Goal: Communication & Community: Answer question/provide support

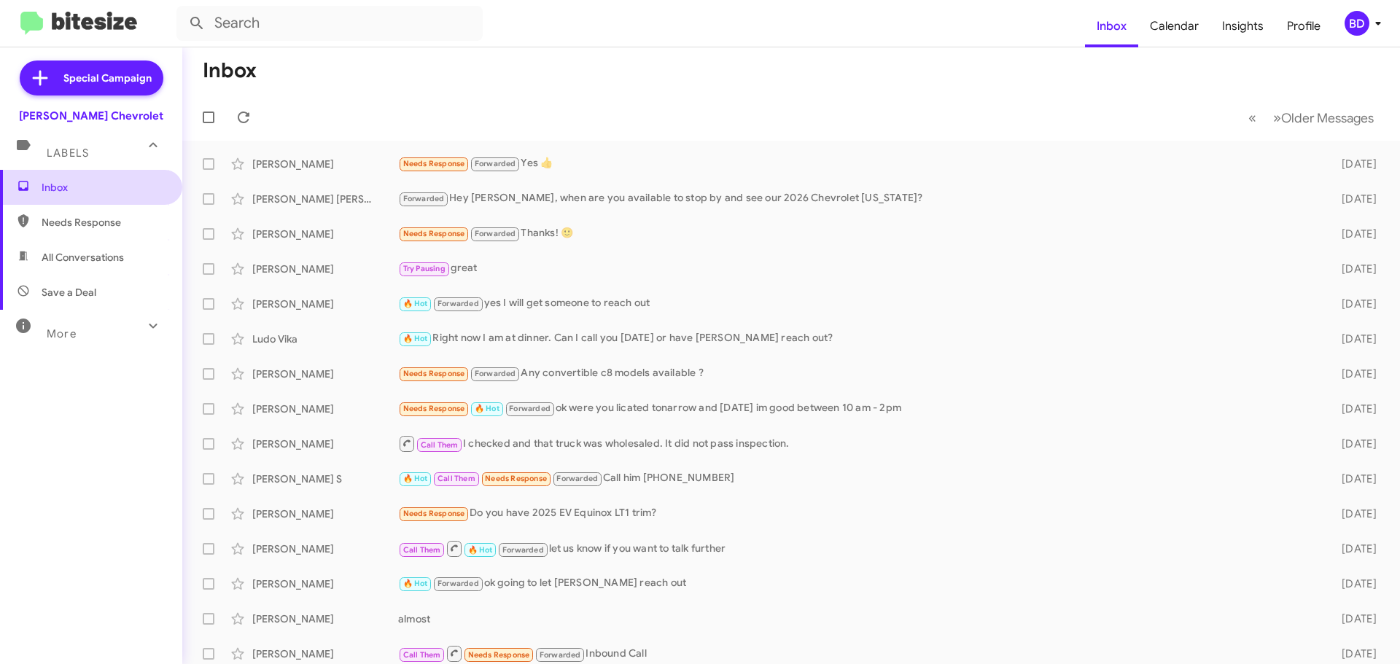
click at [93, 184] on span "Inbox" at bounding box center [104, 187] width 124 height 15
click at [96, 257] on span "All Conversations" at bounding box center [83, 257] width 82 height 15
type input "in:all-conversations"
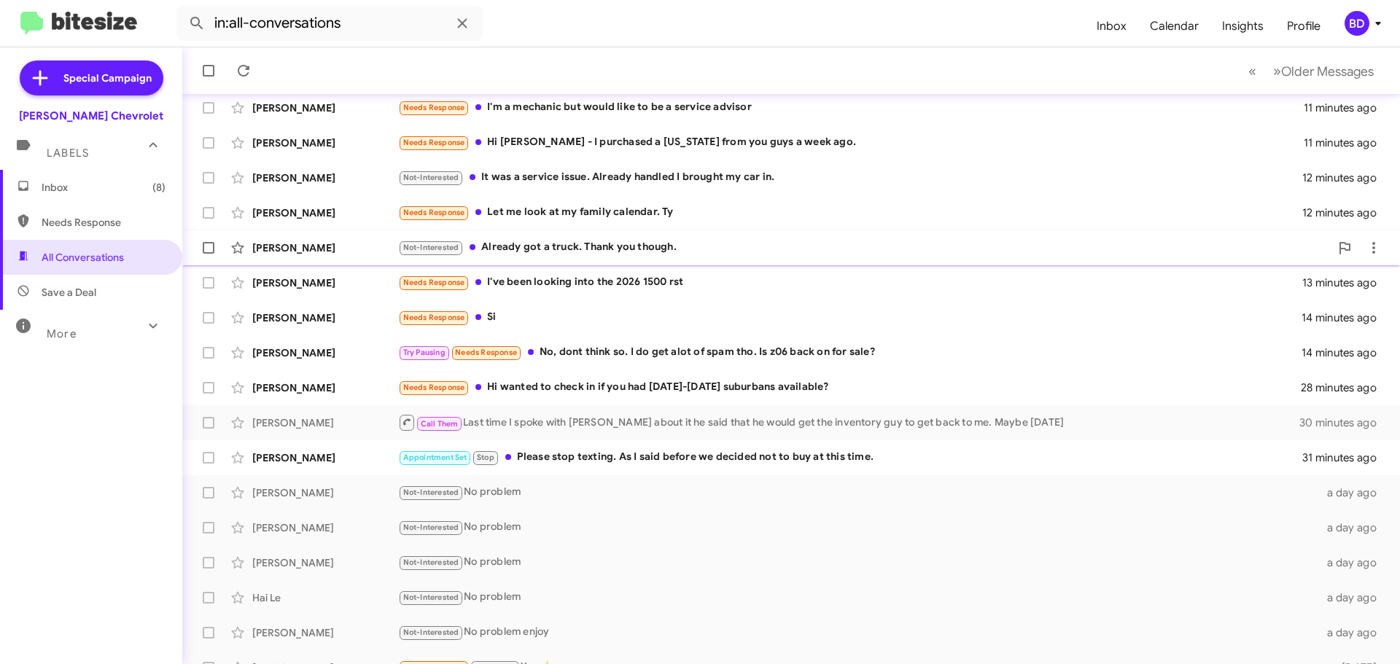
scroll to position [182, 0]
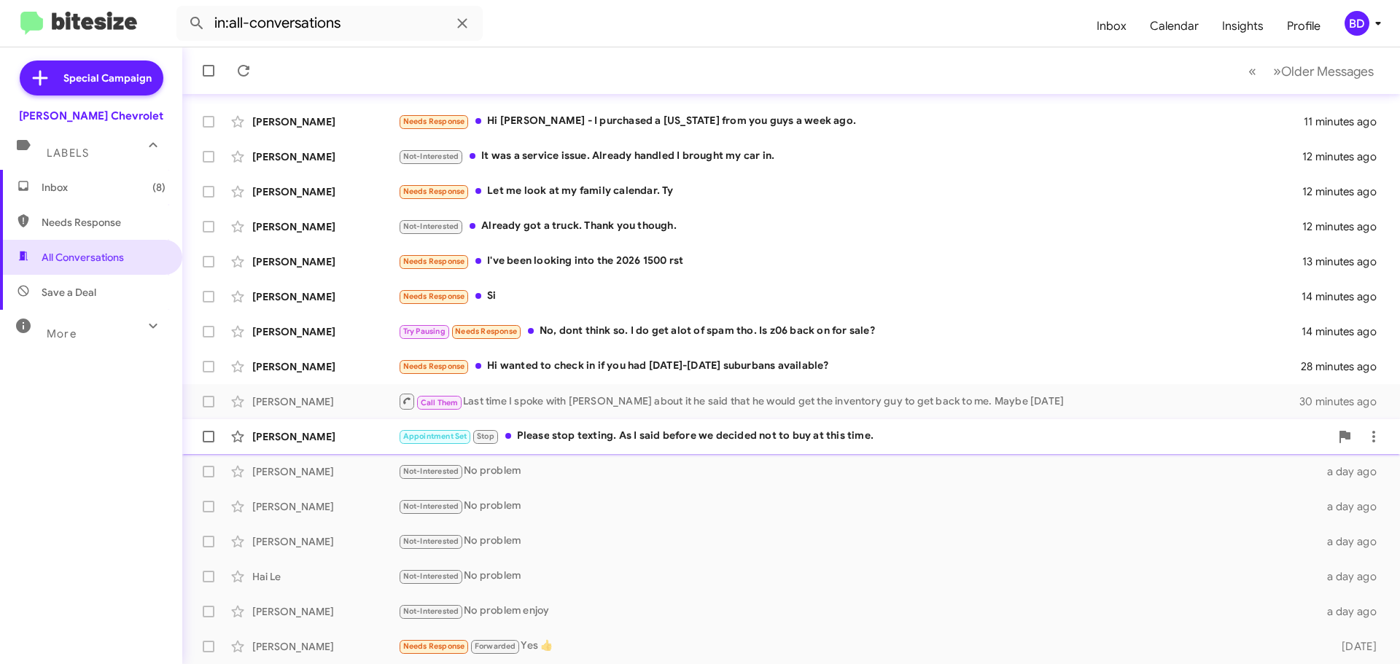
click at [713, 437] on div "Appointment Set Stop Please stop texting. As I said before we decided not to bu…" at bounding box center [864, 436] width 932 height 17
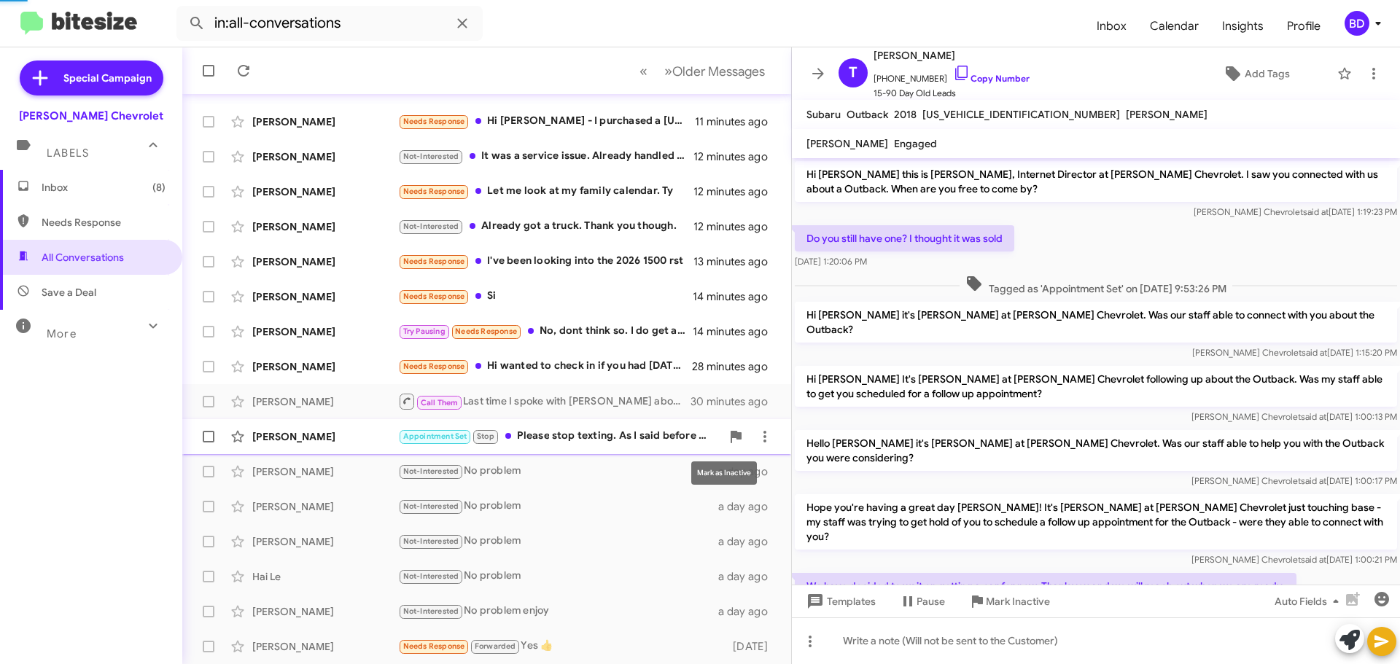
scroll to position [423, 0]
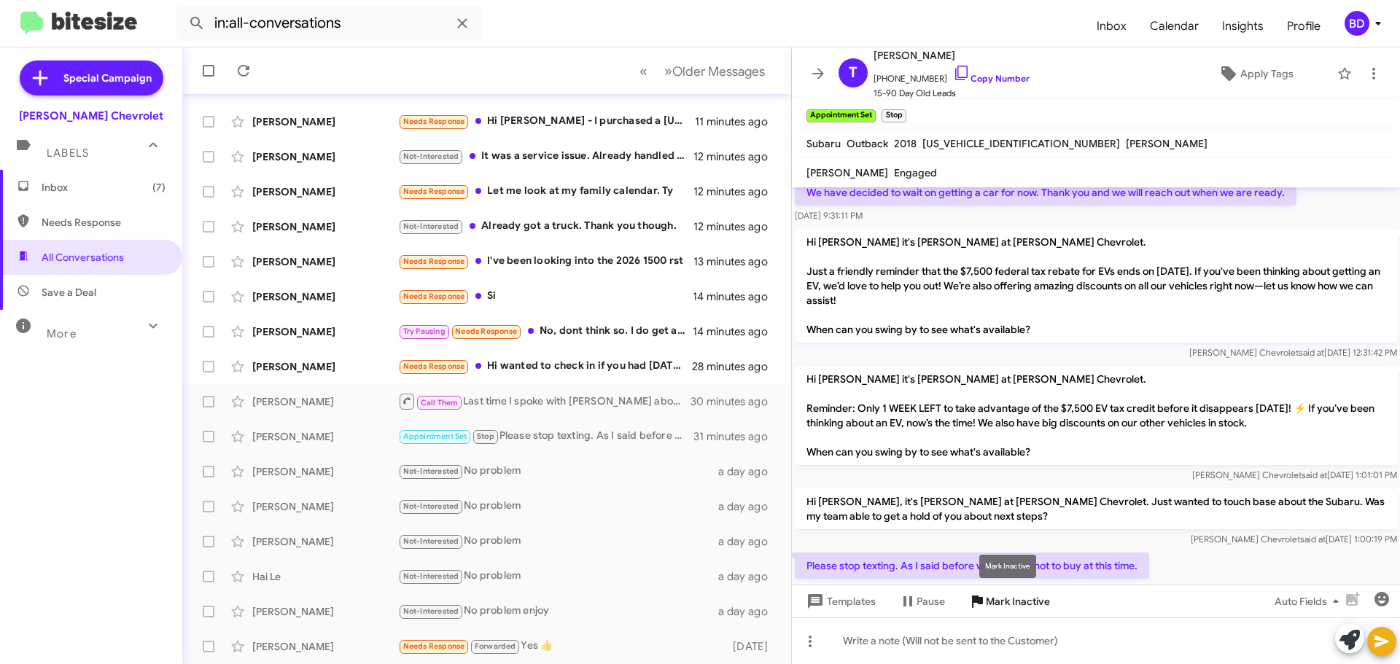
click at [1029, 601] on span "Mark Inactive" at bounding box center [1018, 602] width 64 height 26
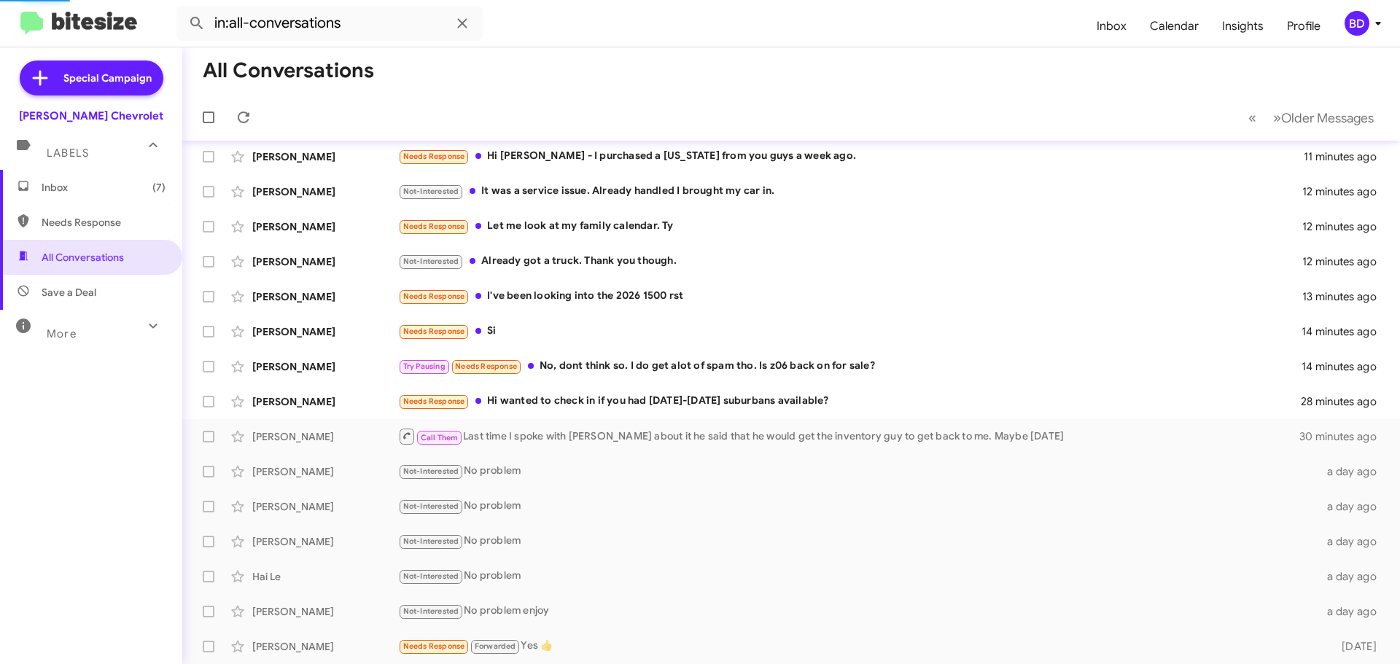
scroll to position [147, 0]
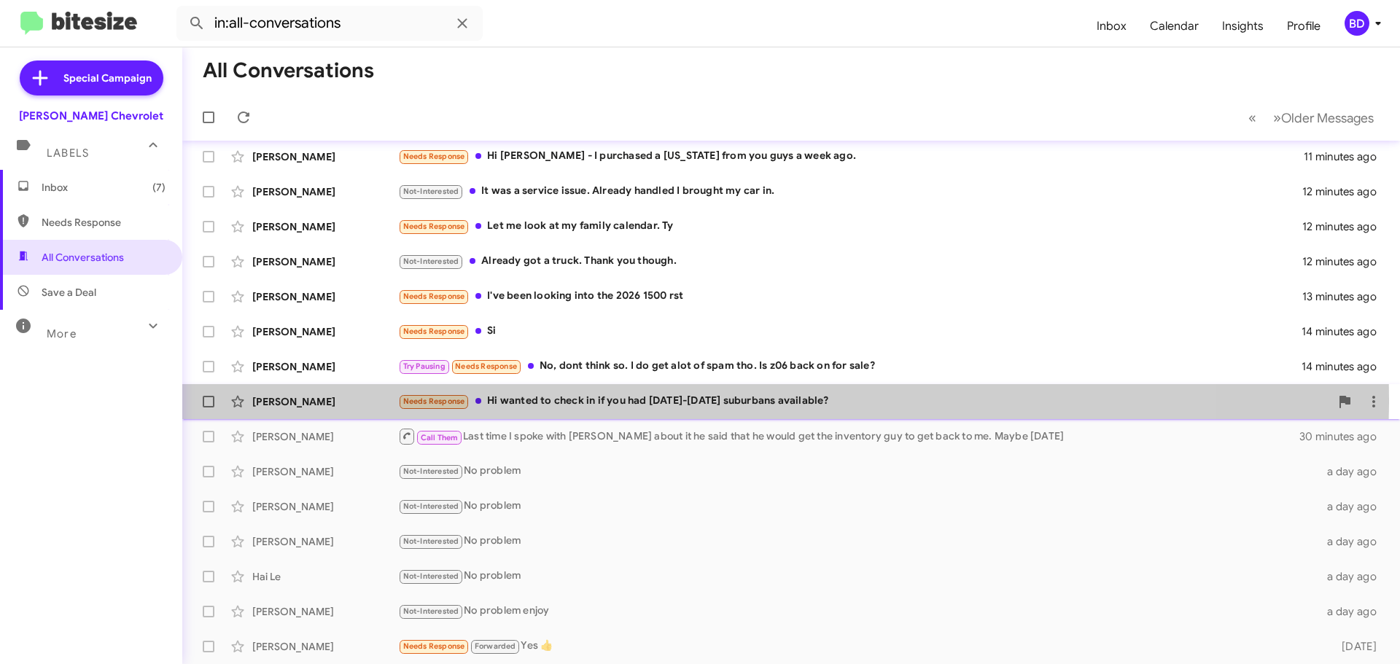
click at [654, 400] on div "Needs Response Hi wanted to check in if you had [DATE]-[DATE] suburbans availab…" at bounding box center [864, 401] width 932 height 17
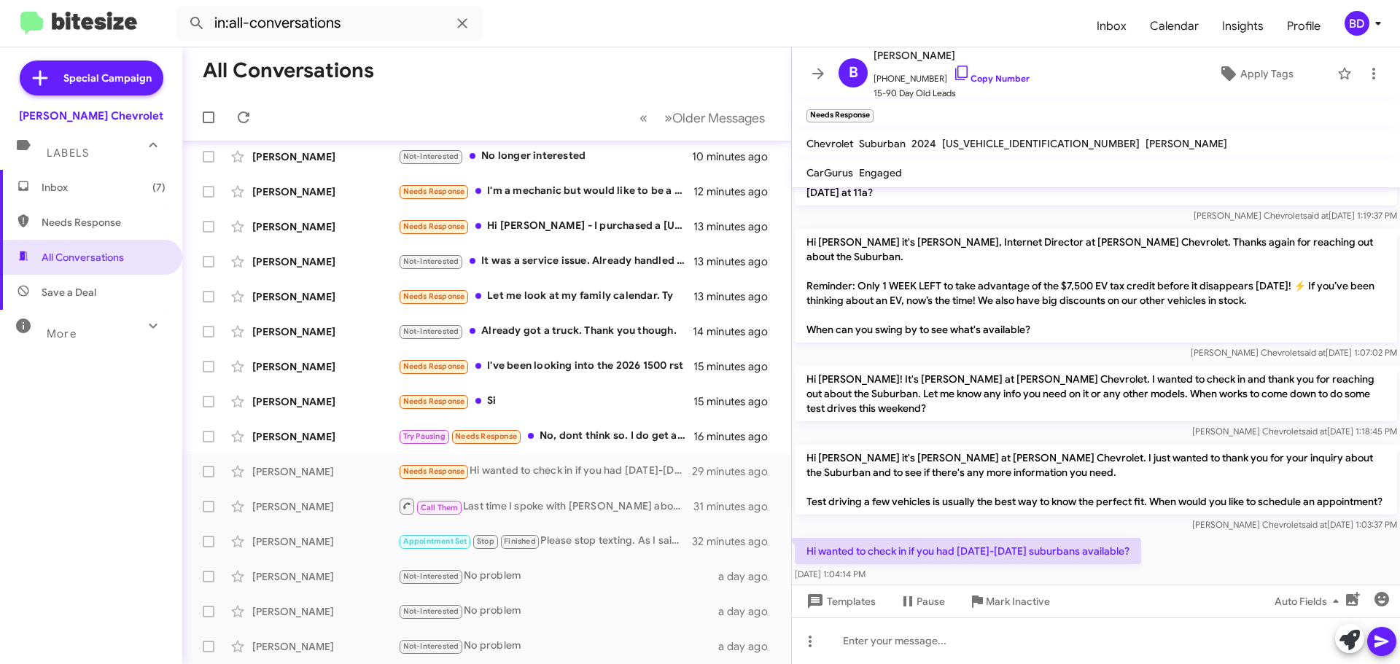
scroll to position [182, 0]
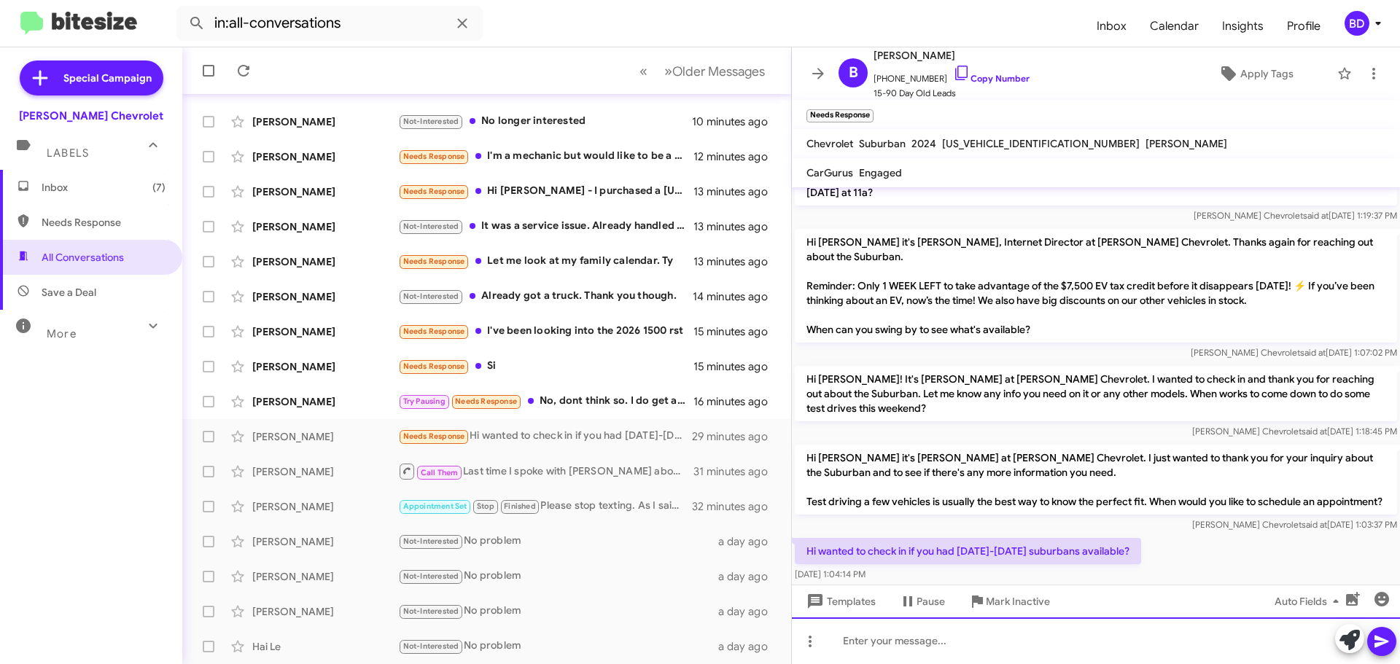
click at [872, 645] on div at bounding box center [1096, 641] width 608 height 47
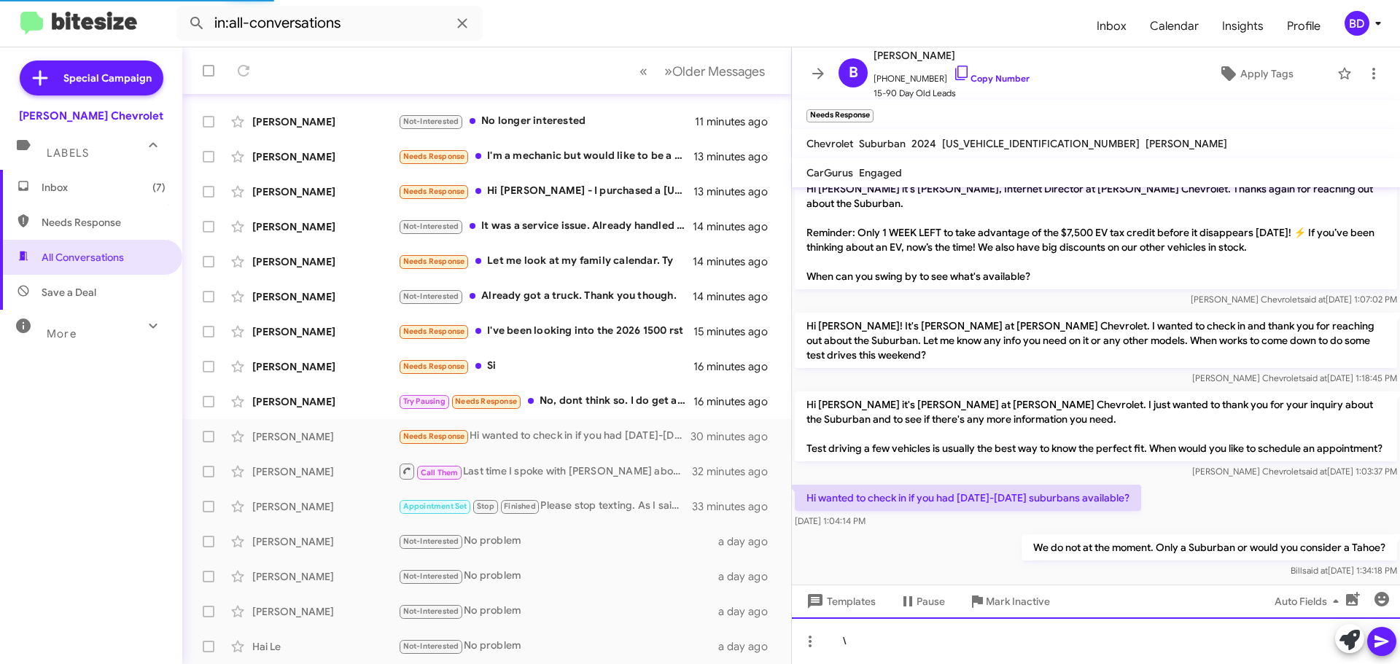
scroll to position [388, 0]
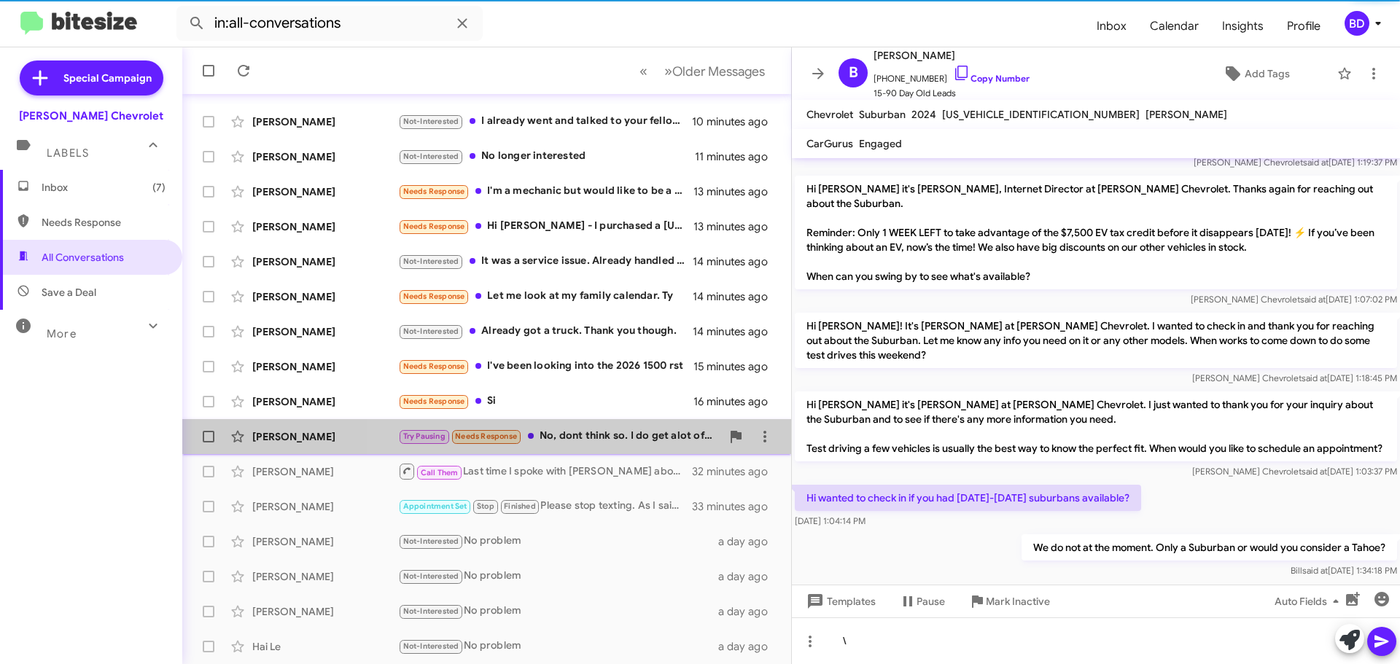
click at [598, 431] on div "Try Pausing Needs Response No, dont think so. I do get alot of spam tho. Is z06…" at bounding box center [559, 436] width 323 height 17
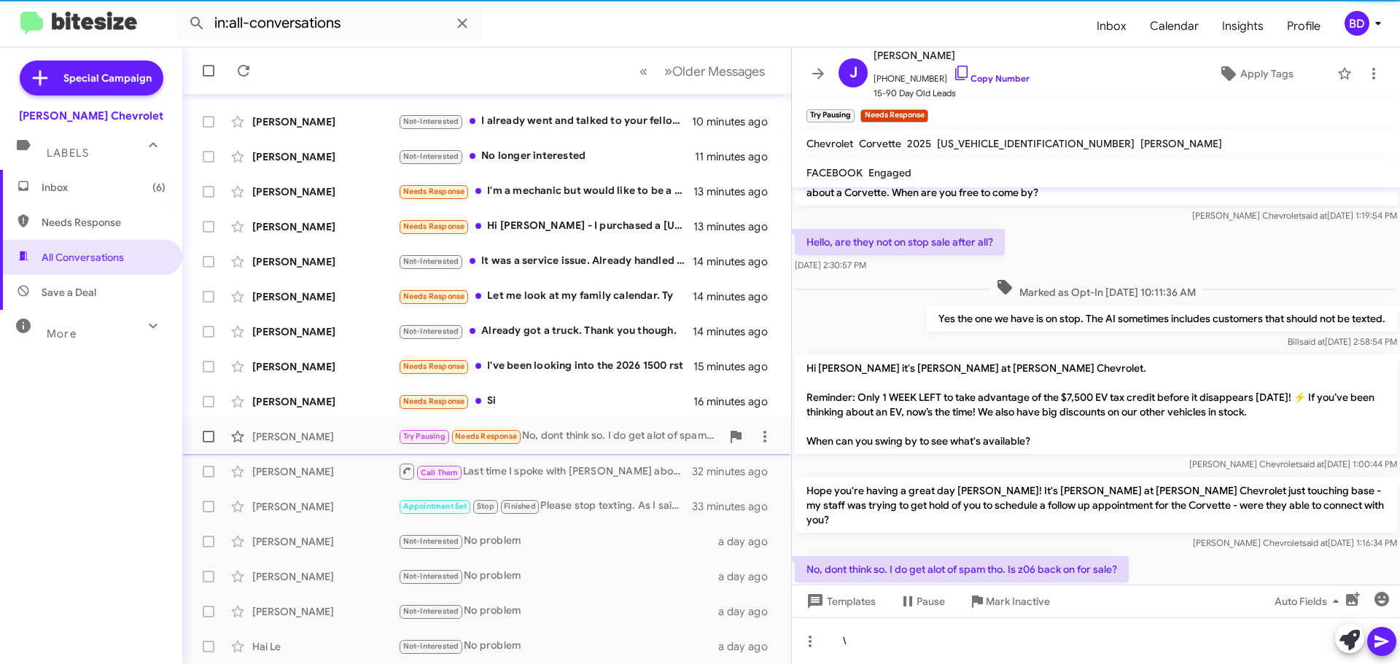
scroll to position [55, 0]
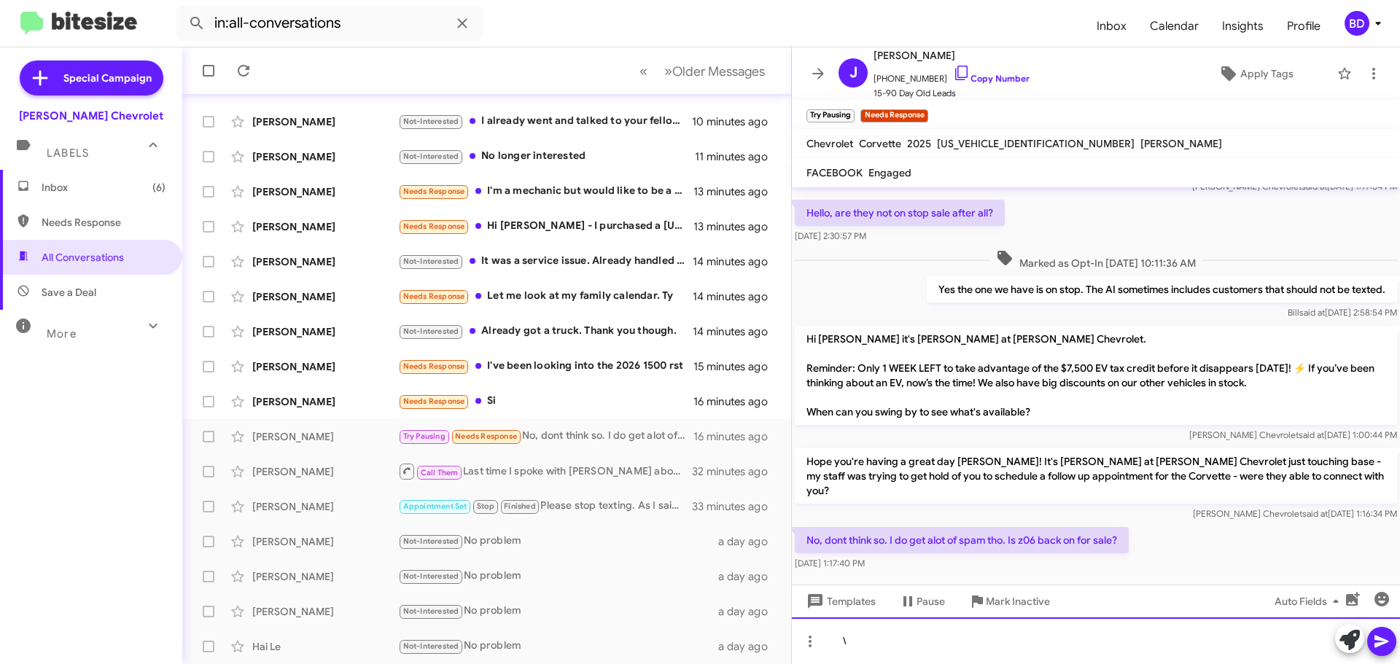
click at [867, 636] on div "\" at bounding box center [1096, 641] width 608 height 47
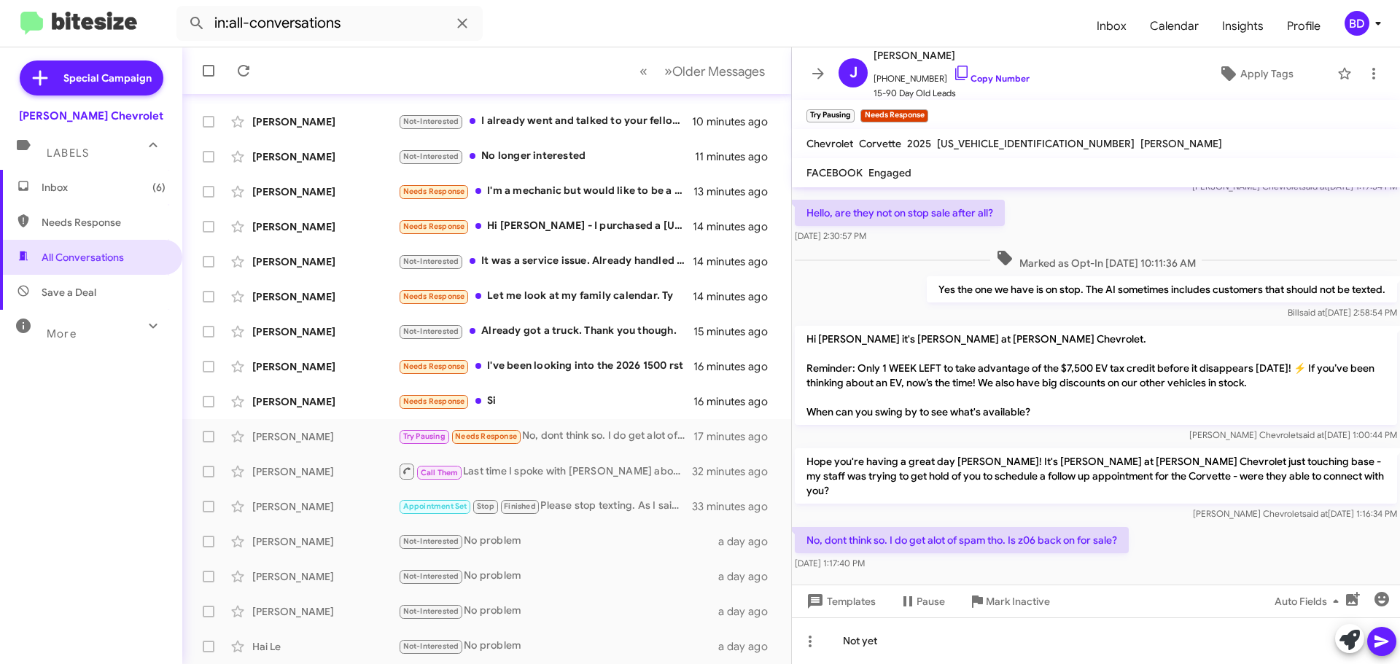
click at [1377, 639] on icon at bounding box center [1382, 642] width 14 height 12
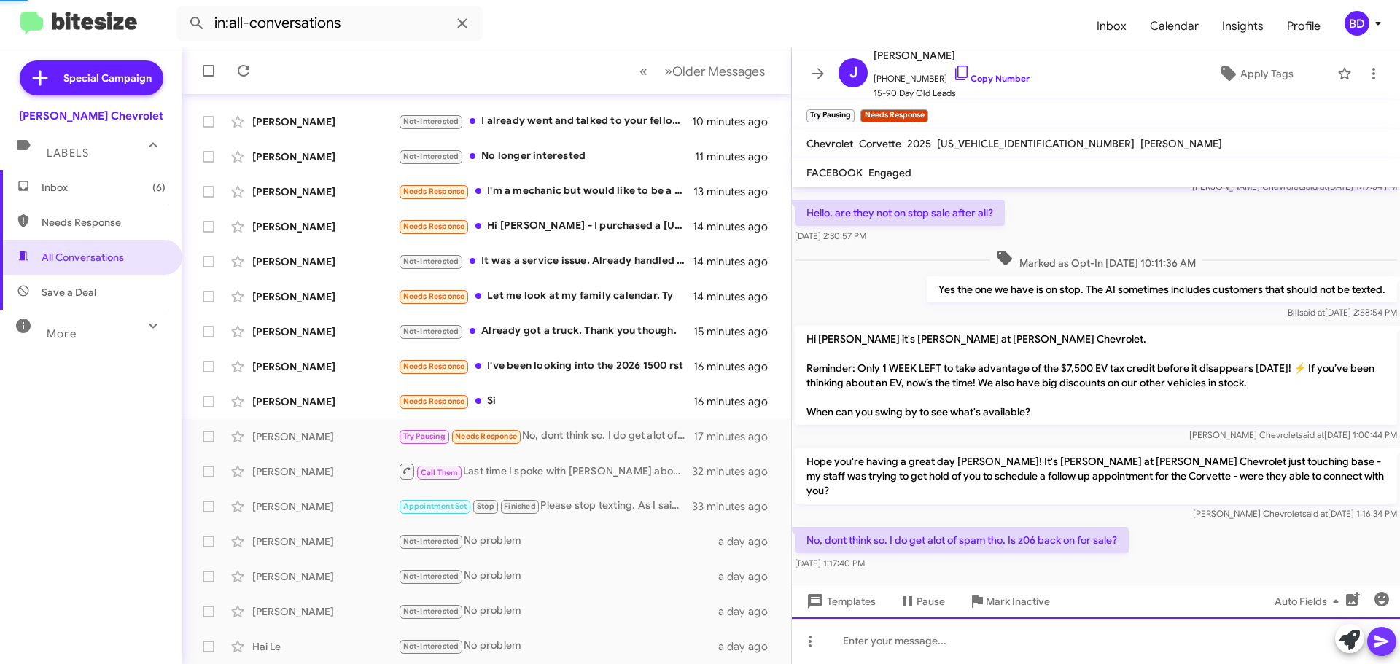
scroll to position [108, 0]
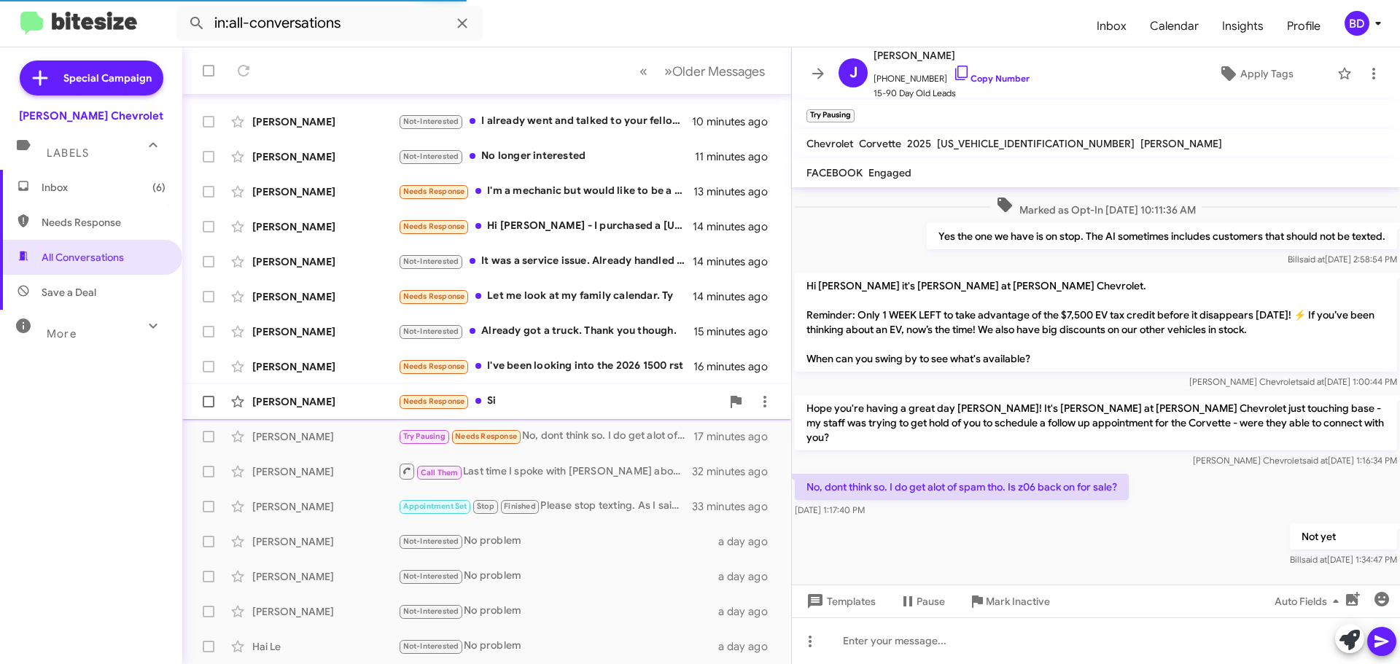
click at [508, 399] on div "Needs Response Si" at bounding box center [559, 401] width 323 height 17
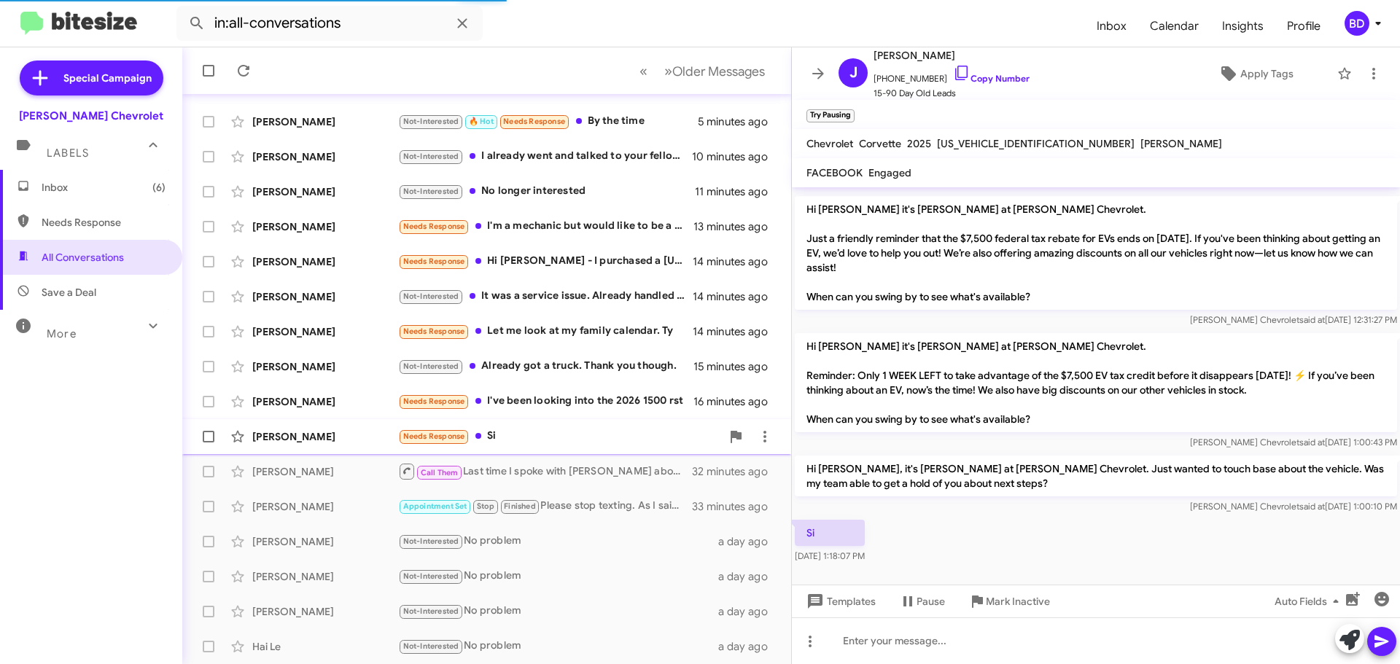
scroll to position [112, 0]
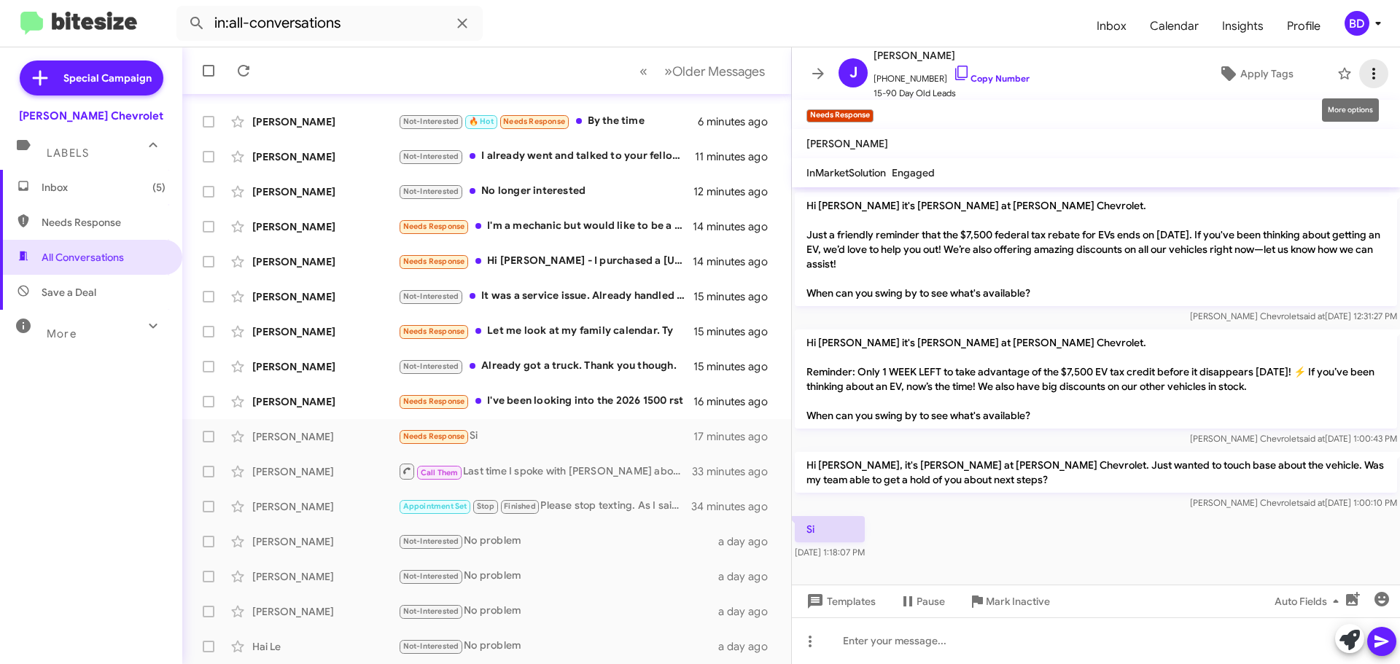
click at [1365, 72] on icon at bounding box center [1374, 74] width 18 height 18
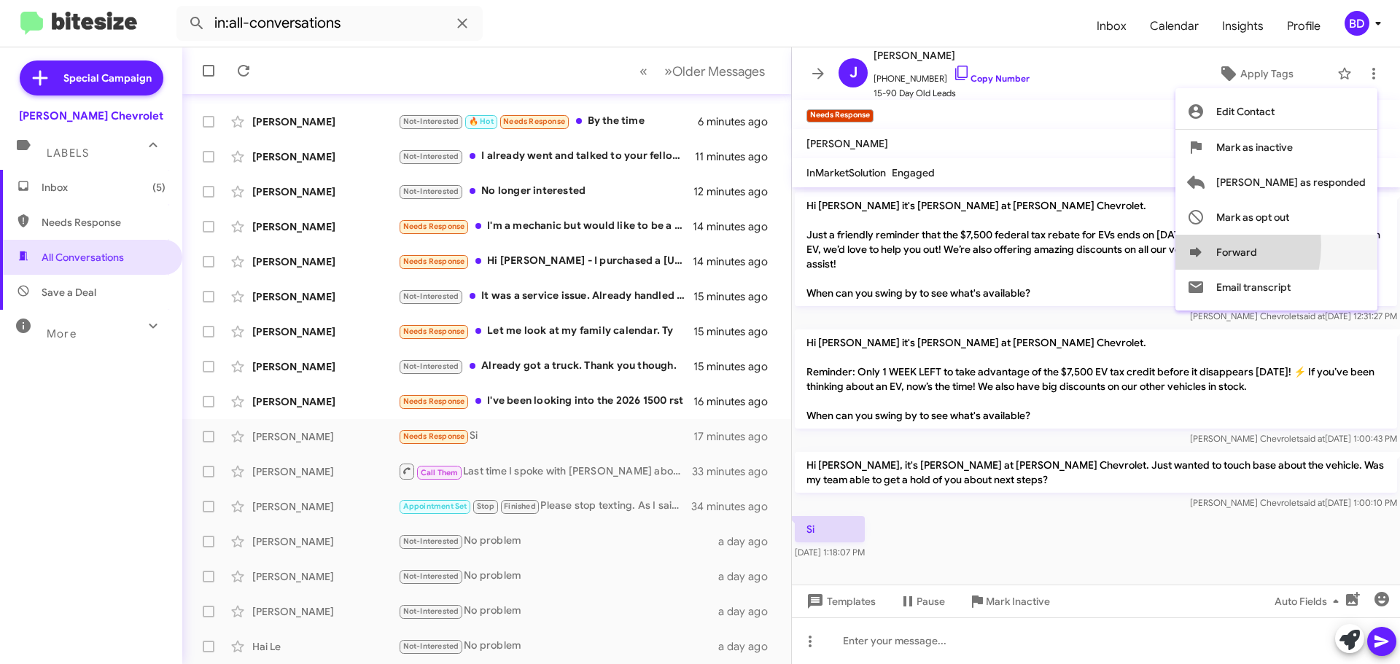
click at [1205, 245] on icon at bounding box center [1196, 253] width 18 height 18
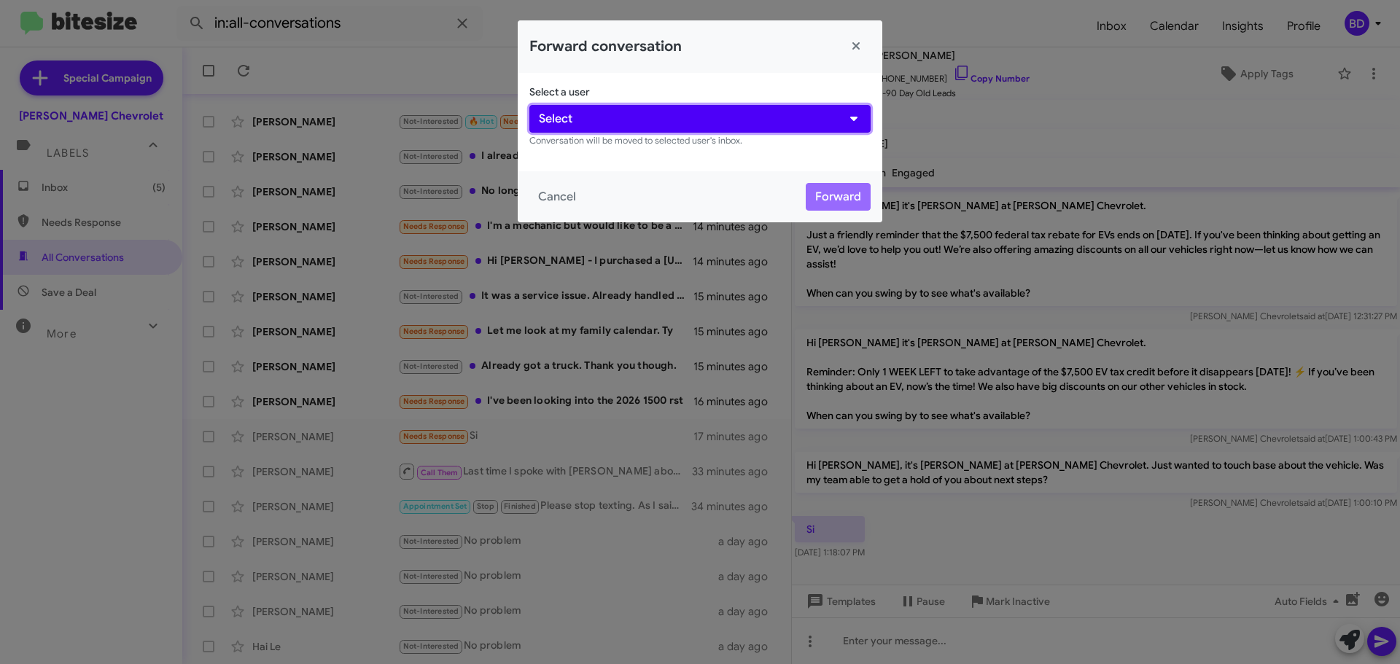
click at [626, 115] on button "Select" at bounding box center [700, 119] width 341 height 28
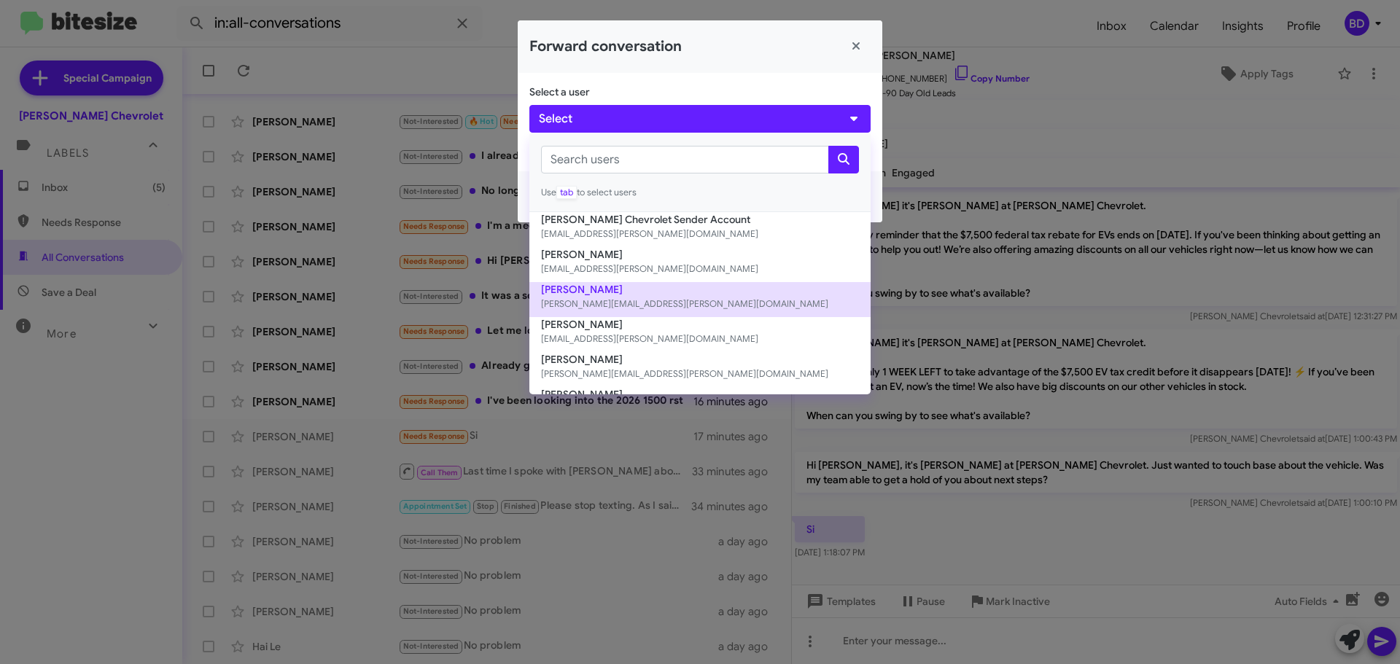
click at [646, 298] on small "[PERSON_NAME][EMAIL_ADDRESS][PERSON_NAME][DOMAIN_NAME]" at bounding box center [700, 304] width 318 height 15
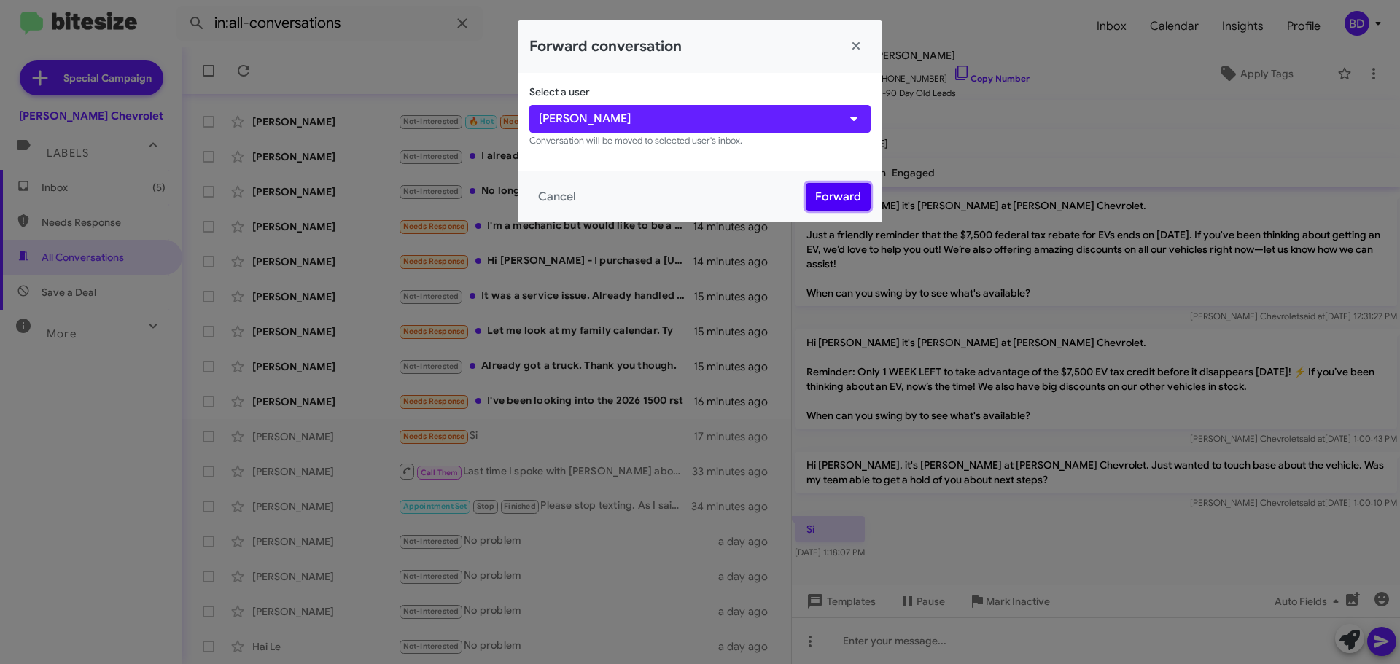
click at [838, 198] on button "Forward" at bounding box center [838, 197] width 65 height 28
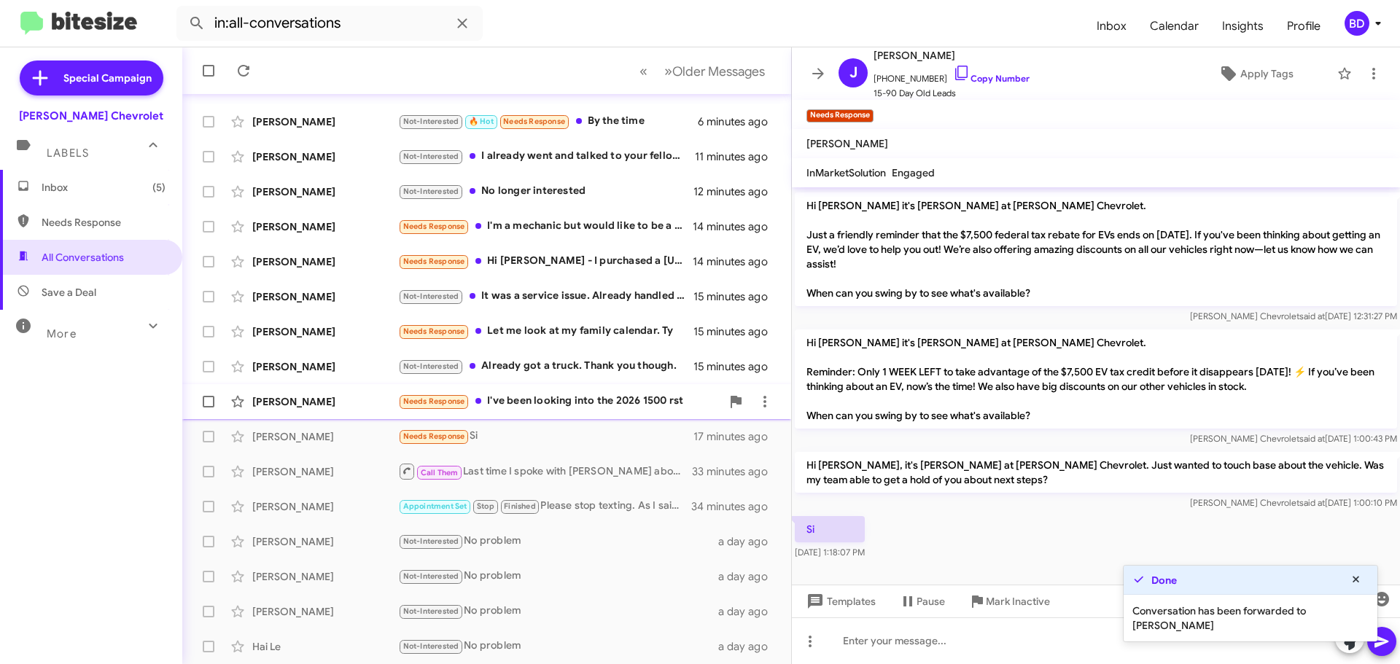
click at [599, 398] on div "Needs Response I've been looking into the 2026 1500 rst" at bounding box center [559, 401] width 323 height 17
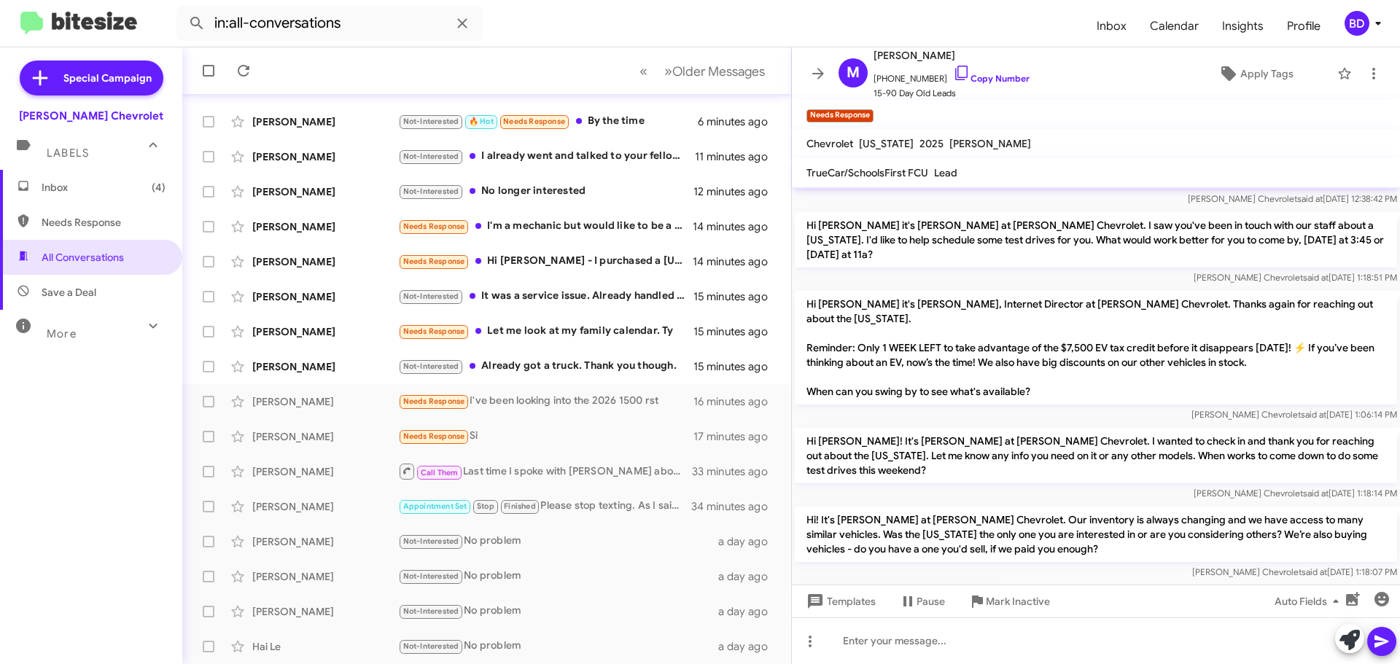
scroll to position [155, 0]
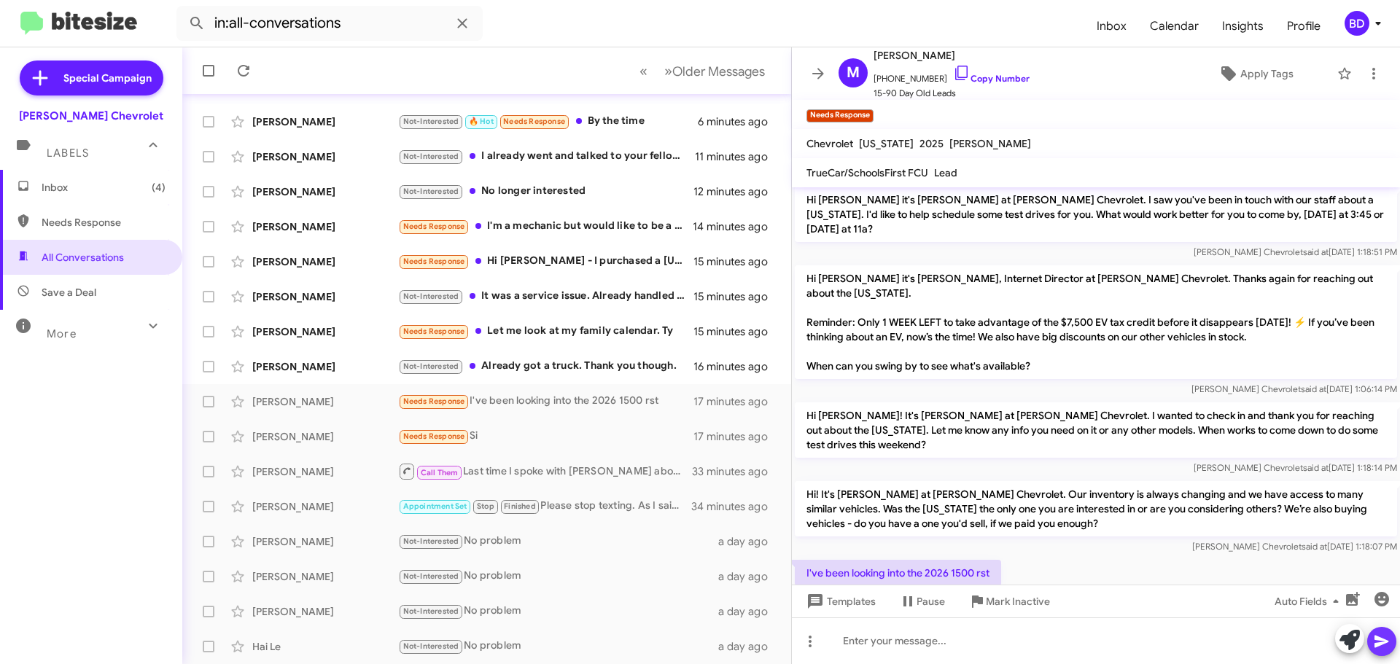
click at [1374, 640] on icon at bounding box center [1382, 642] width 18 height 18
click at [1365, 69] on icon at bounding box center [1374, 74] width 18 height 18
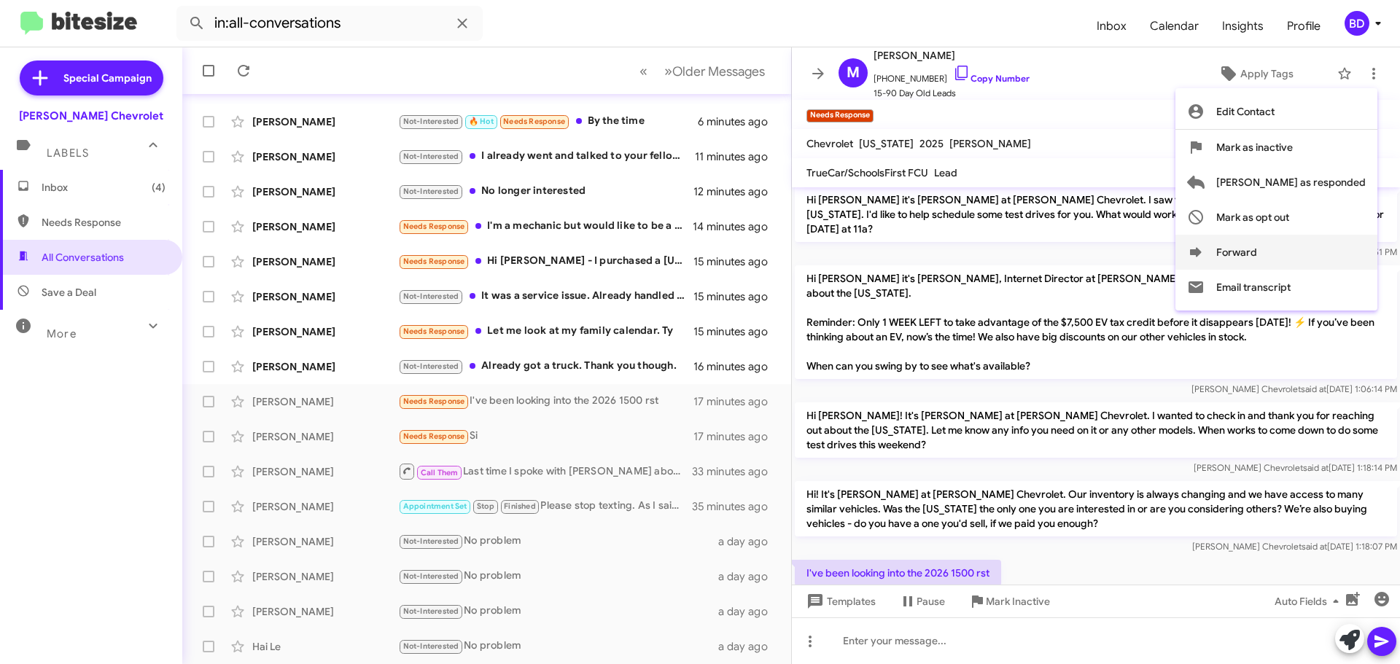
click at [1205, 247] on icon at bounding box center [1196, 253] width 18 height 18
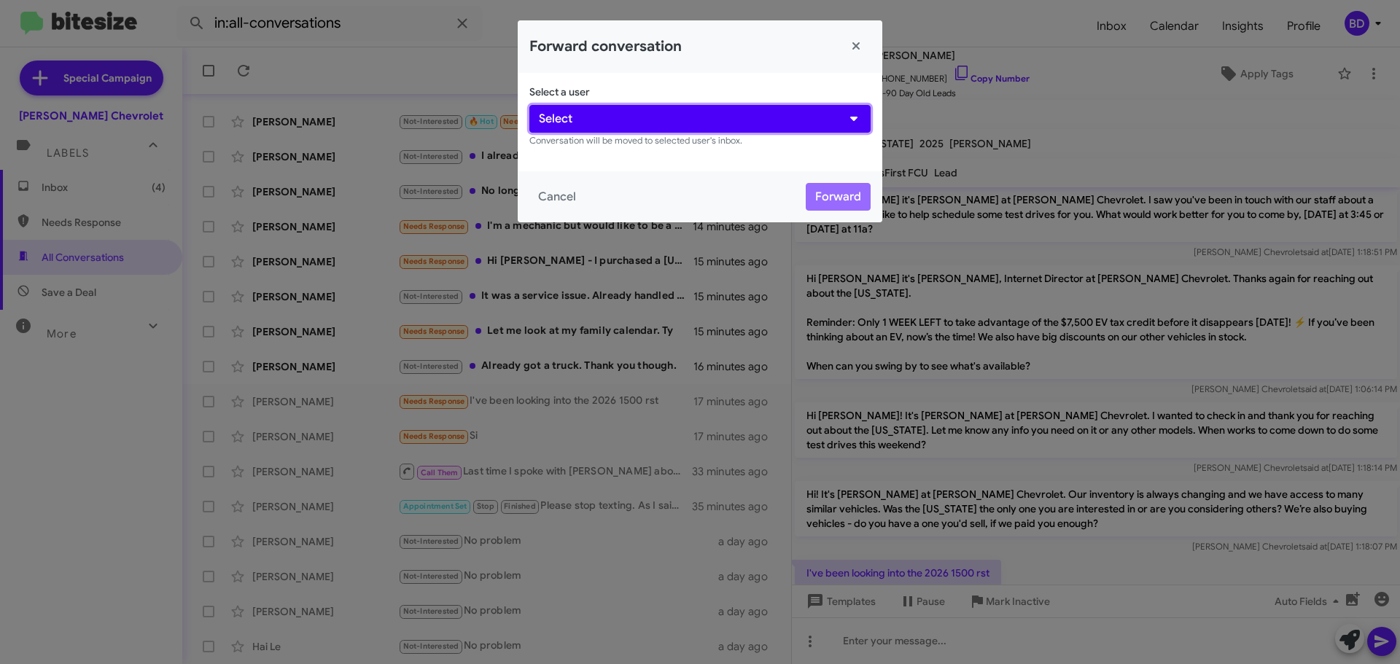
click at [651, 116] on button "Select" at bounding box center [700, 119] width 341 height 28
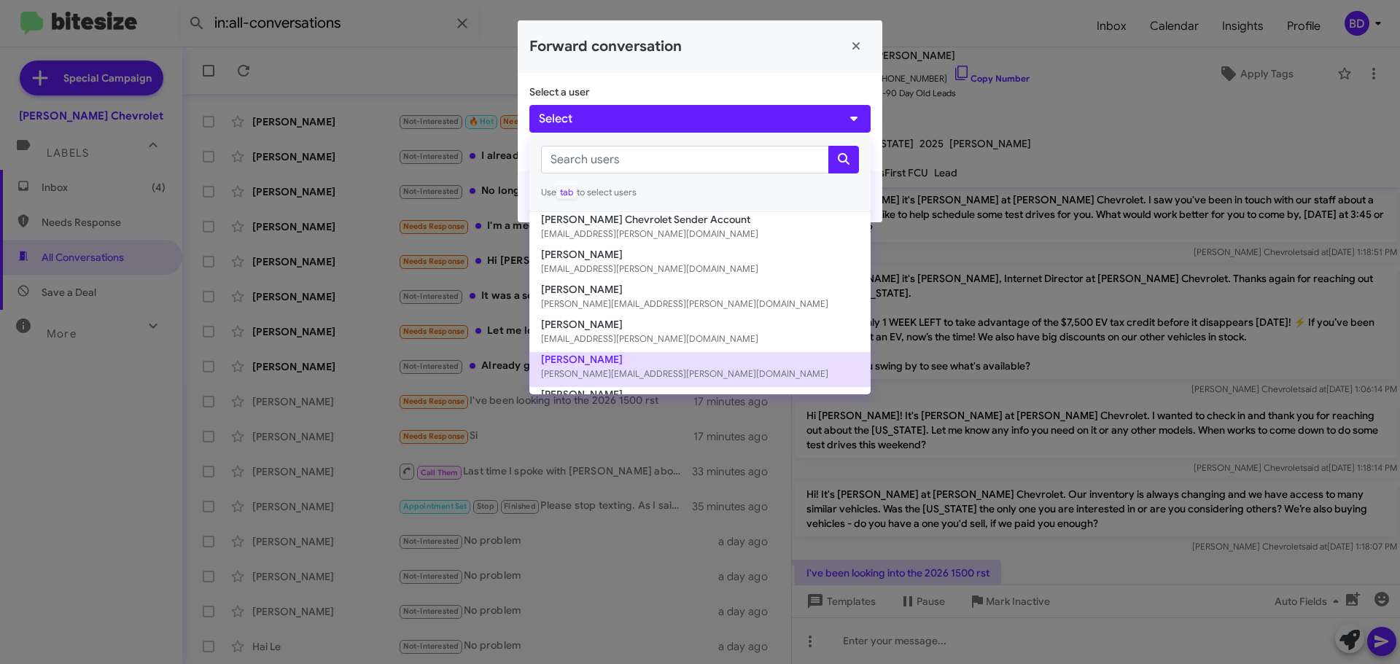
click at [605, 356] on button "[PERSON_NAME] [PERSON_NAME][EMAIL_ADDRESS][PERSON_NAME][DOMAIN_NAME]" at bounding box center [700, 369] width 341 height 35
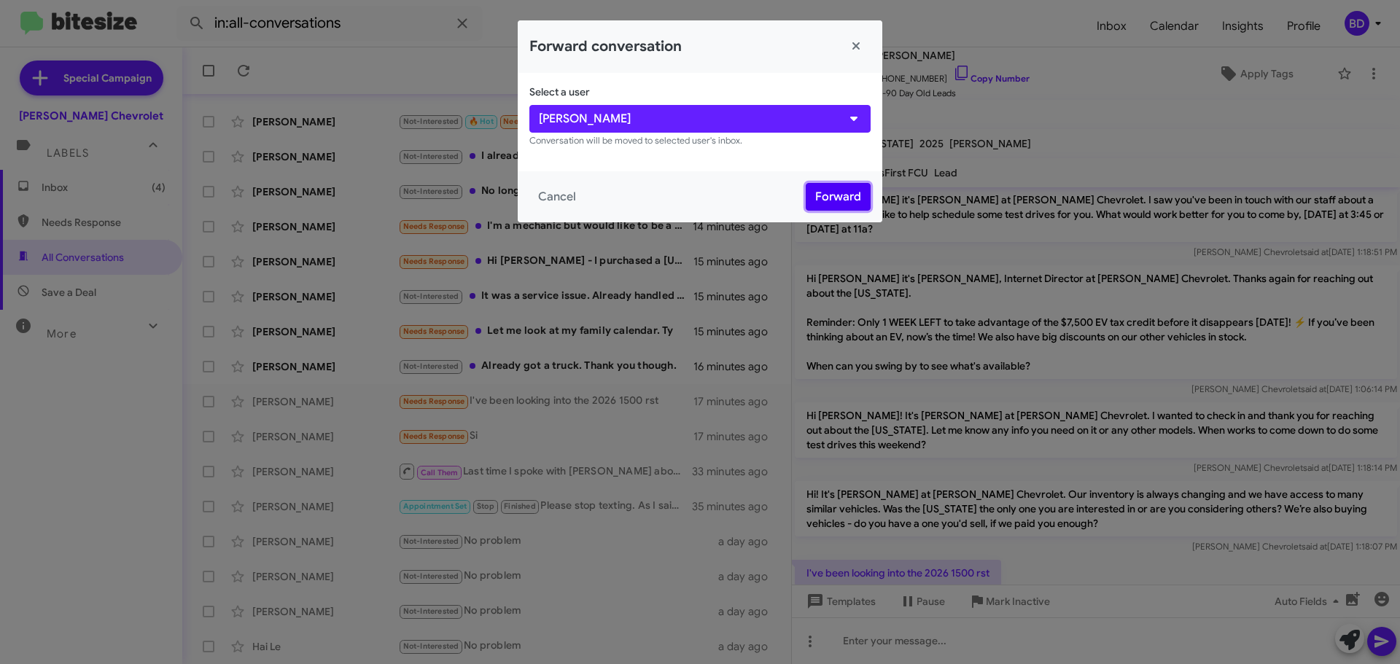
click at [824, 195] on button "Forward" at bounding box center [838, 197] width 65 height 28
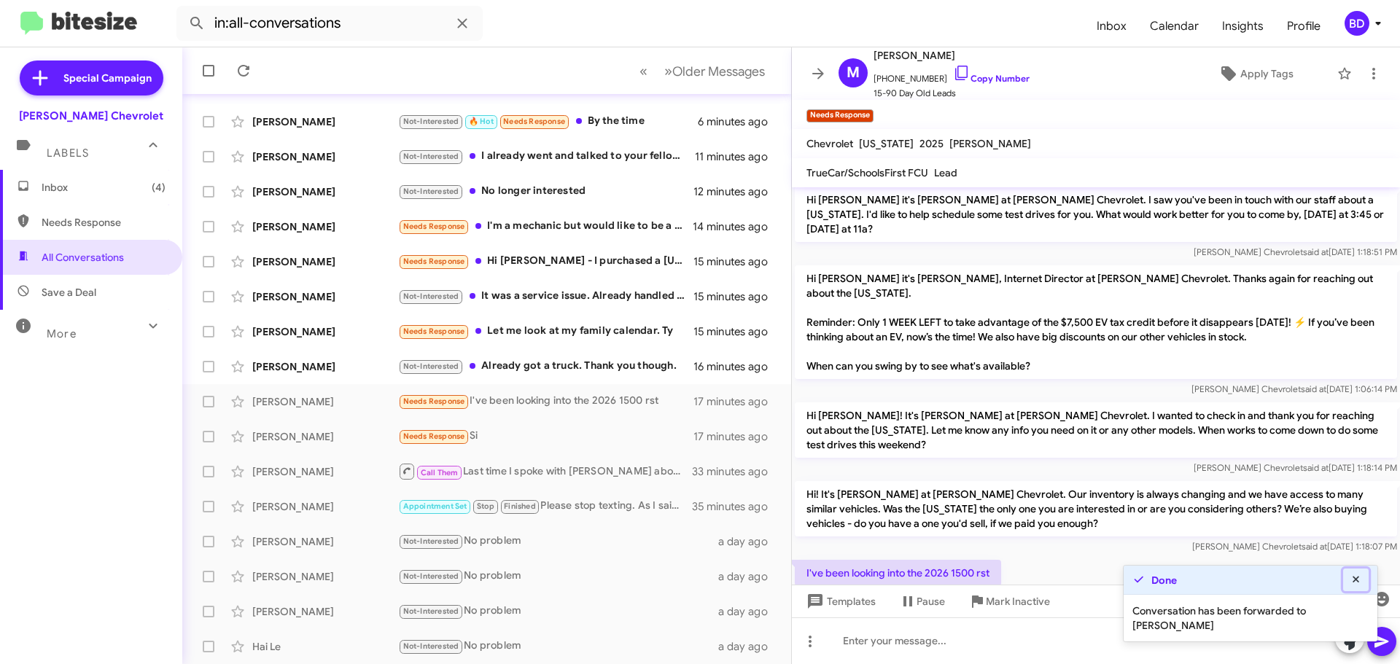
click at [1360, 580] on icon at bounding box center [1356, 580] width 13 height 10
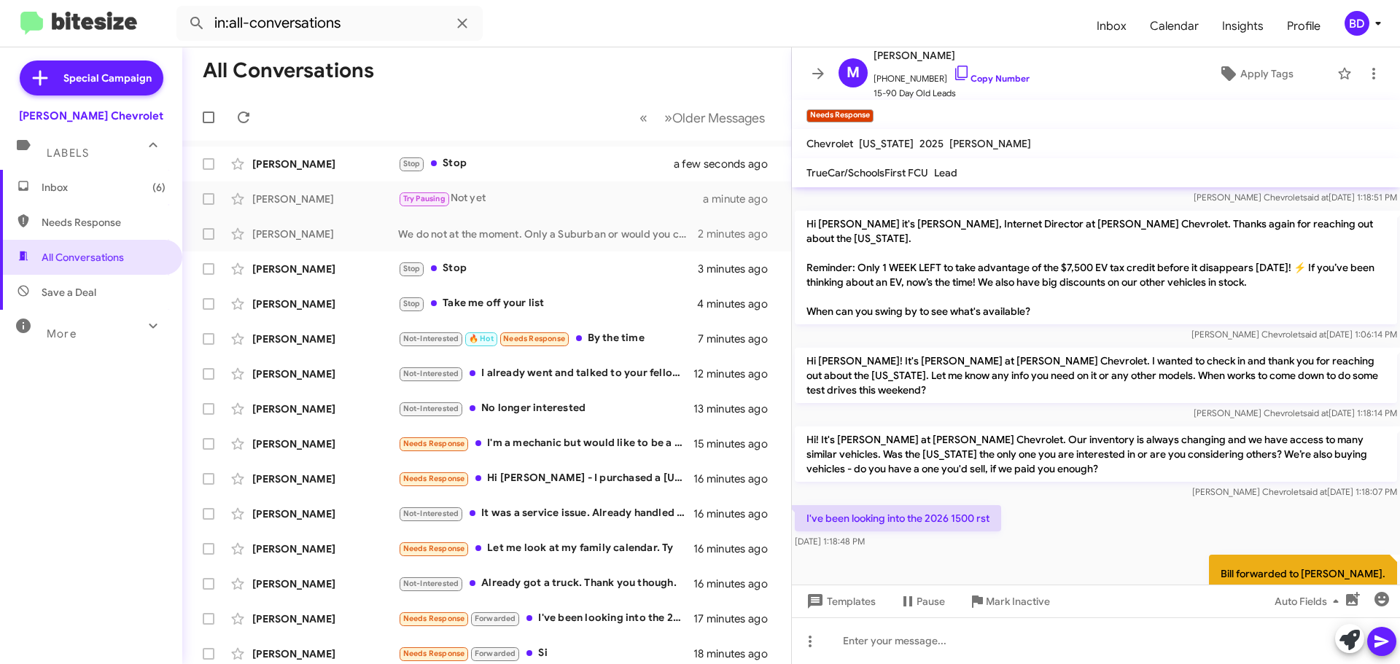
scroll to position [220, 0]
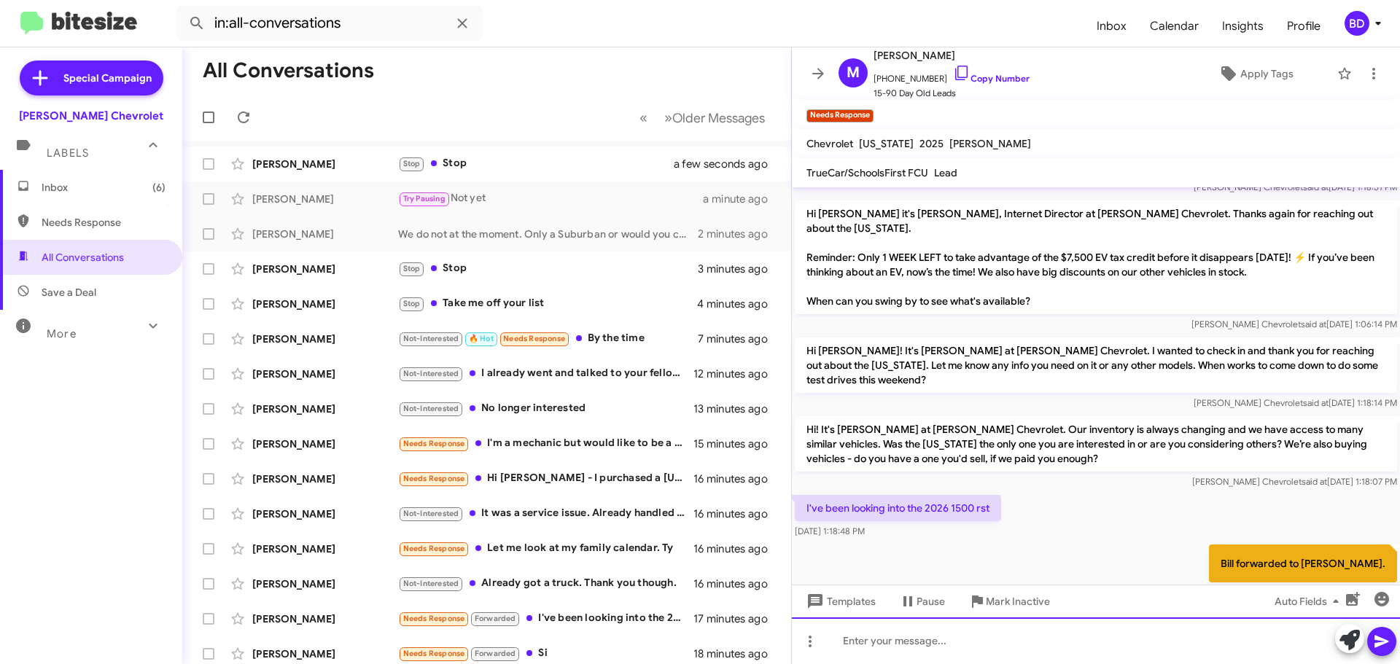
click at [890, 648] on div at bounding box center [1096, 641] width 608 height 47
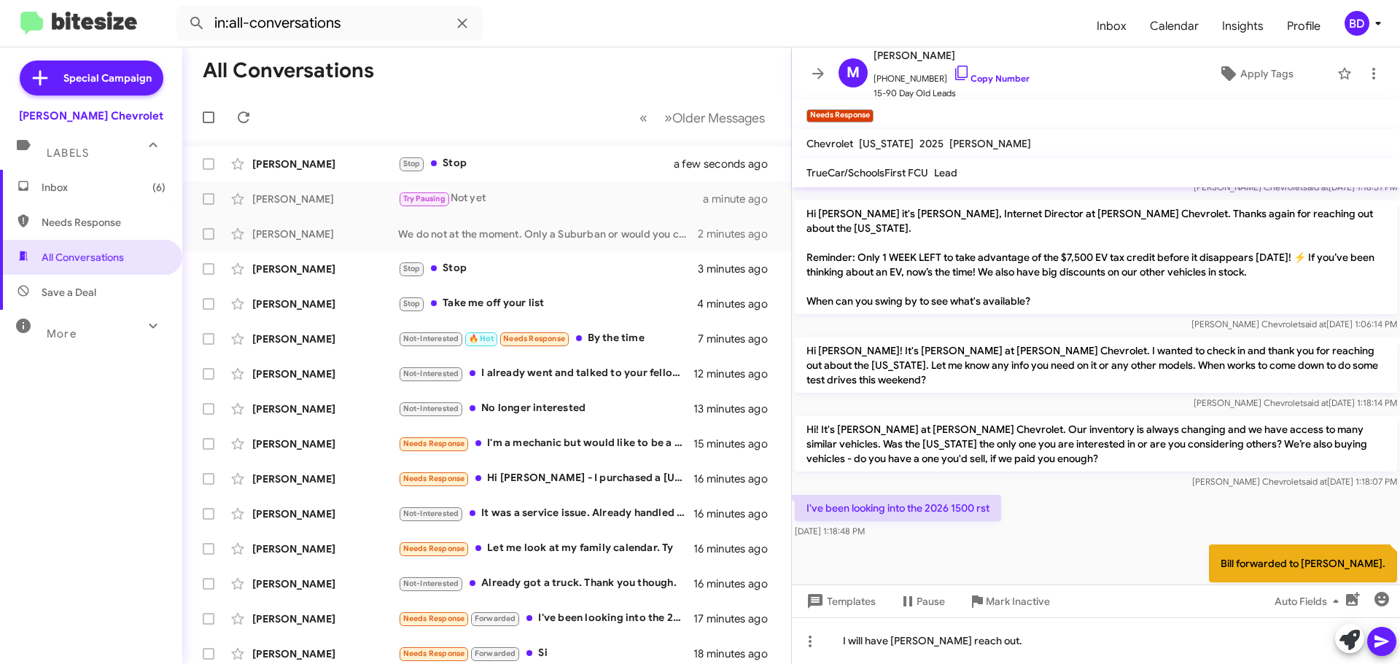
click at [1383, 643] on icon at bounding box center [1382, 642] width 14 height 12
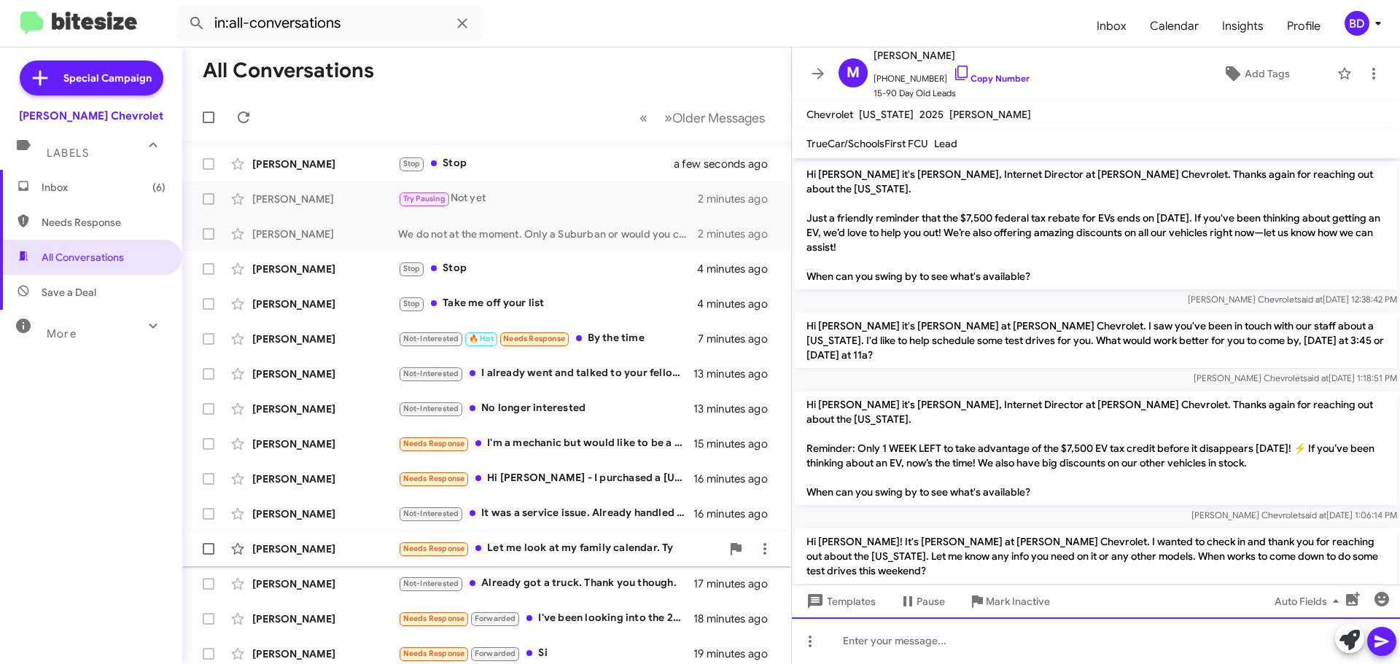
scroll to position [182, 0]
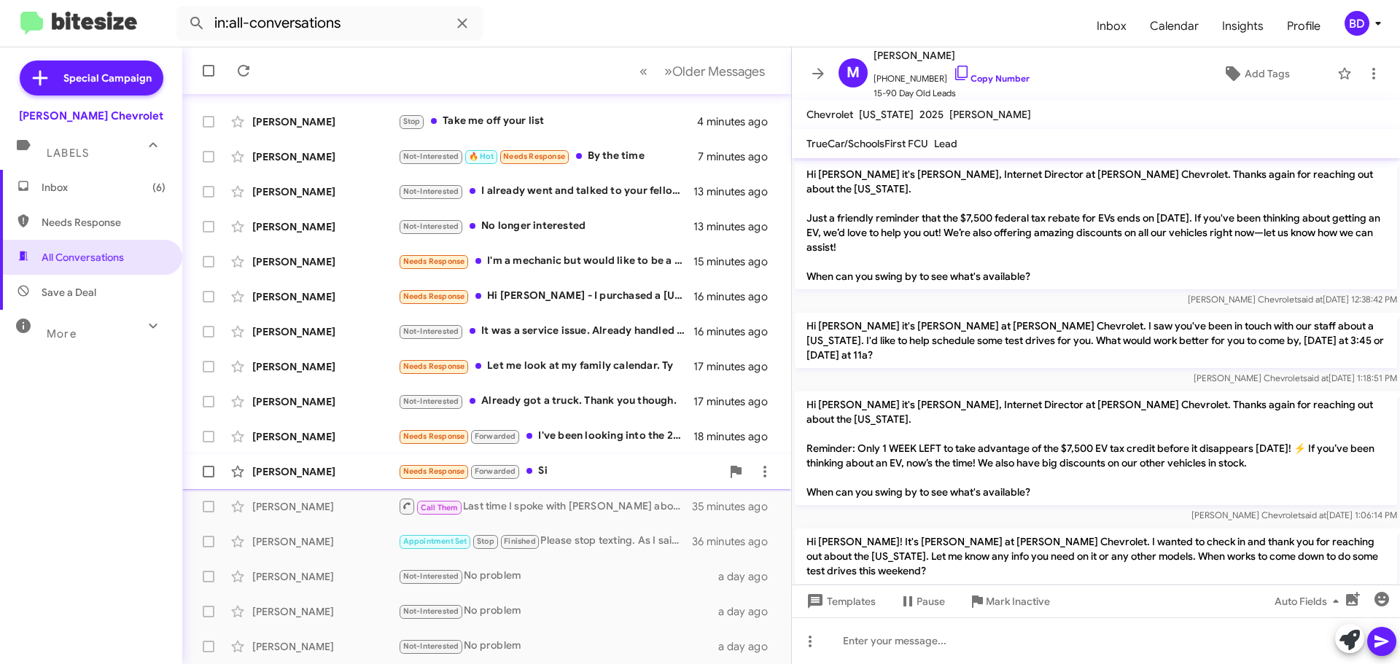
click at [546, 469] on div "Needs Response Forwarded Si" at bounding box center [559, 471] width 323 height 17
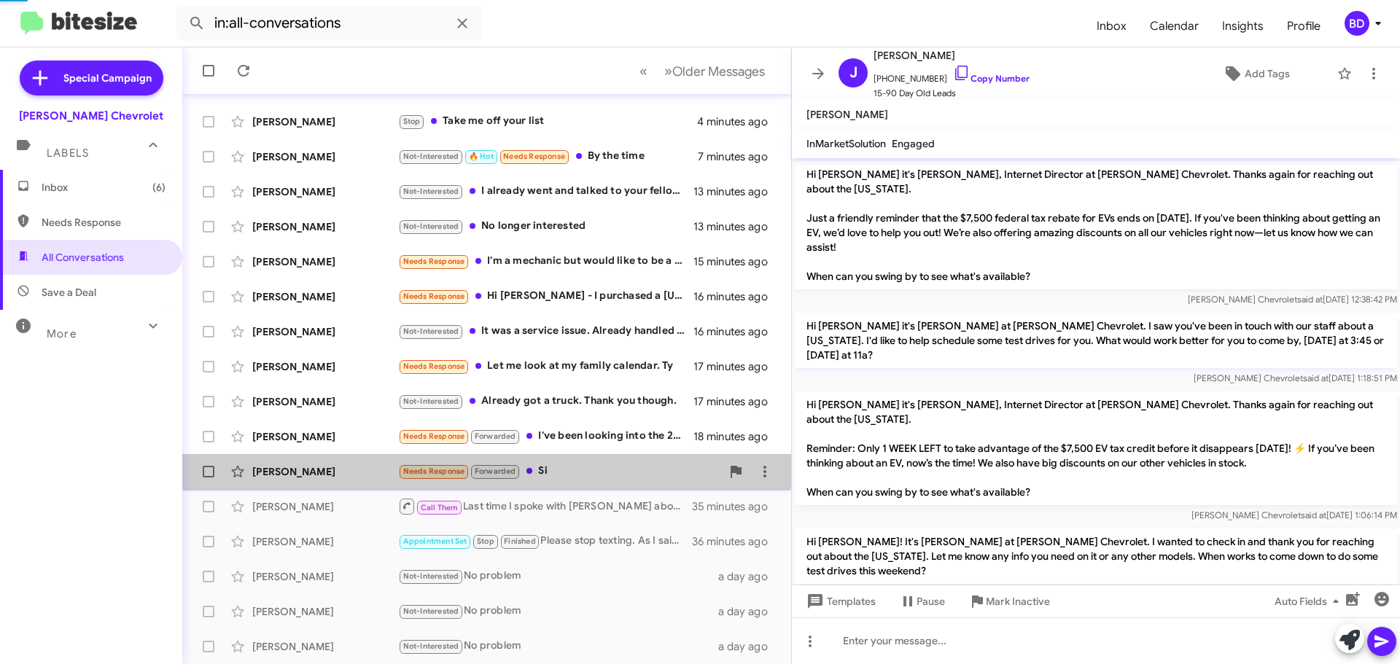
scroll to position [147, 0]
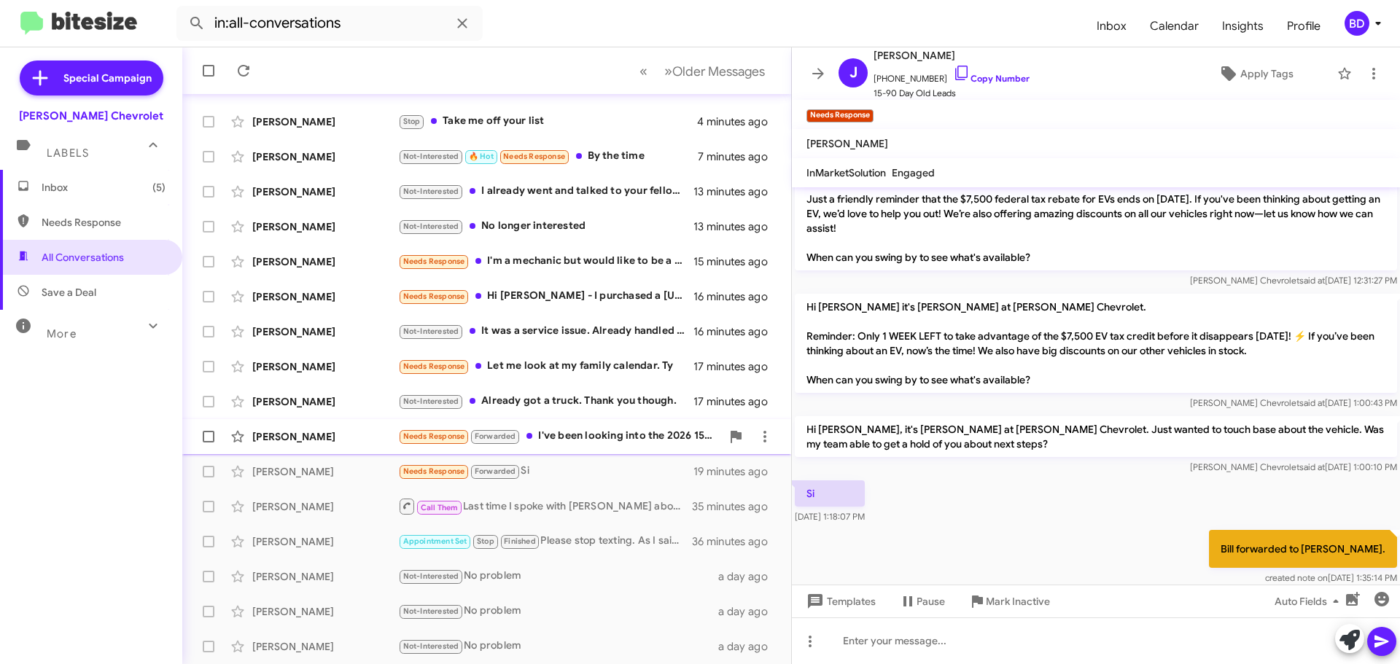
click at [612, 427] on div "Maria Arteaga Needs Response Forwarded I've been looking into the 2026 1500 rst…" at bounding box center [487, 436] width 586 height 29
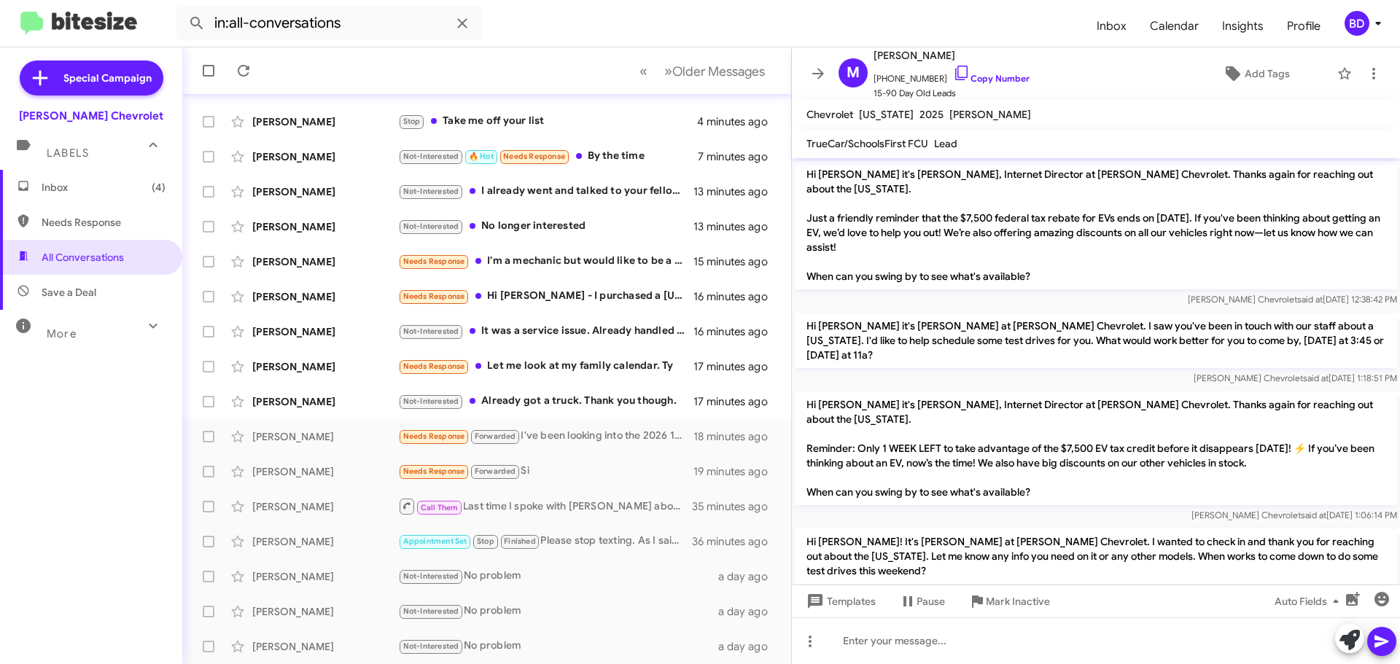
scroll to position [244, 0]
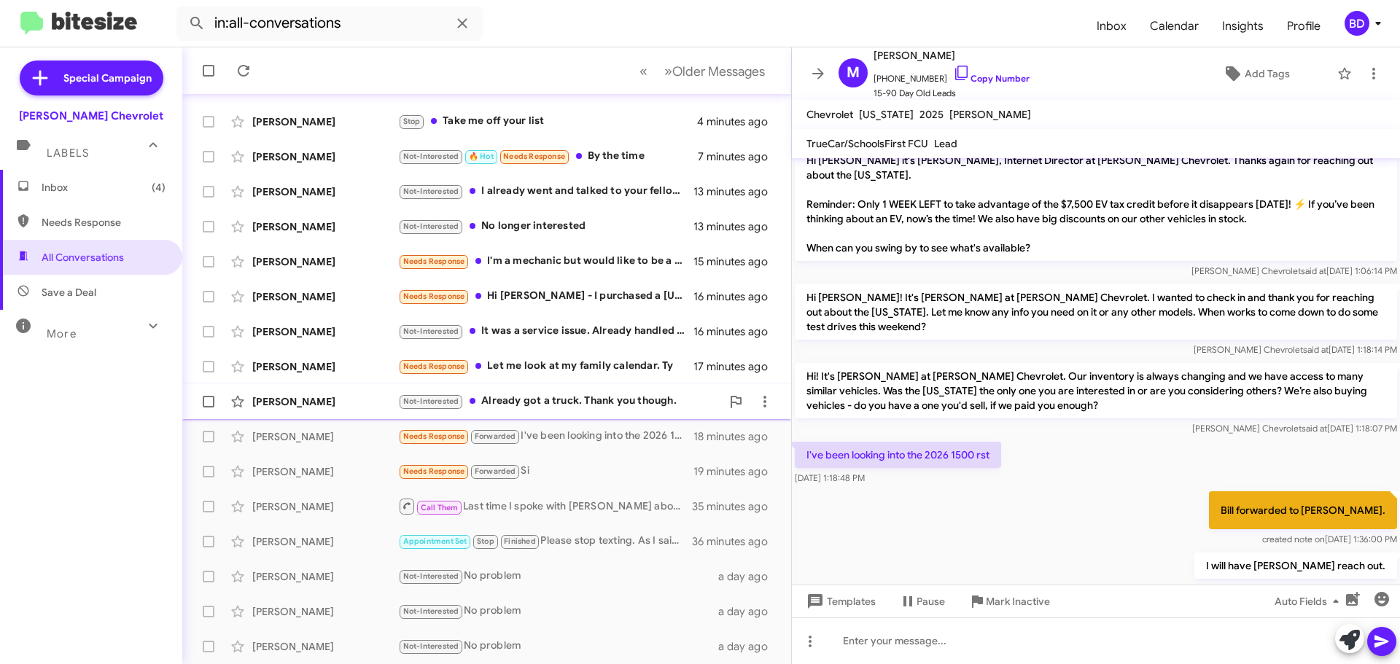
click at [589, 404] on div "Not-Interested Already got a truck. Thank you though." at bounding box center [559, 401] width 323 height 17
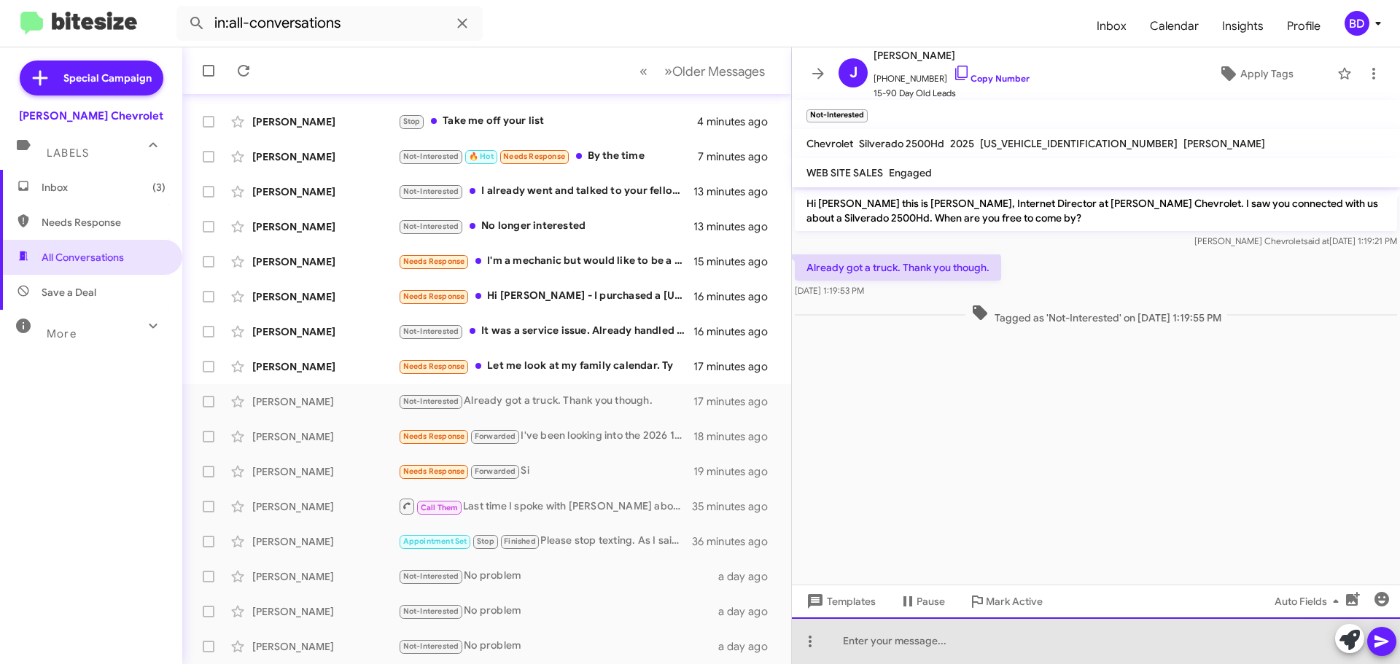
click at [889, 654] on div at bounding box center [1096, 641] width 608 height 47
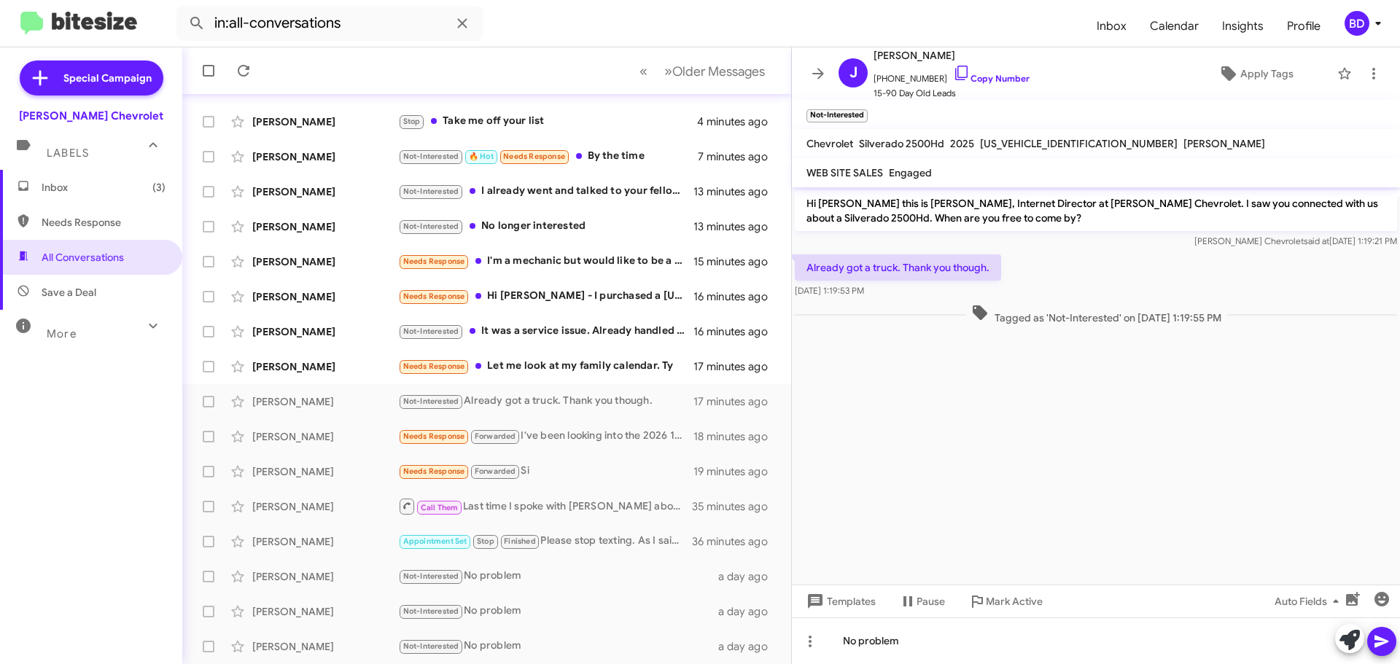
click at [1375, 639] on icon at bounding box center [1382, 642] width 18 height 18
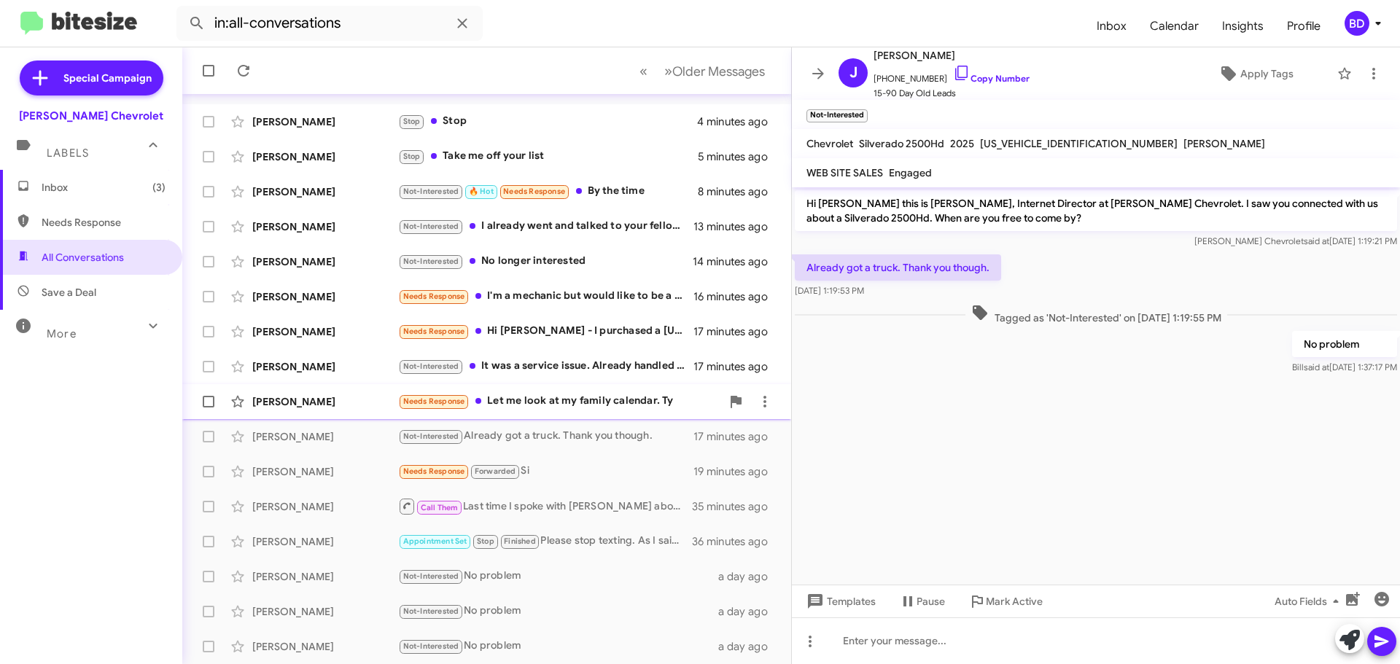
click at [495, 398] on div "Needs Response Let me look at my family calendar. Ty" at bounding box center [559, 401] width 323 height 17
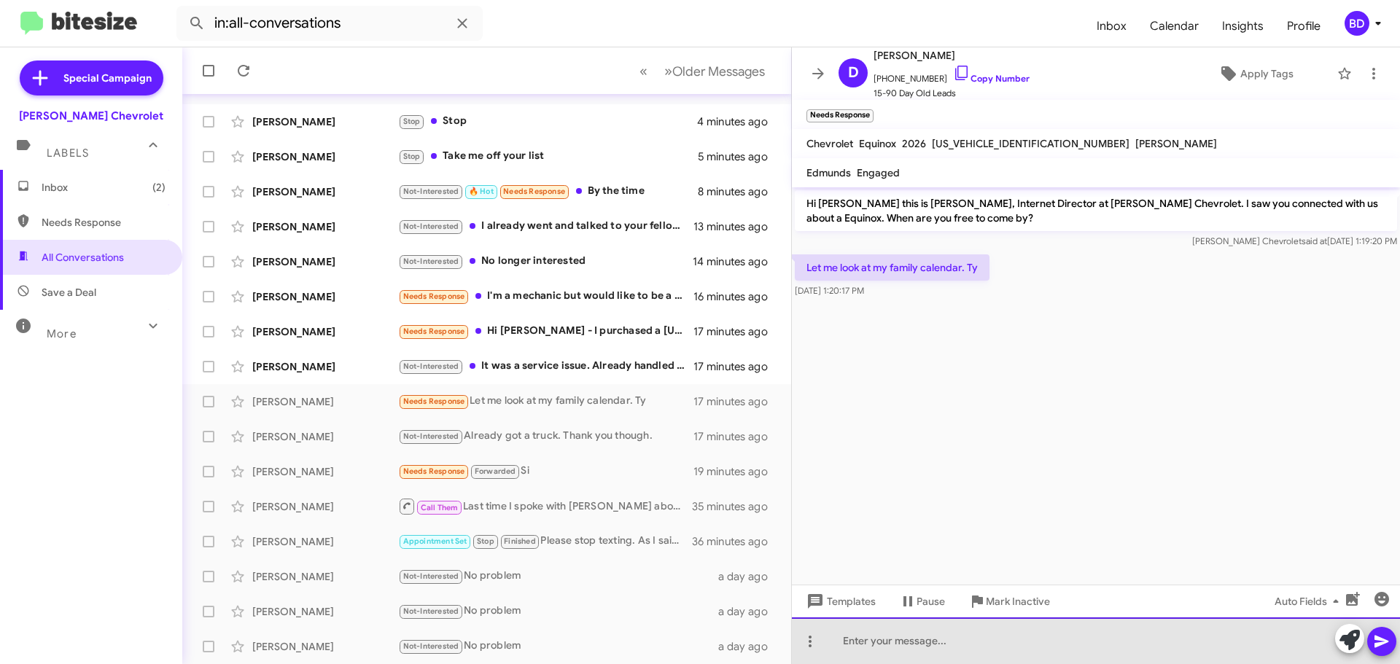
click at [871, 638] on div at bounding box center [1096, 641] width 608 height 47
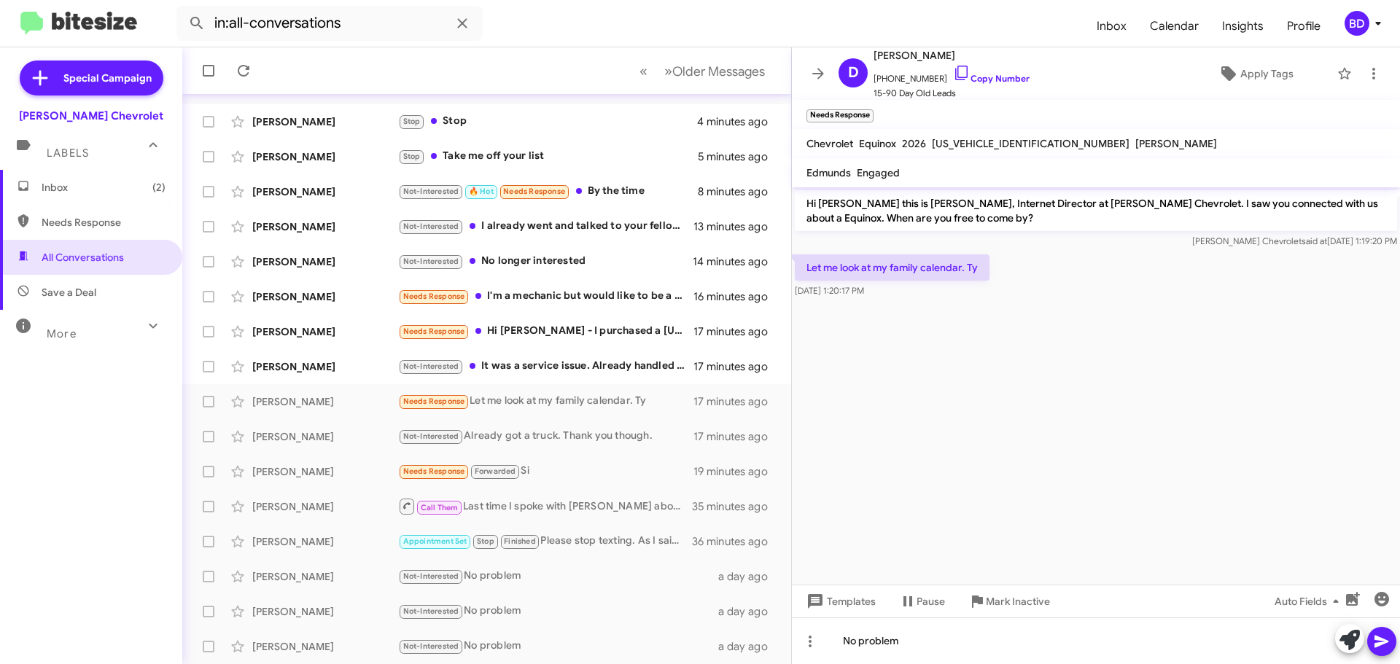
click at [1376, 642] on icon at bounding box center [1382, 642] width 18 height 18
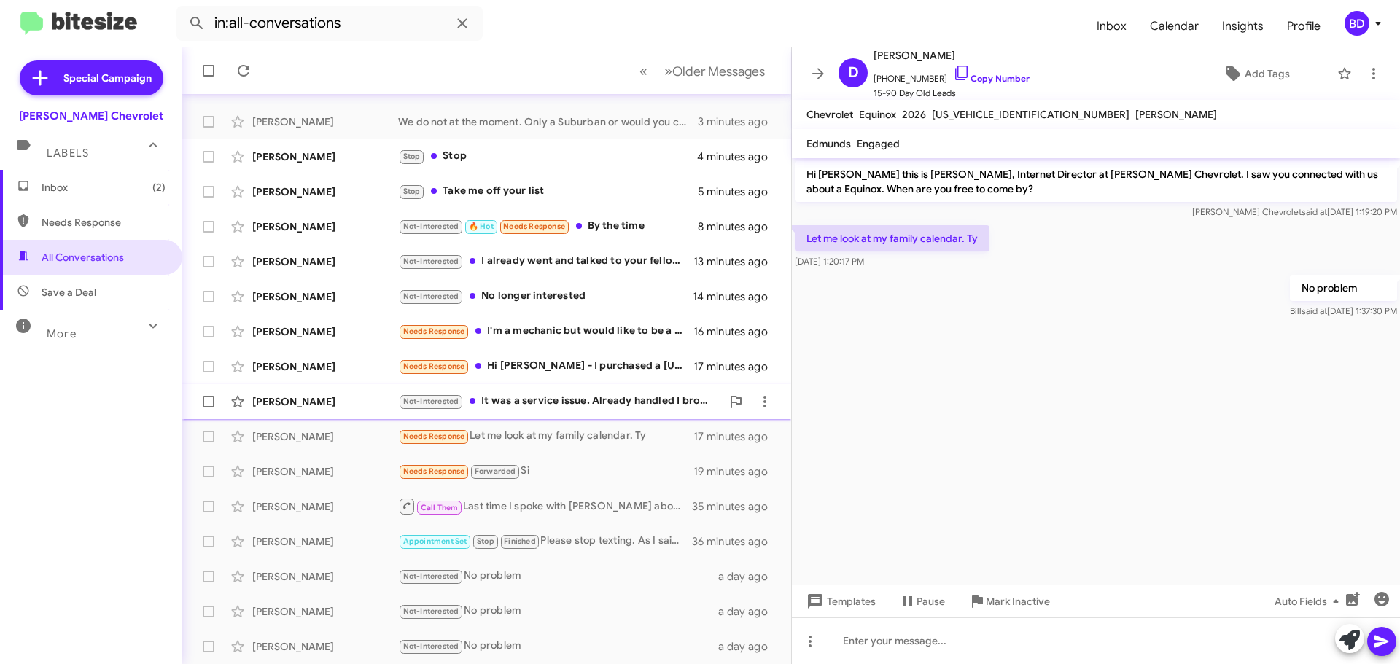
click at [524, 408] on div "Not-Interested It was a service issue. Already handled I brought my car in." at bounding box center [559, 401] width 323 height 17
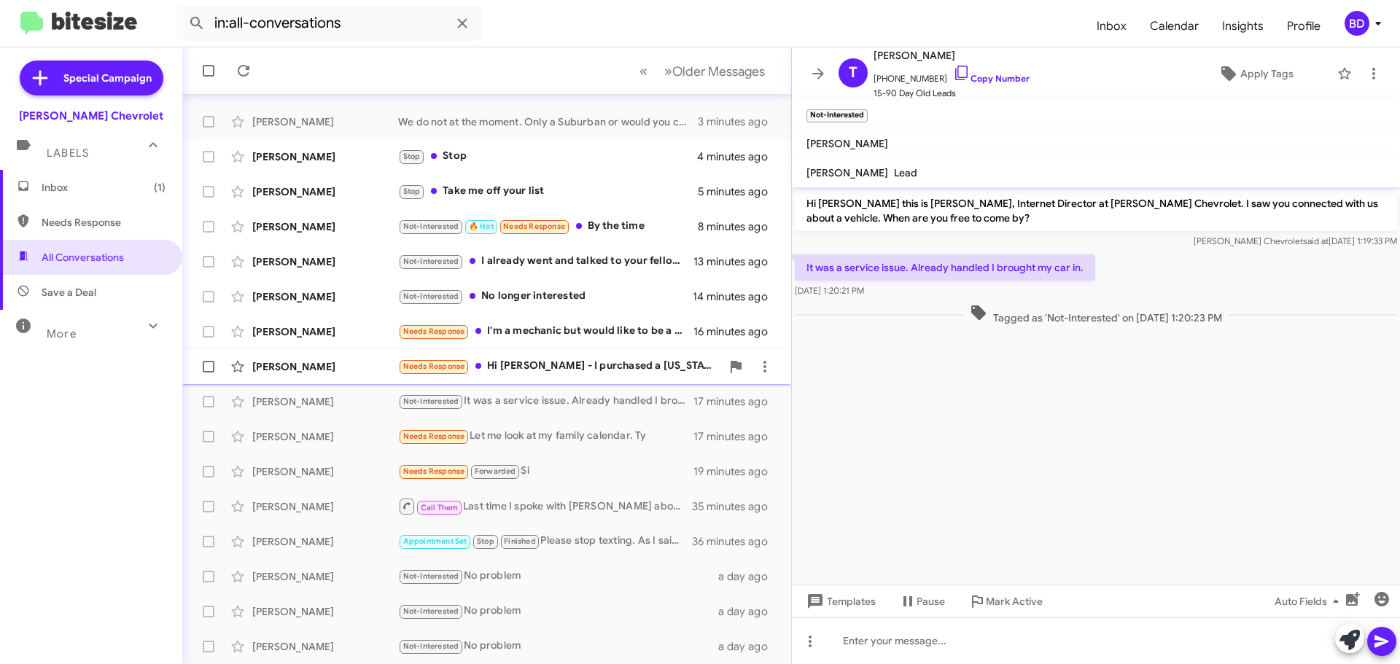
click at [576, 366] on div "Needs Response Hi Bill - I purchased a Colorado from you guys a week ago." at bounding box center [559, 366] width 323 height 17
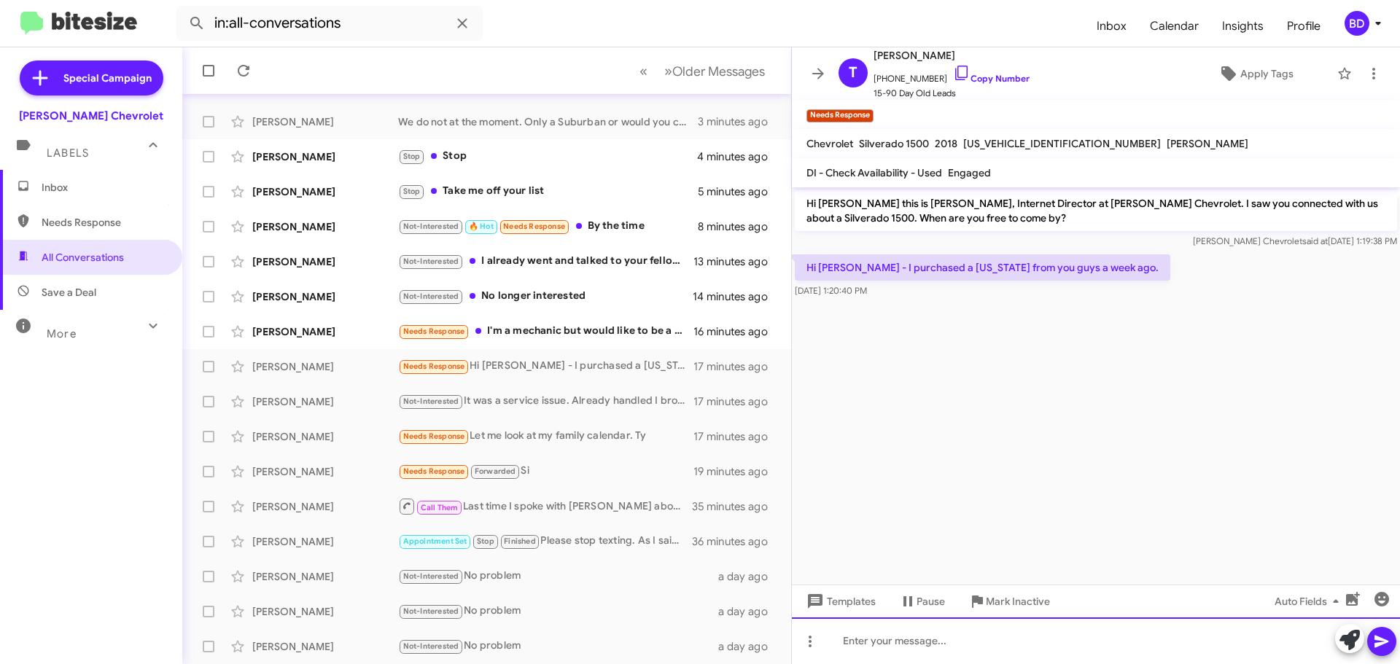
click at [915, 651] on div at bounding box center [1096, 641] width 608 height 47
click at [961, 641] on div "Sorry sometimes the info does not connect the dots." at bounding box center [1096, 641] width 608 height 47
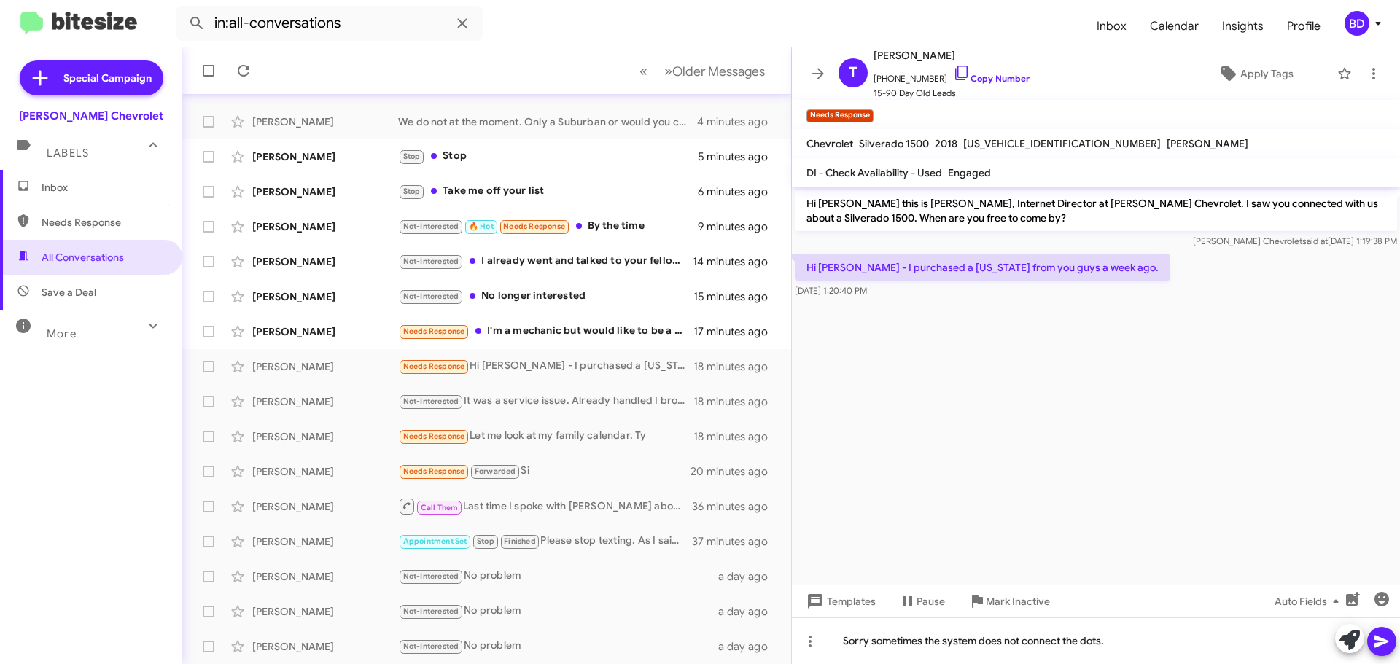
click at [1373, 639] on icon at bounding box center [1382, 642] width 18 height 18
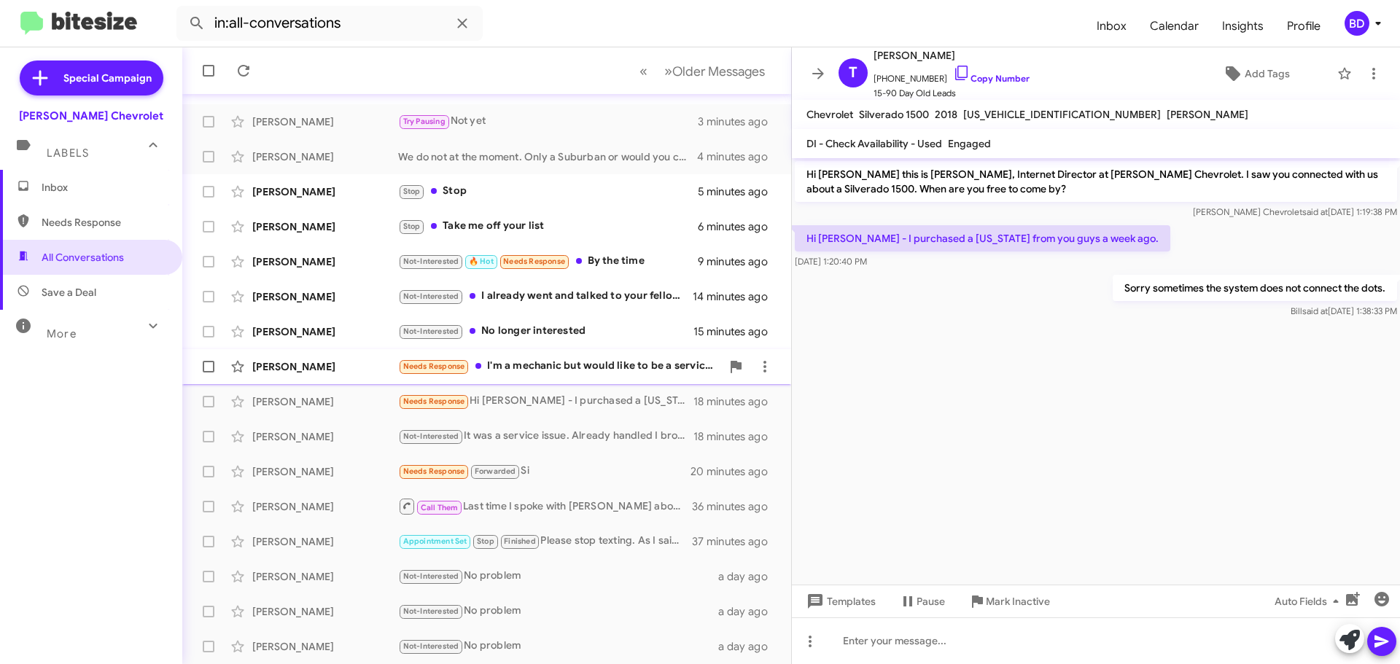
click at [550, 357] on div "Michael Bender Needs Response I'm a mechanic but would like to be a service adv…" at bounding box center [487, 366] width 586 height 29
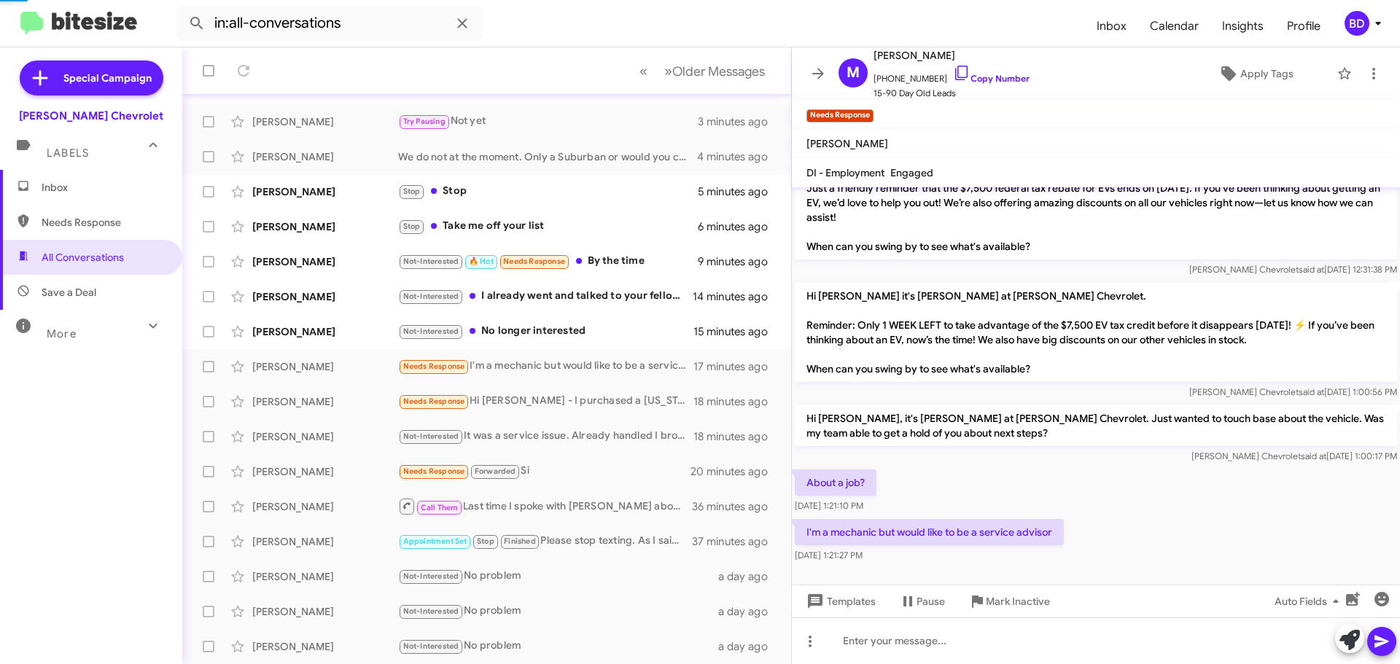
scroll to position [460, 0]
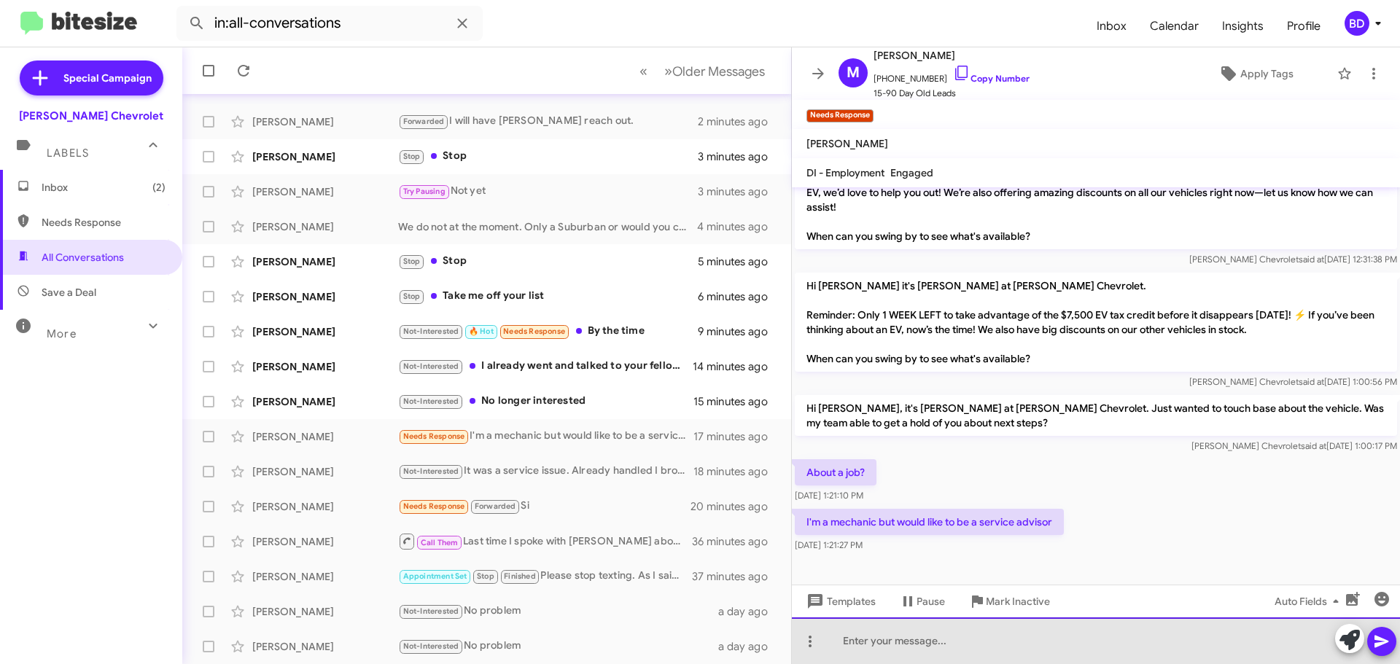
click at [899, 641] on div at bounding box center [1096, 641] width 608 height 47
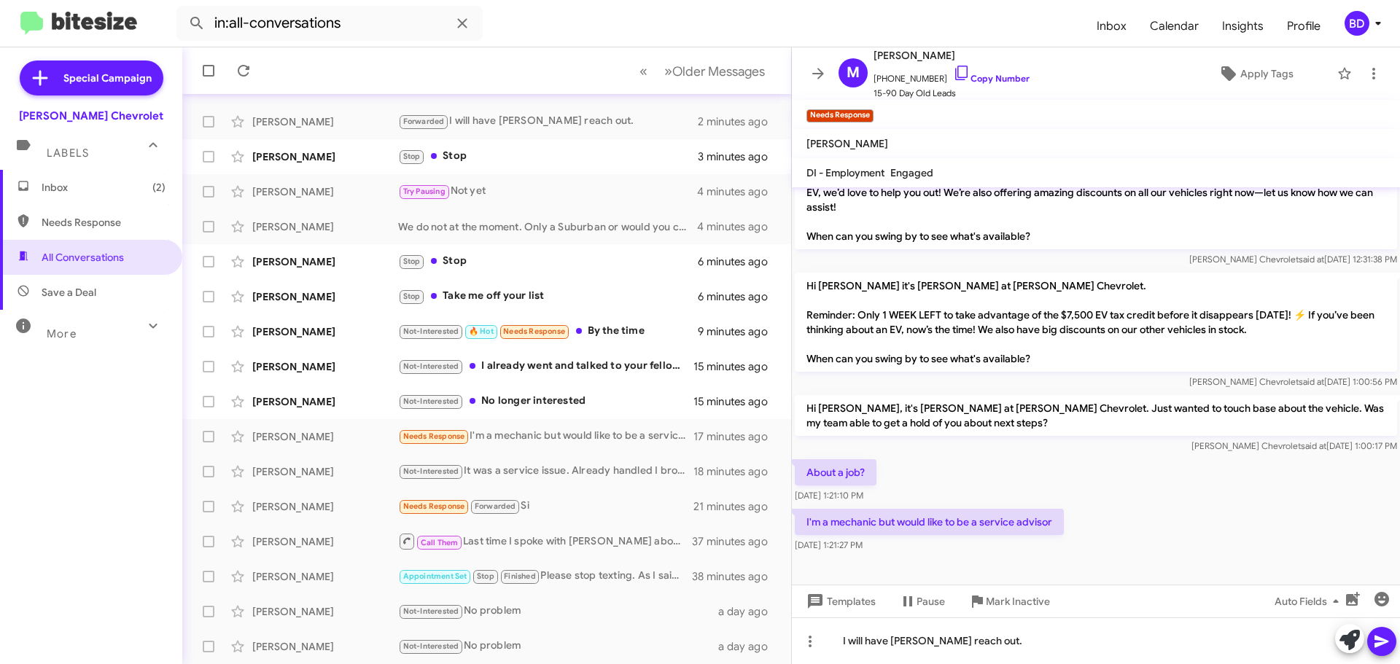
click at [1381, 647] on icon at bounding box center [1382, 642] width 18 height 18
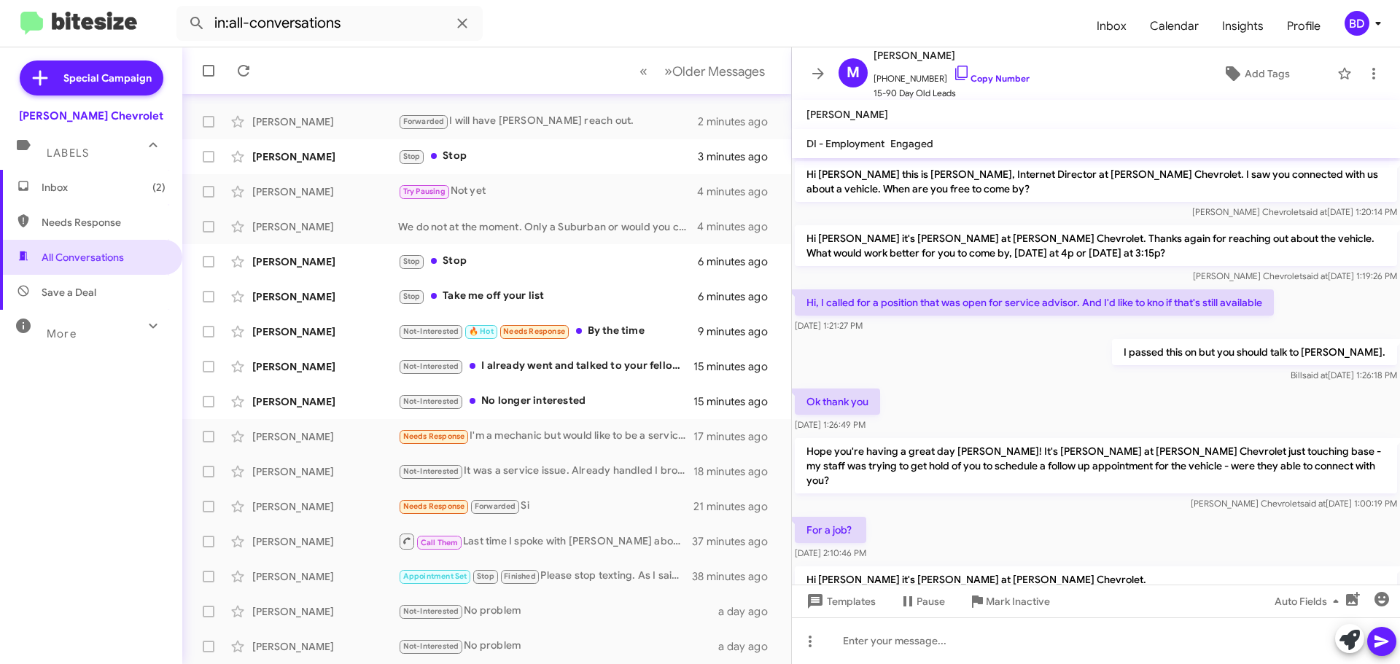
scroll to position [8, 0]
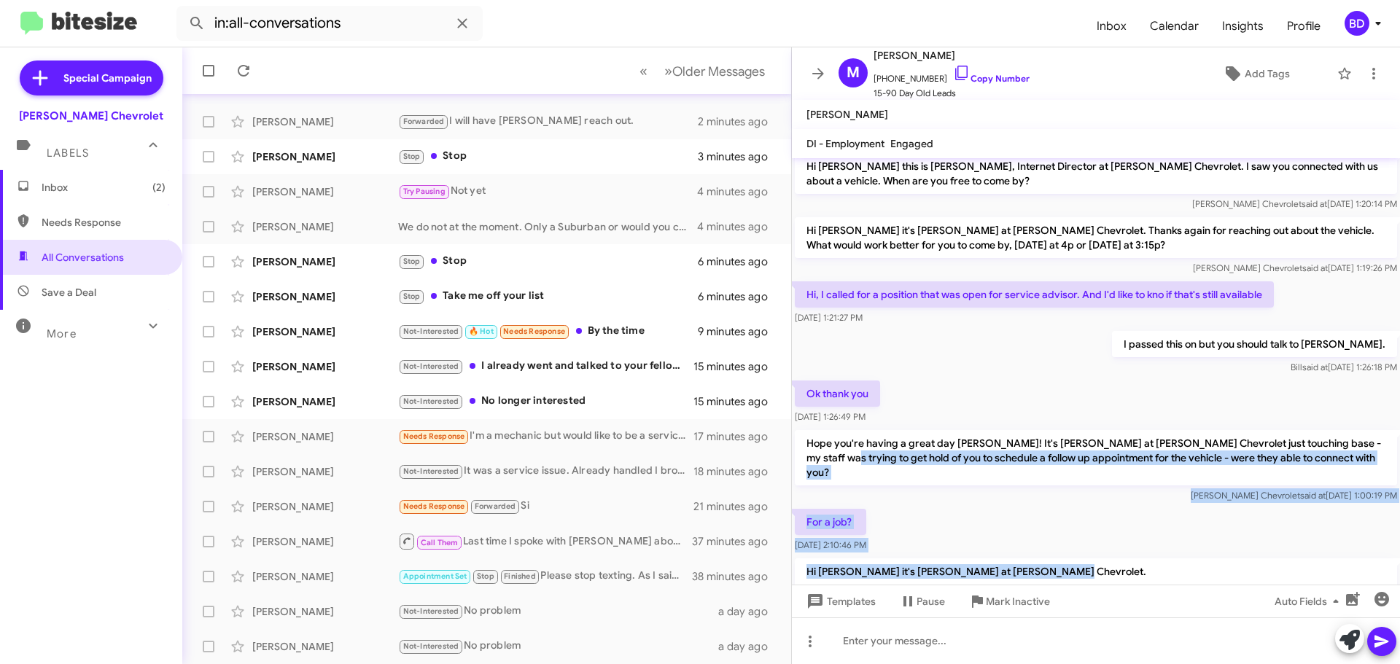
drag, startPoint x: 1157, startPoint y: 580, endPoint x: 897, endPoint y: 472, distance: 281.2
click at [814, 464] on div "Hi Michael this is Bill Demarest, Internet Director at DeLillo Chevrolet. I saw…" at bounding box center [1096, 589] width 608 height 878
click at [1050, 506] on div "For a job? Sep 11, 2025, 2:10:46 PM" at bounding box center [1096, 531] width 608 height 50
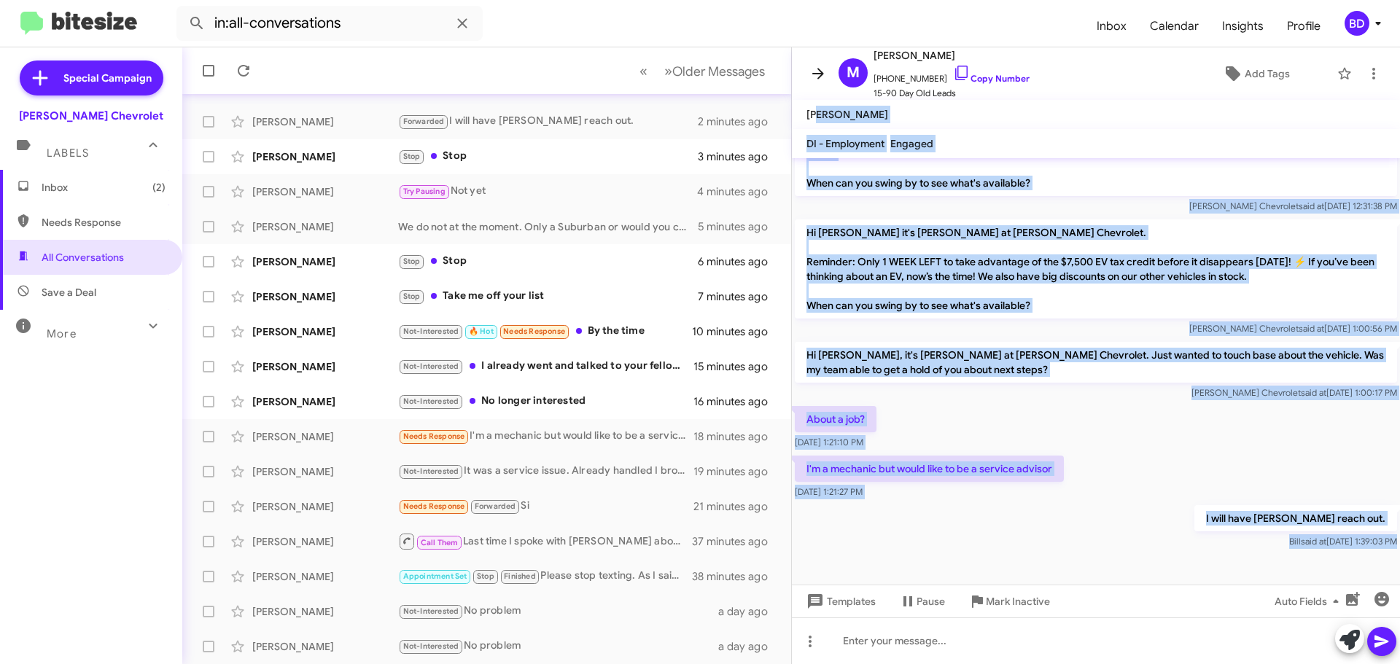
scroll to position [0, 0]
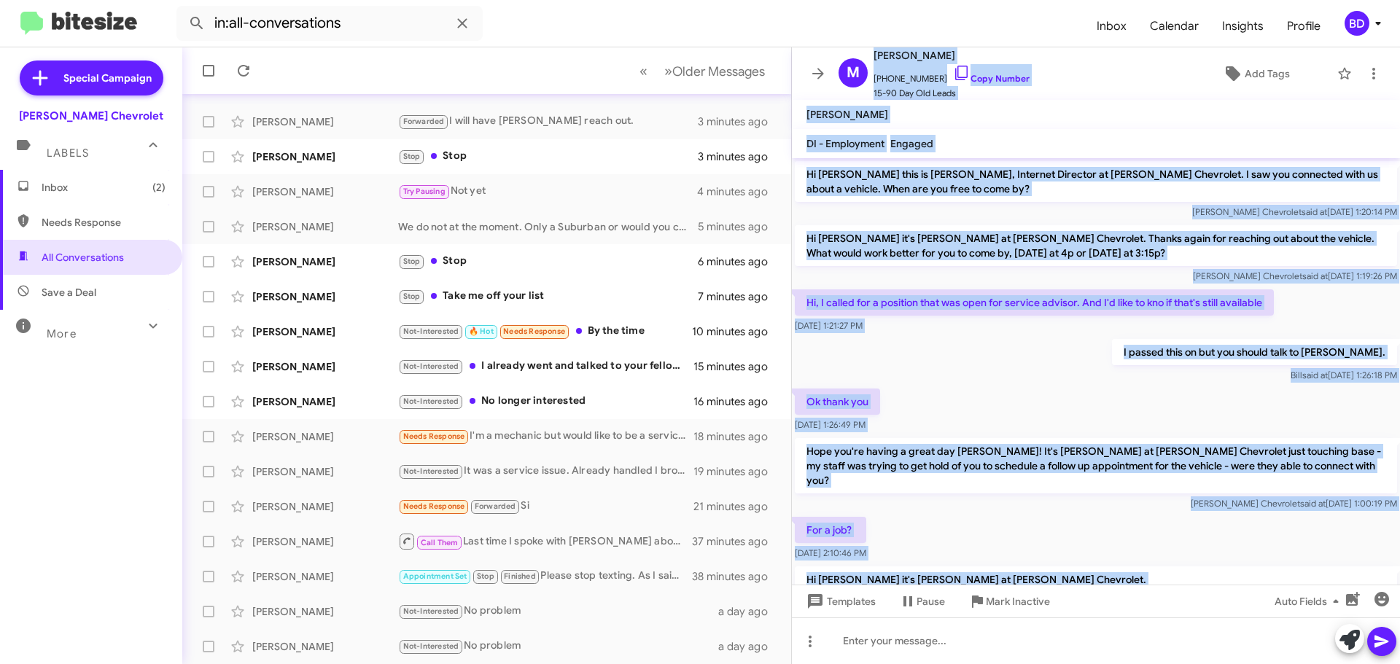
drag, startPoint x: 1383, startPoint y: 571, endPoint x: 823, endPoint y: 51, distance: 764.4
click at [823, 51] on div "M Michael Bender +12133613604 Copy Number 15-90 Day Old Leads Add Tags Shawn Bi…" at bounding box center [1096, 355] width 608 height 617
copy div "M Michael Bender +12133613604 Copy Number 15-90 Day Old Leads Add Tags Shawn Bi…"
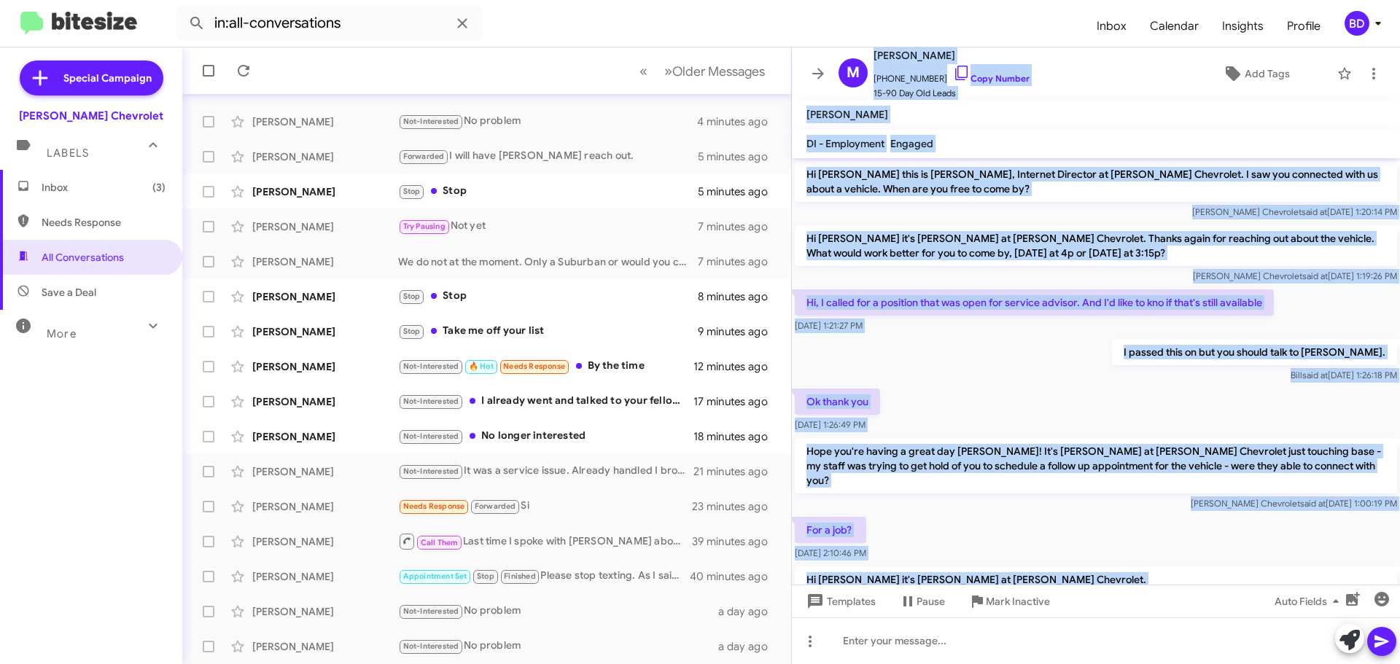
click at [947, 516] on div "For a job? Sep 11, 2025, 2:10:46 PM" at bounding box center [1096, 539] width 608 height 50
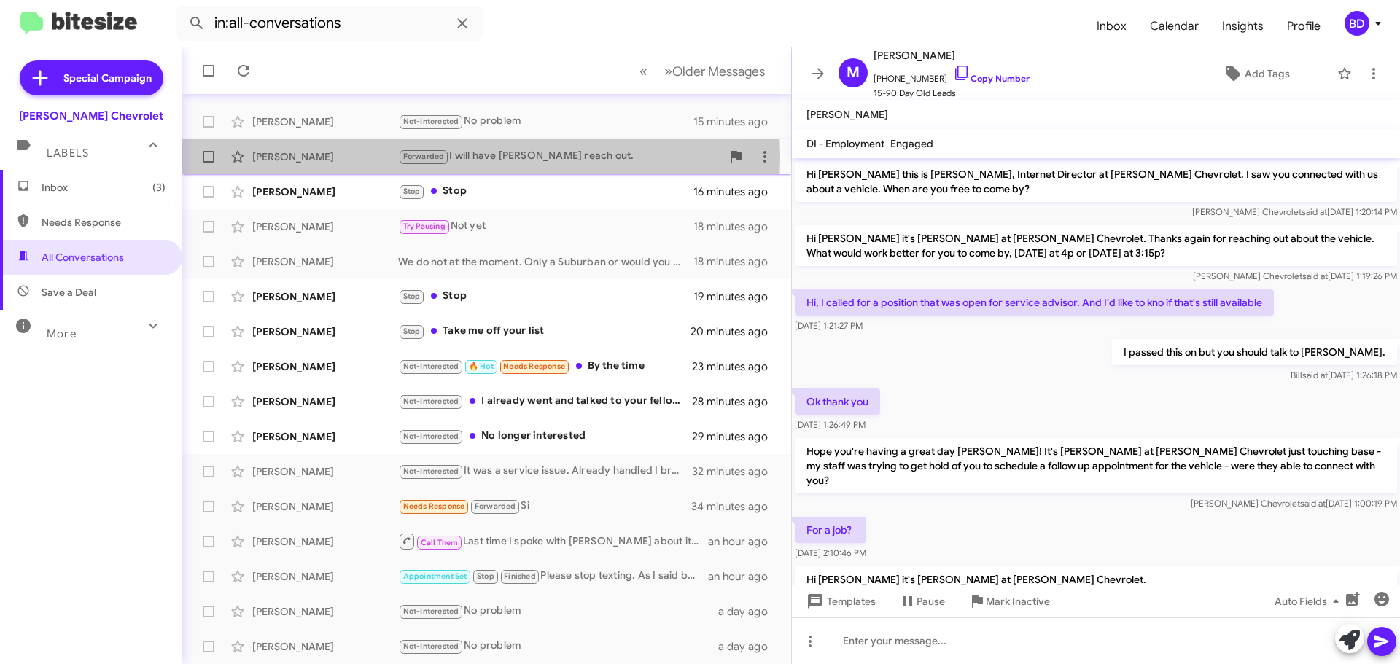
click at [297, 158] on div "[PERSON_NAME]" at bounding box center [325, 157] width 146 height 15
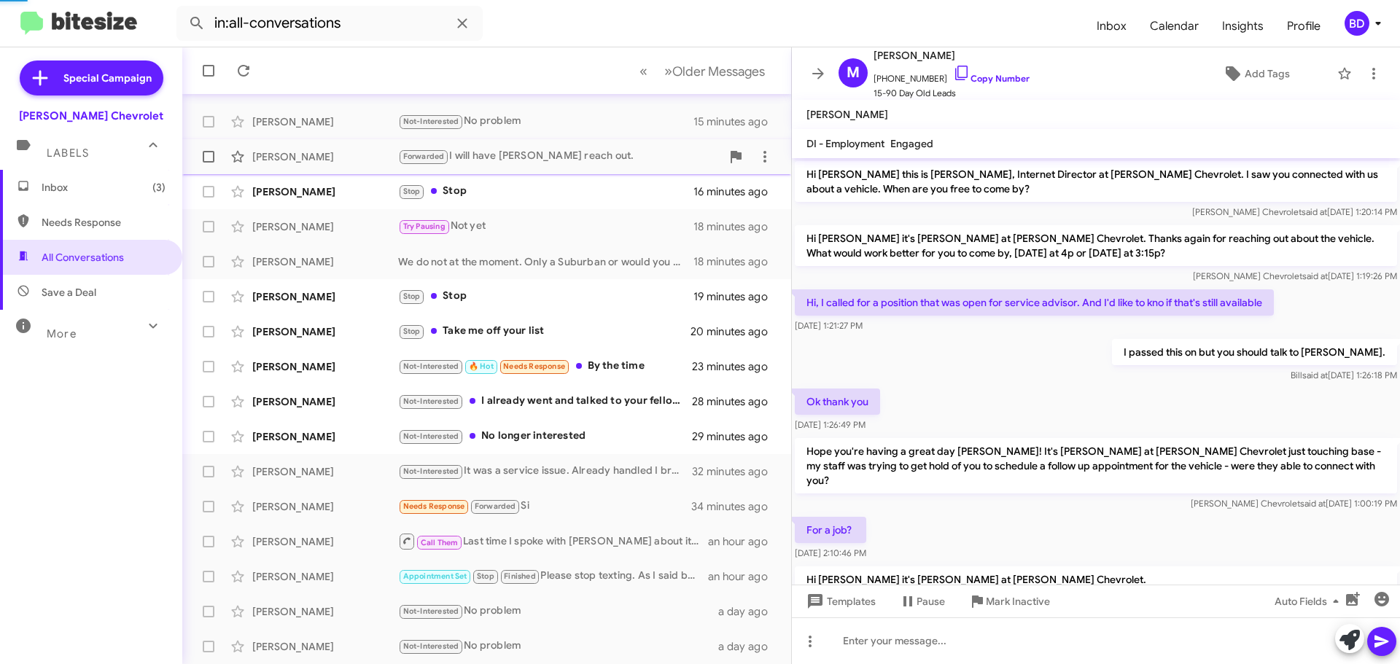
scroll to position [244, 0]
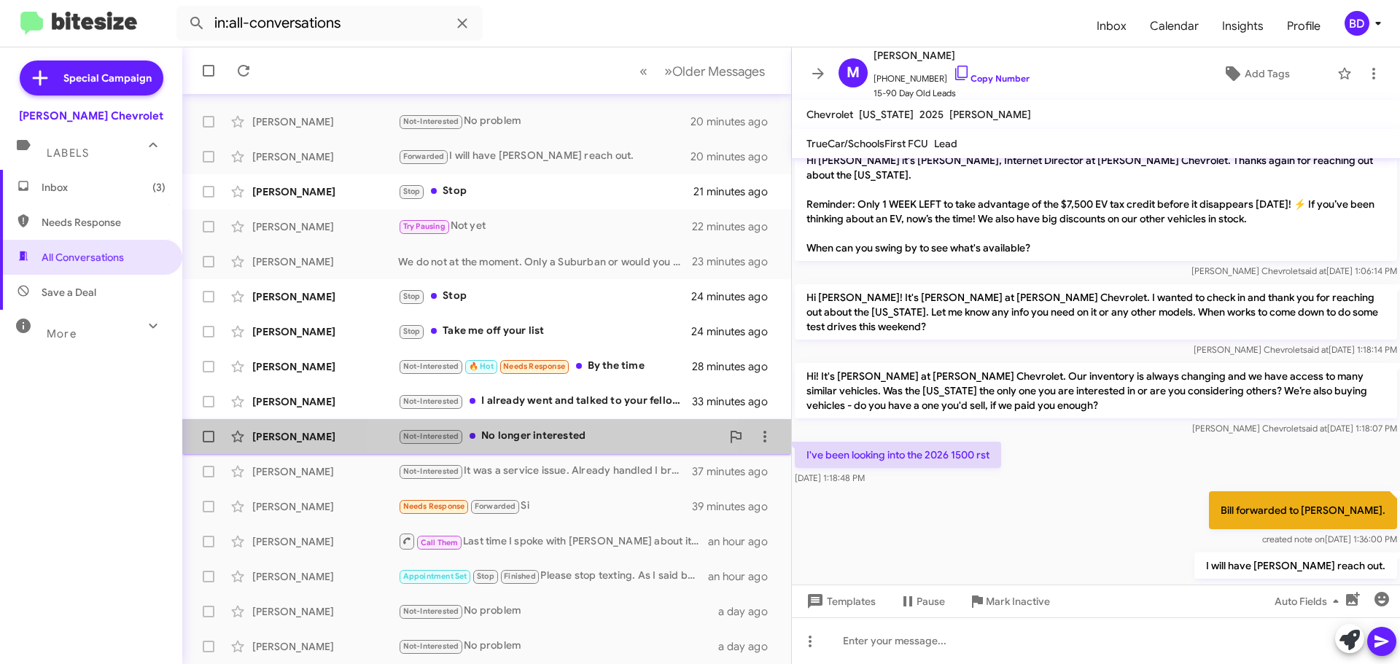
click at [532, 435] on div "Not-Interested No longer interested" at bounding box center [559, 436] width 323 height 17
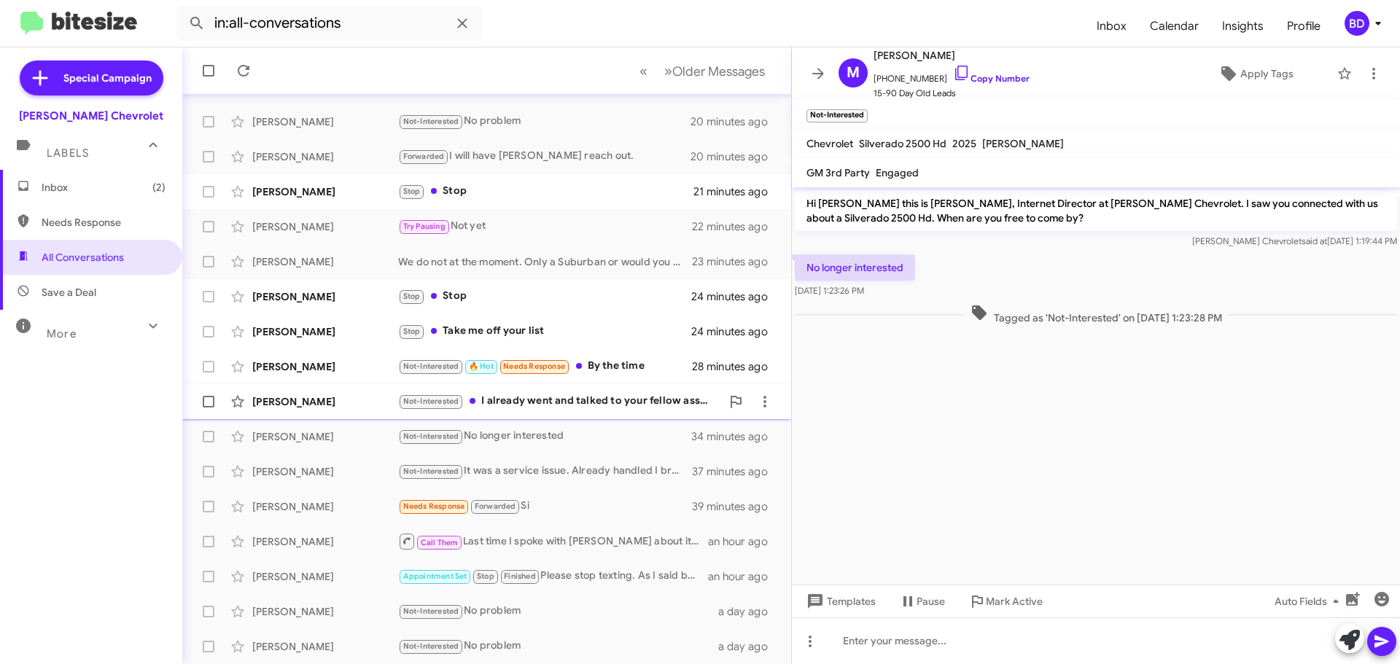
click at [551, 400] on div "Not-Interested I already went and talked to your fellow associates thanks" at bounding box center [559, 401] width 323 height 17
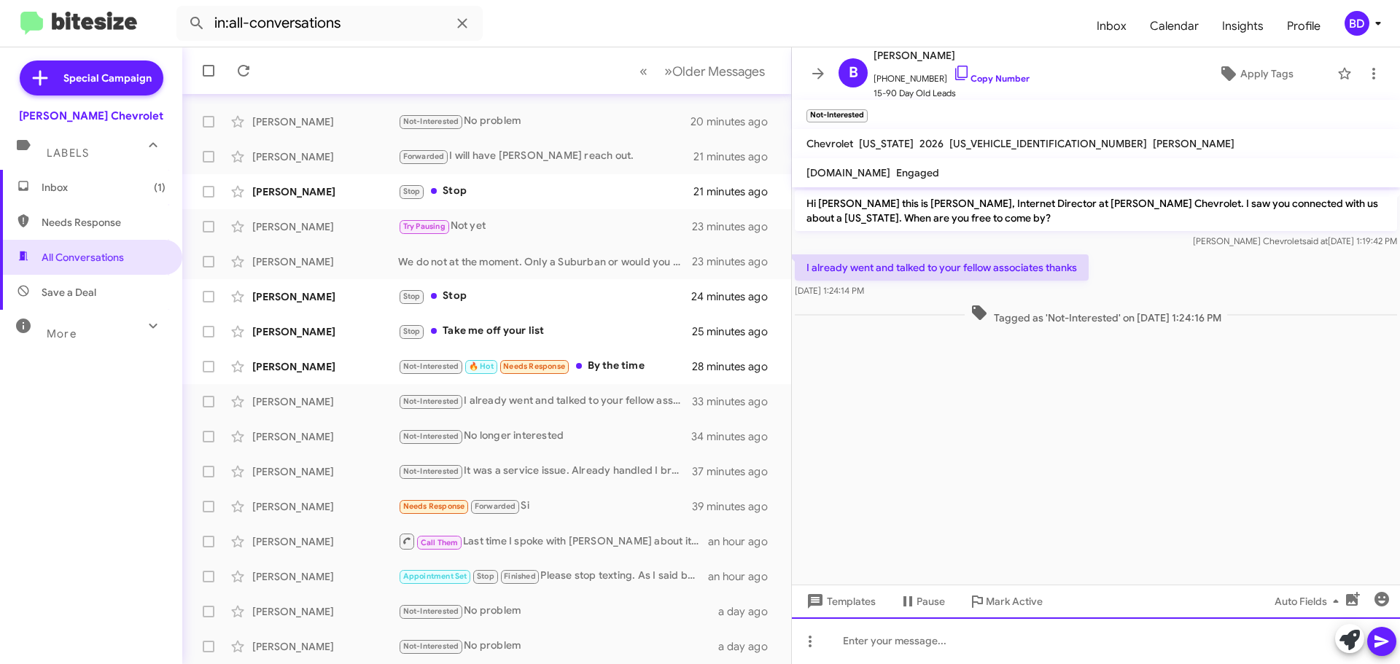
click at [923, 651] on div at bounding box center [1096, 641] width 608 height 47
click at [873, 648] on div "No prpblem" at bounding box center [1096, 641] width 608 height 47
click at [880, 634] on div "No prpblem" at bounding box center [1096, 641] width 608 height 47
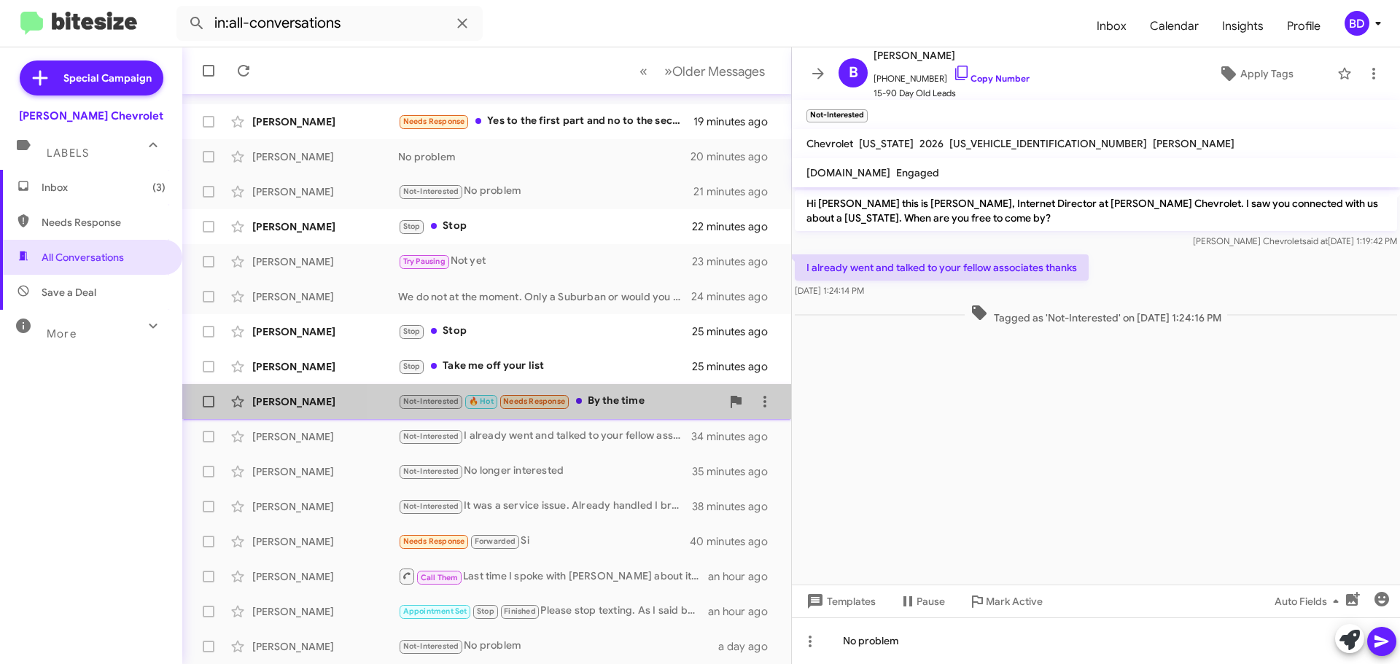
click at [626, 398] on div "Not-Interested 🔥 Hot Needs Response By the time" at bounding box center [559, 401] width 323 height 17
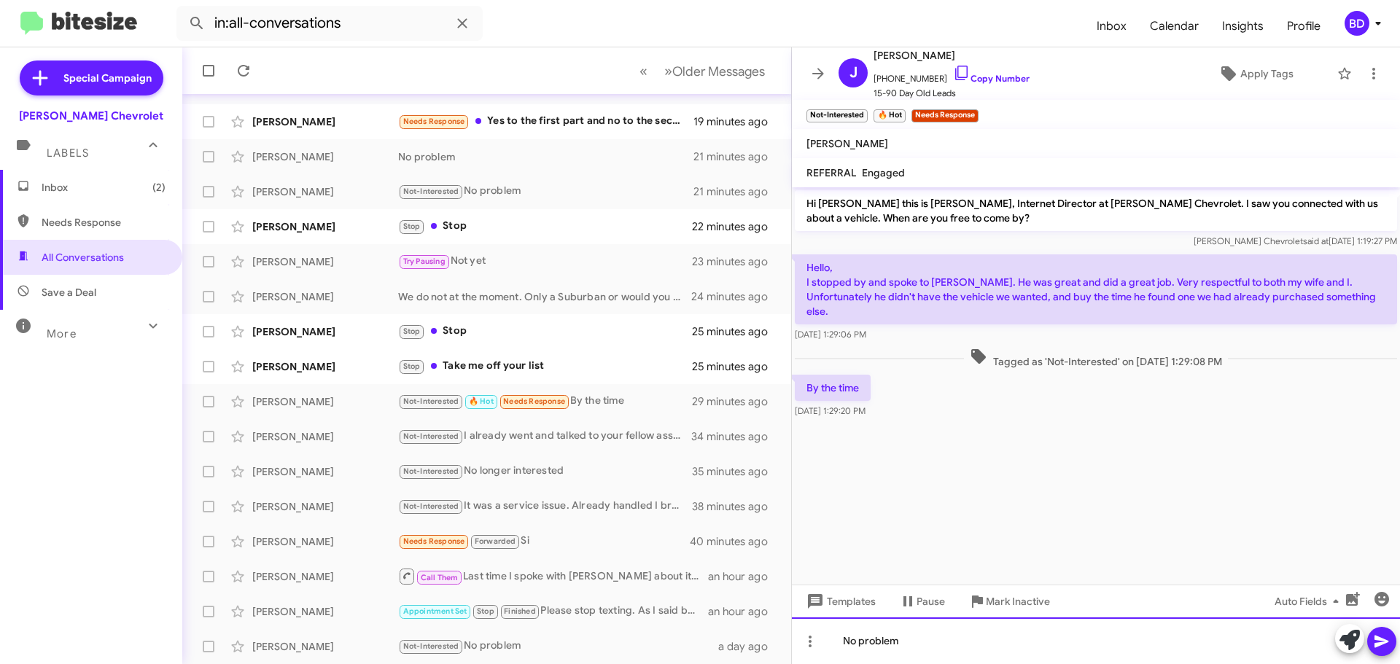
click at [903, 640] on div "No problem" at bounding box center [1096, 641] width 608 height 47
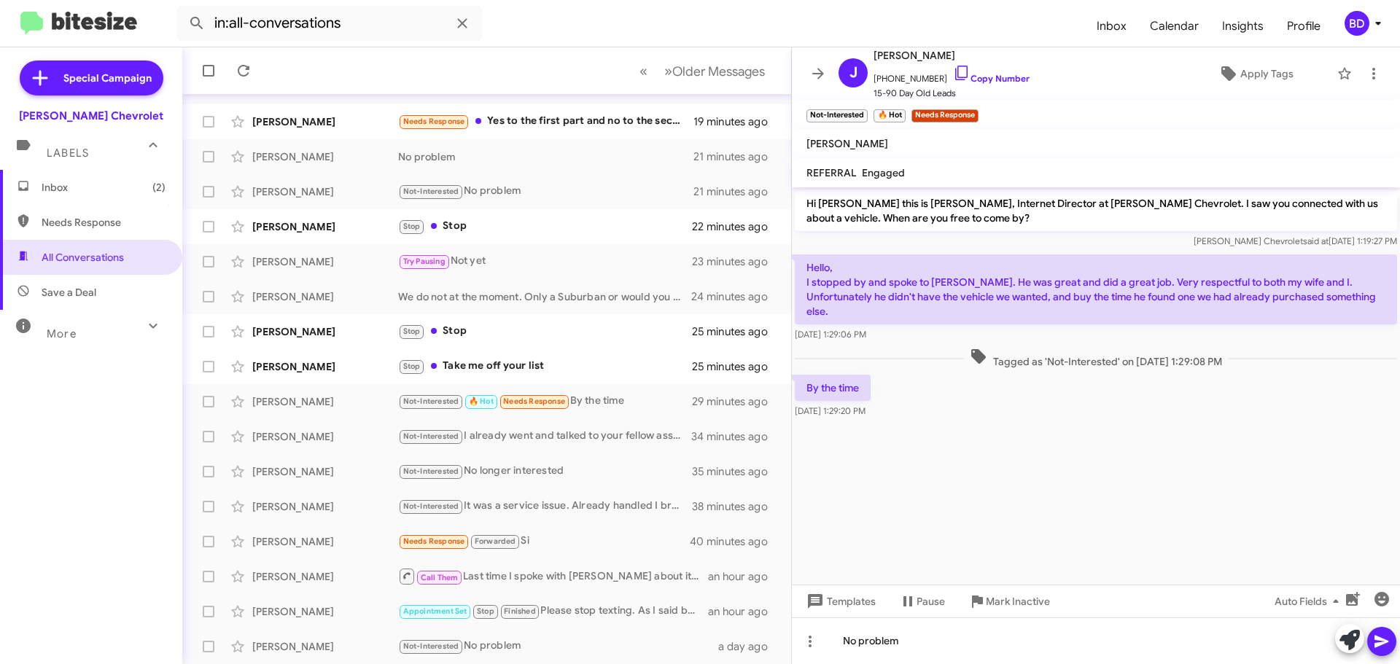
click at [1384, 633] on icon at bounding box center [1382, 642] width 18 height 18
click at [467, 363] on div "Stop Take me off your list" at bounding box center [559, 366] width 323 height 17
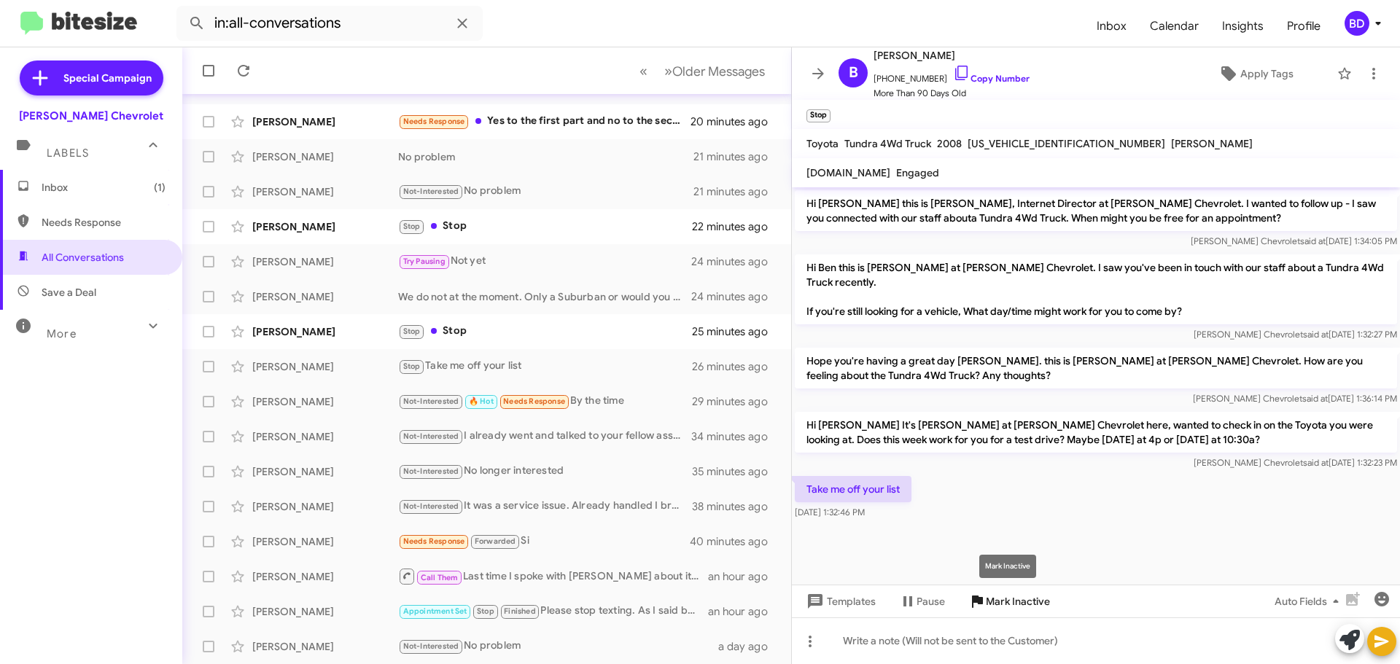
click at [1017, 602] on span "Mark Inactive" at bounding box center [1018, 602] width 64 height 26
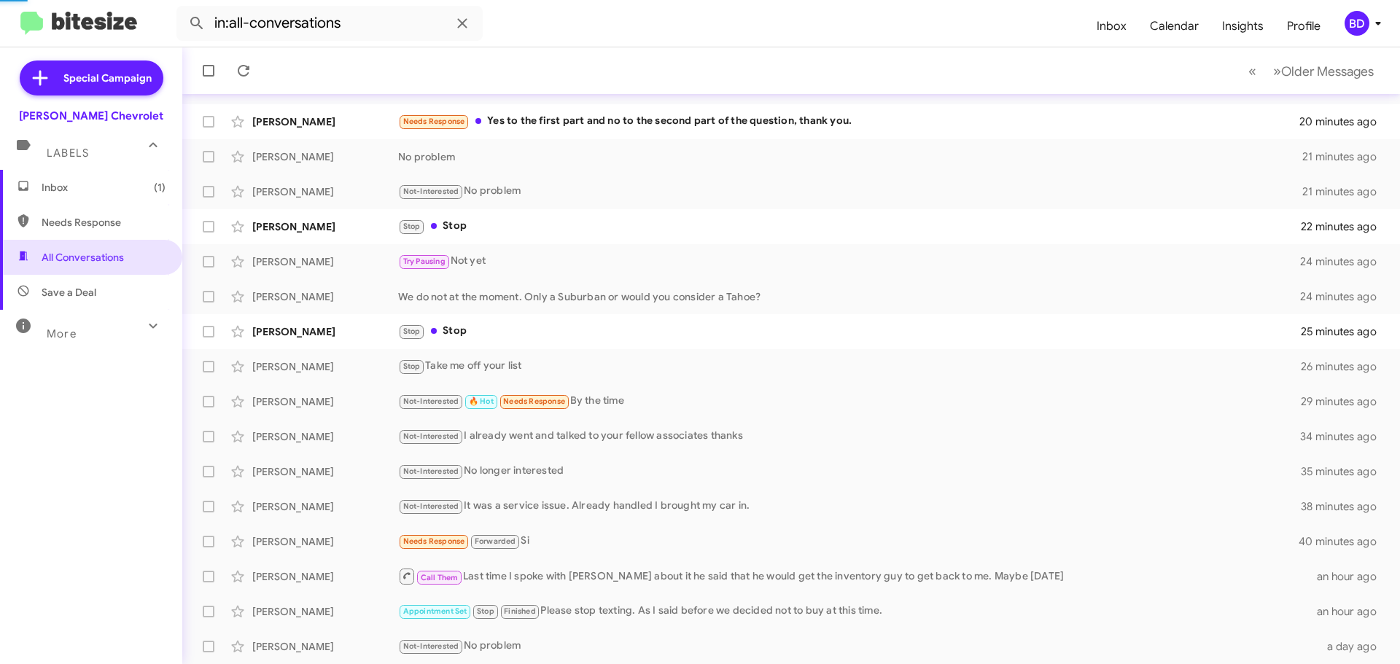
scroll to position [147, 0]
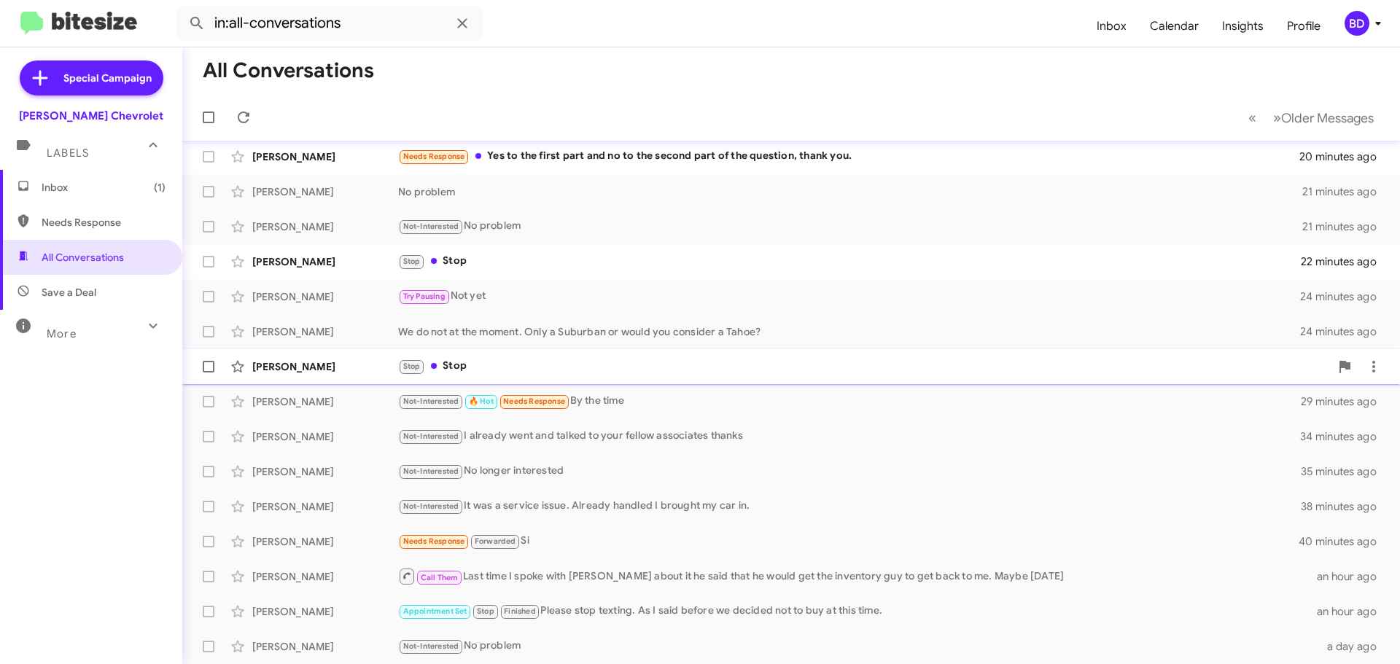
click at [454, 365] on div "Stop Stop" at bounding box center [864, 366] width 932 height 17
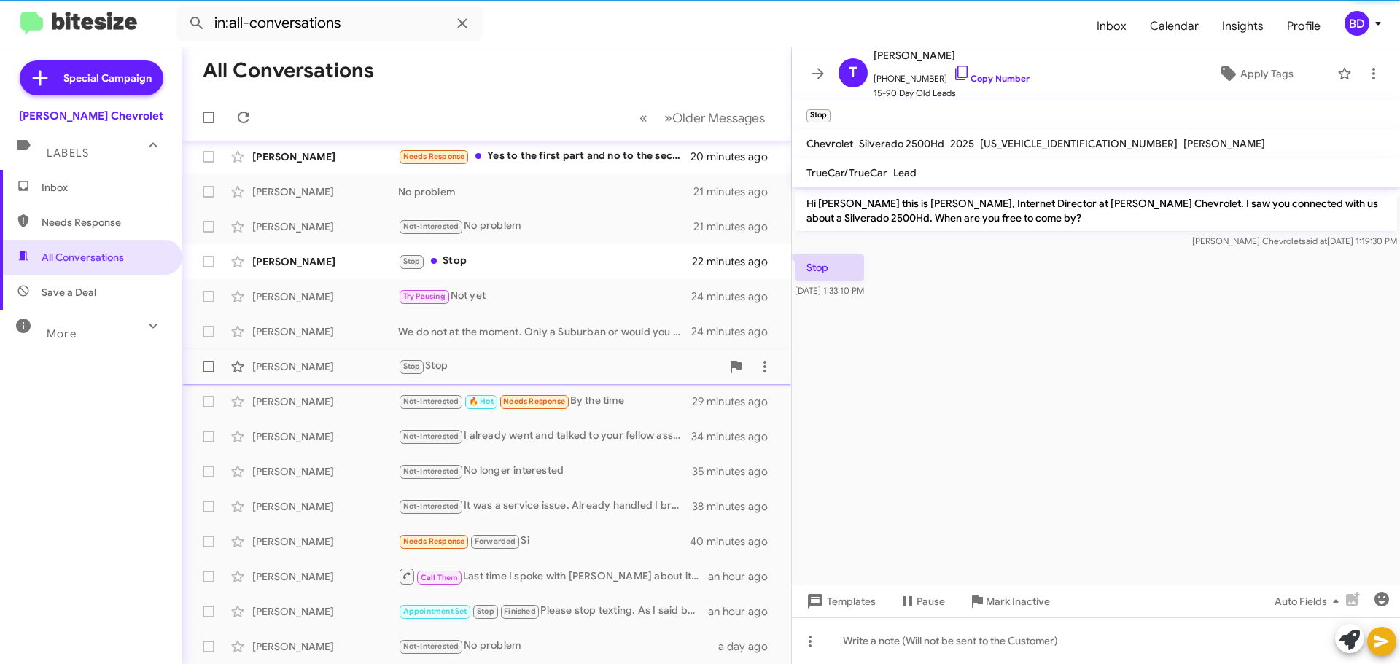
click at [435, 363] on div "Stop Stop" at bounding box center [559, 366] width 323 height 17
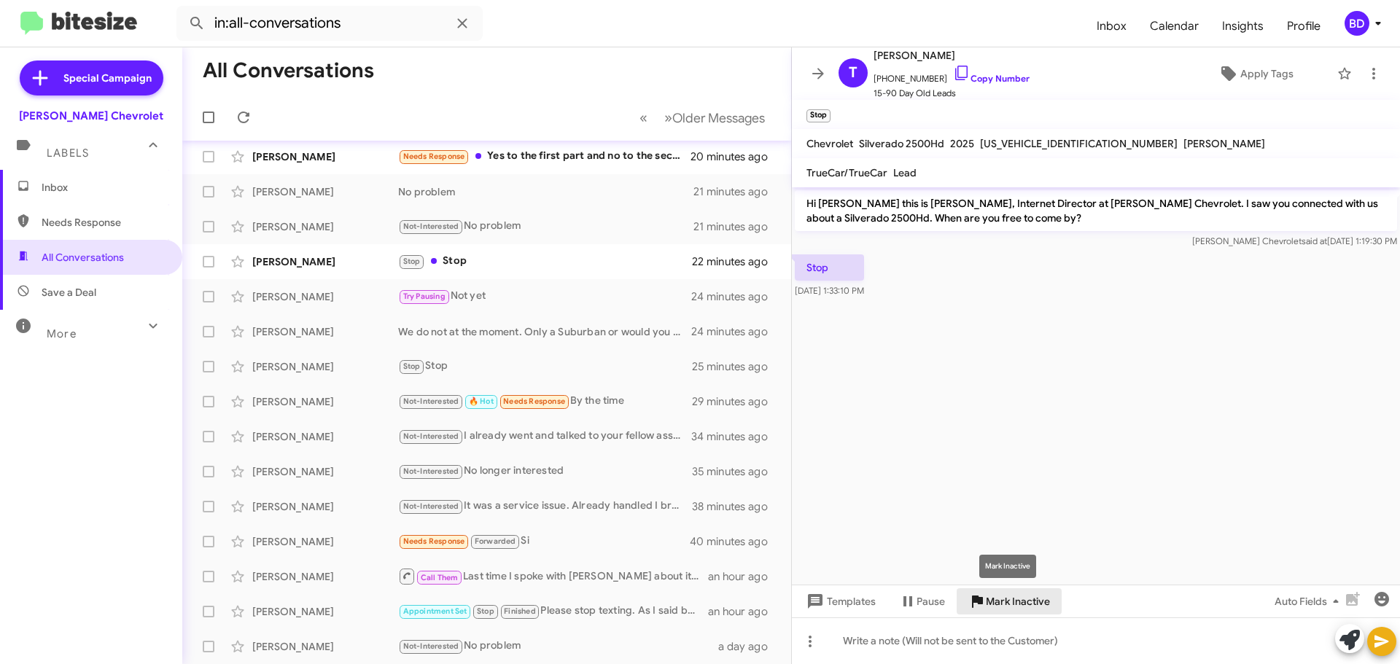
click at [1002, 597] on span "Mark Inactive" at bounding box center [1018, 602] width 64 height 26
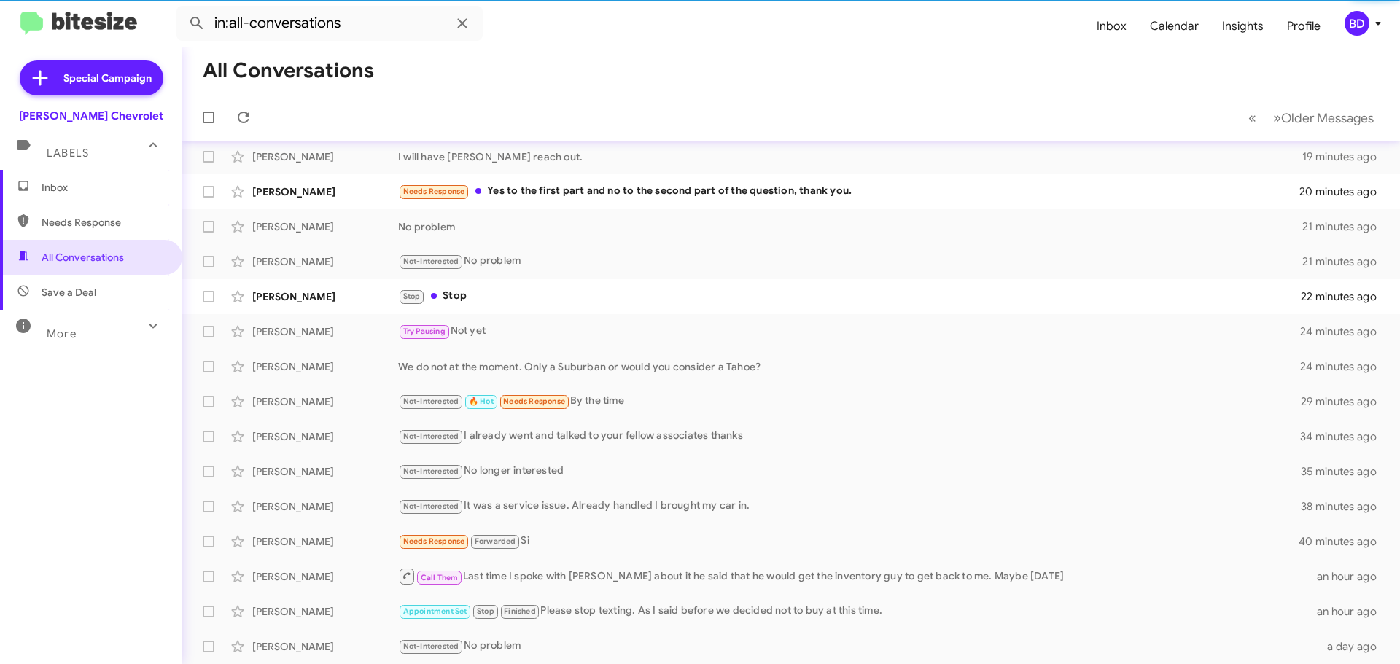
scroll to position [112, 0]
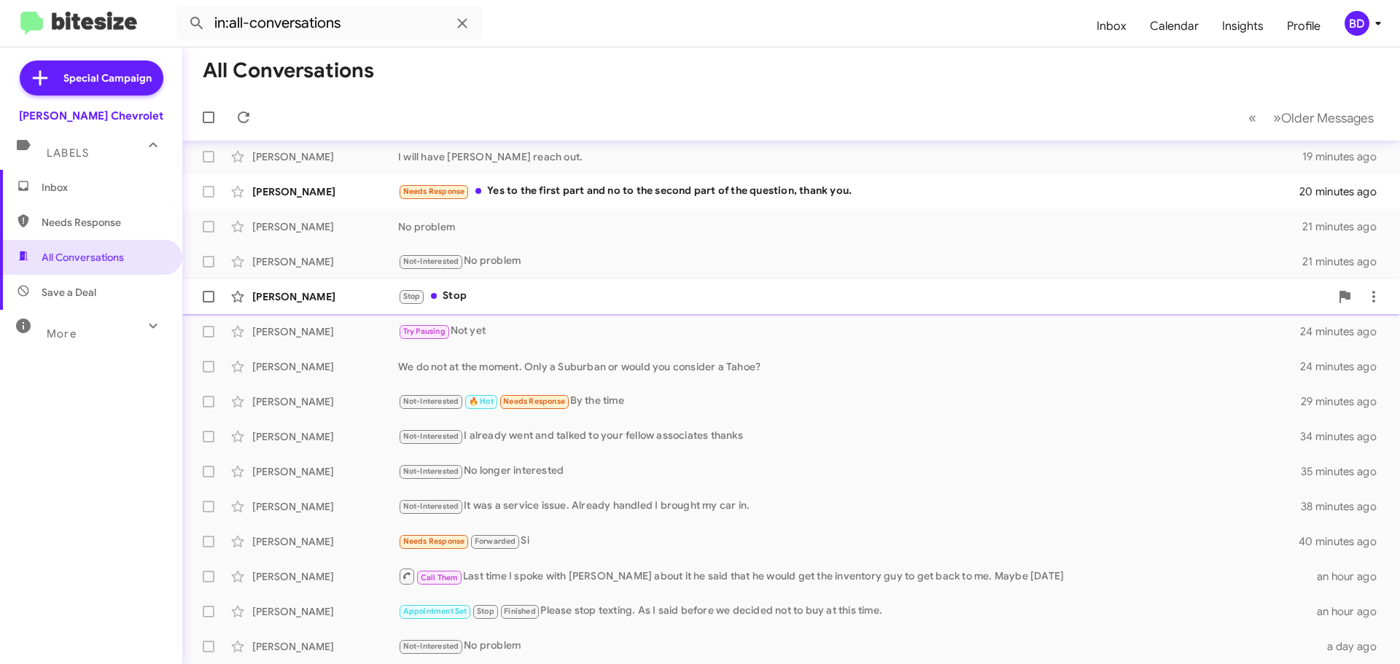
click at [454, 294] on div "Stop Stop" at bounding box center [864, 296] width 932 height 17
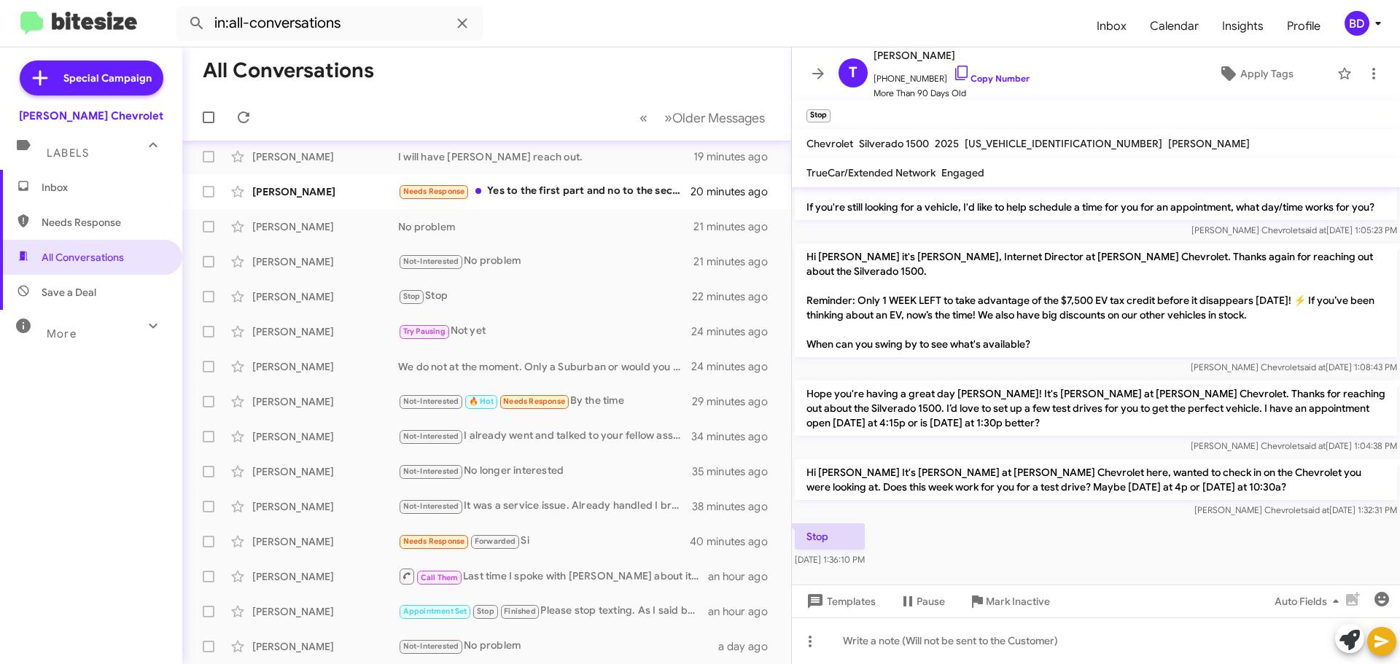
scroll to position [1091, 0]
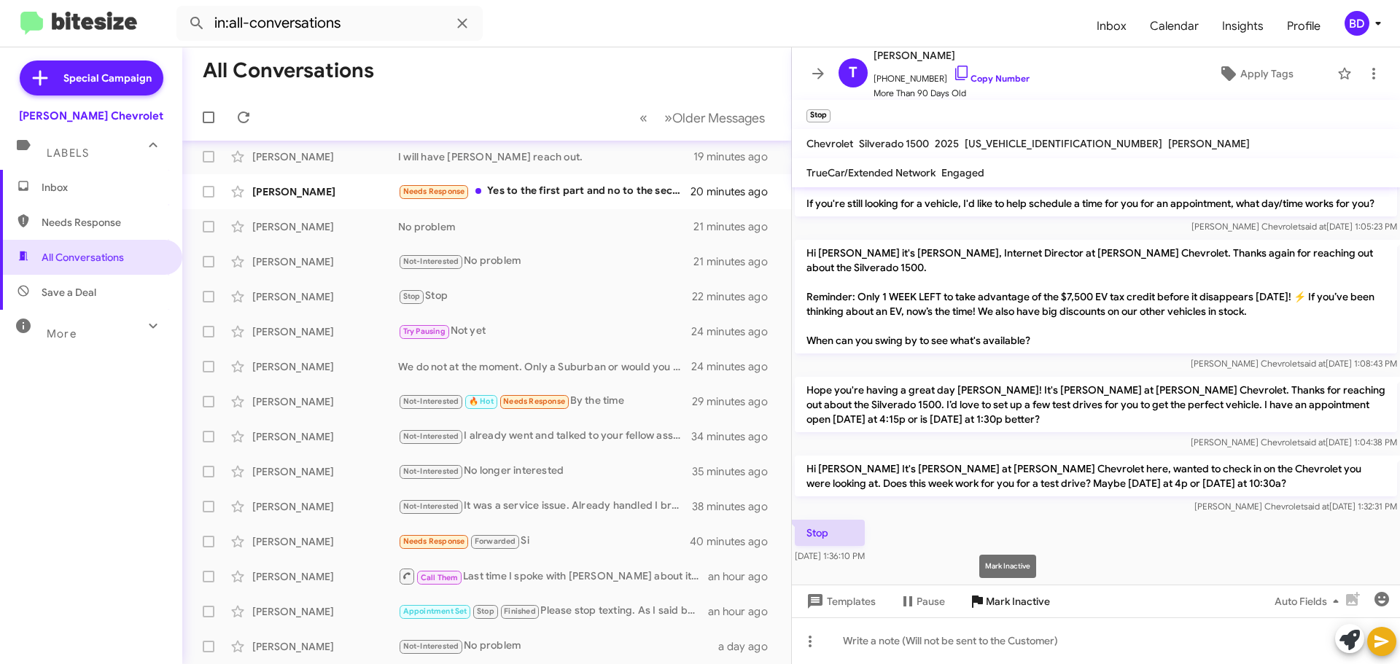
click at [1001, 600] on span "Mark Inactive" at bounding box center [1018, 602] width 64 height 26
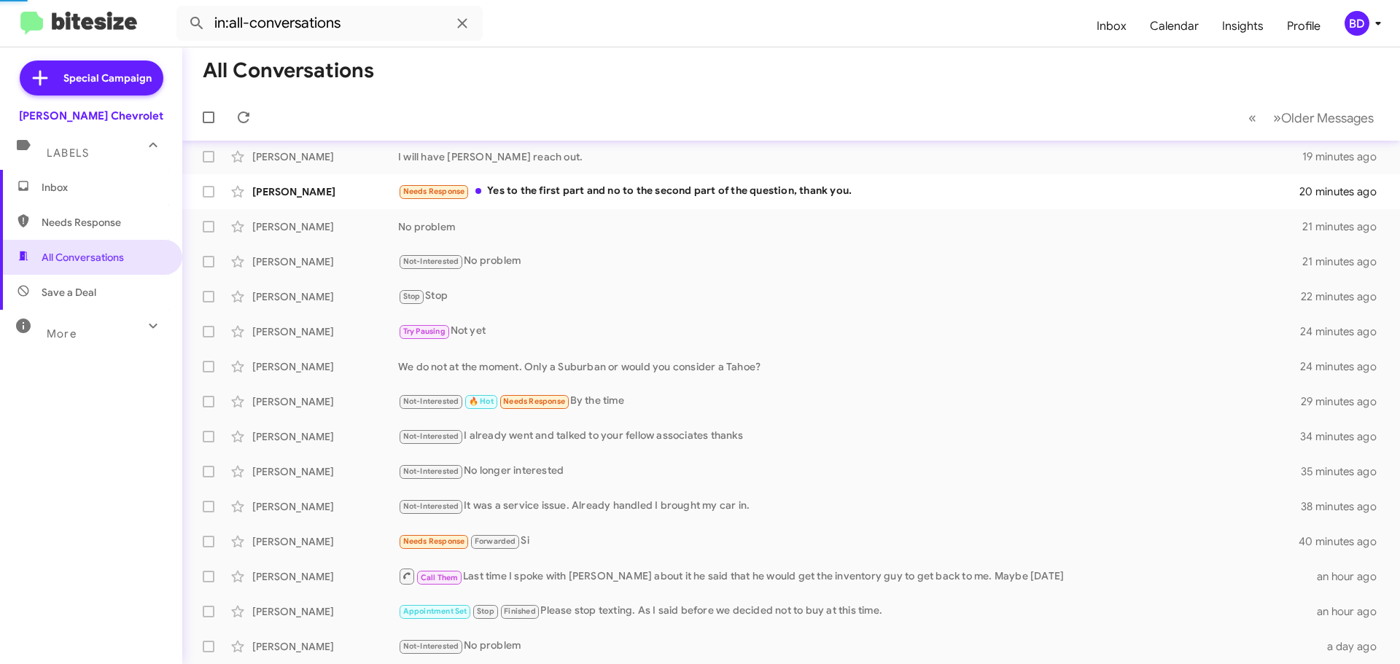
scroll to position [77, 0]
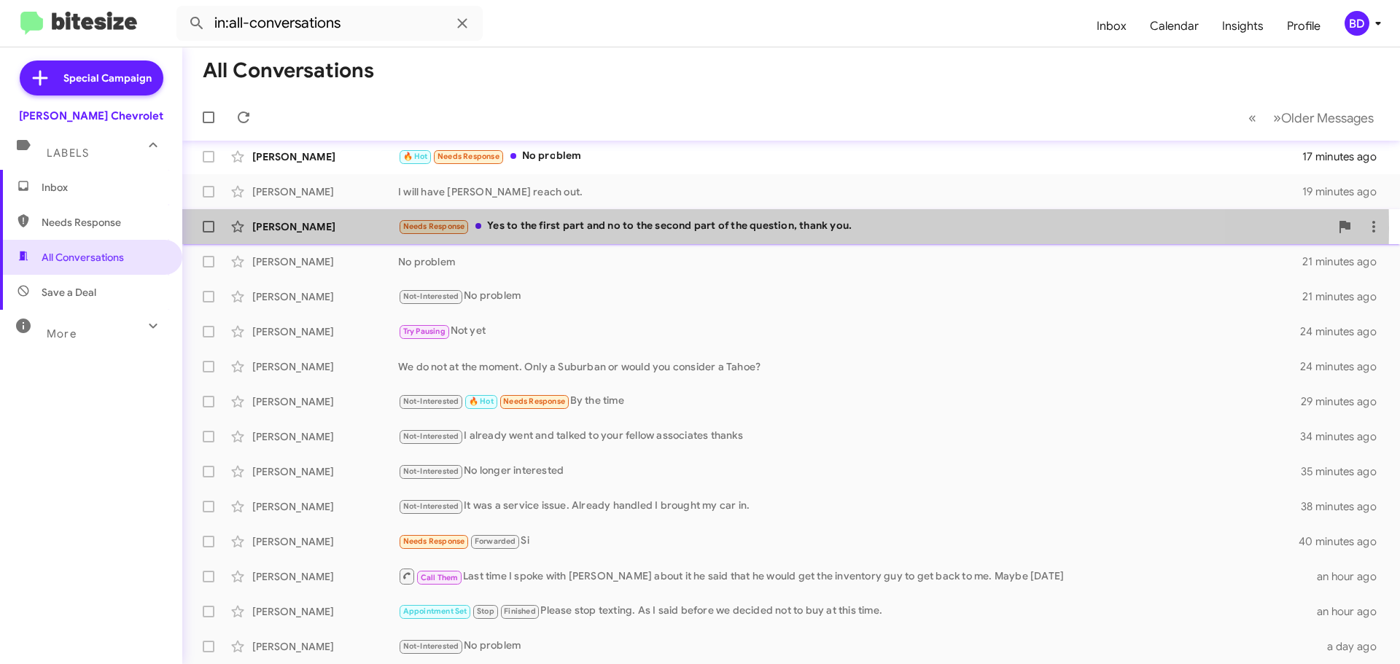
click at [566, 228] on div "Needs Response Yes to the first part and no to the second part of the question,…" at bounding box center [864, 226] width 932 height 17
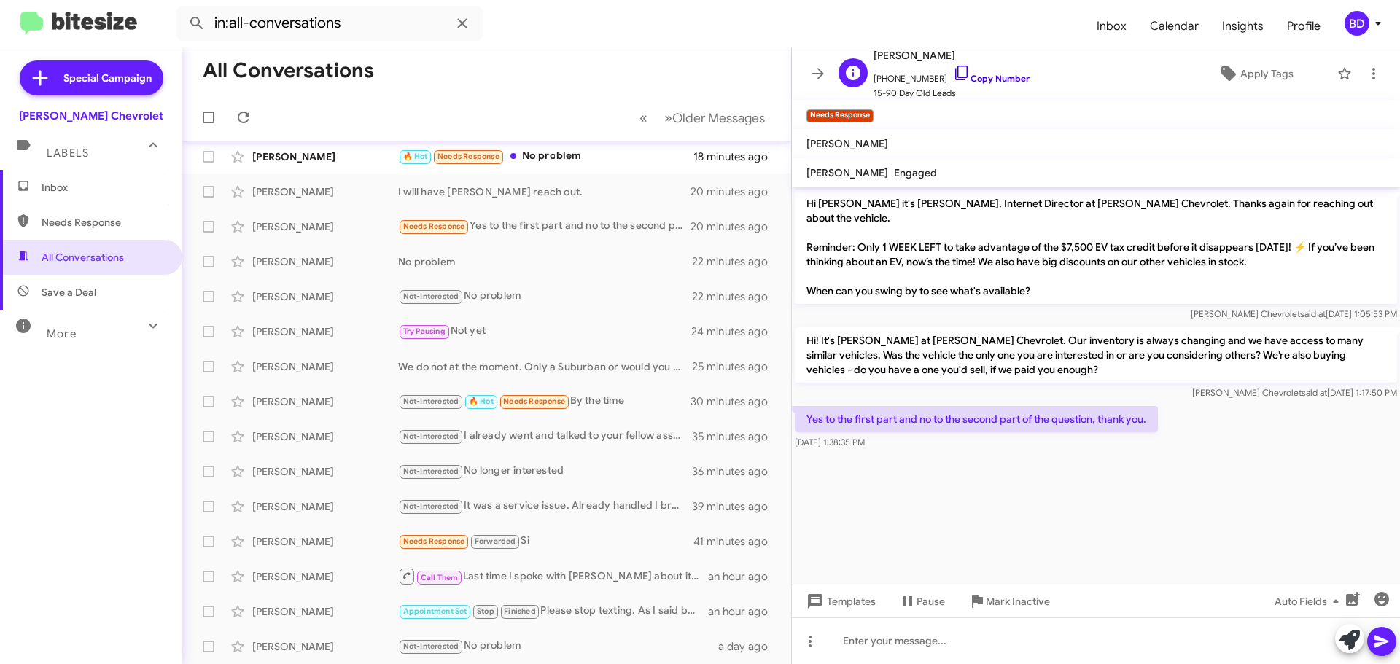
click at [980, 79] on link "Copy Number" at bounding box center [991, 78] width 77 height 11
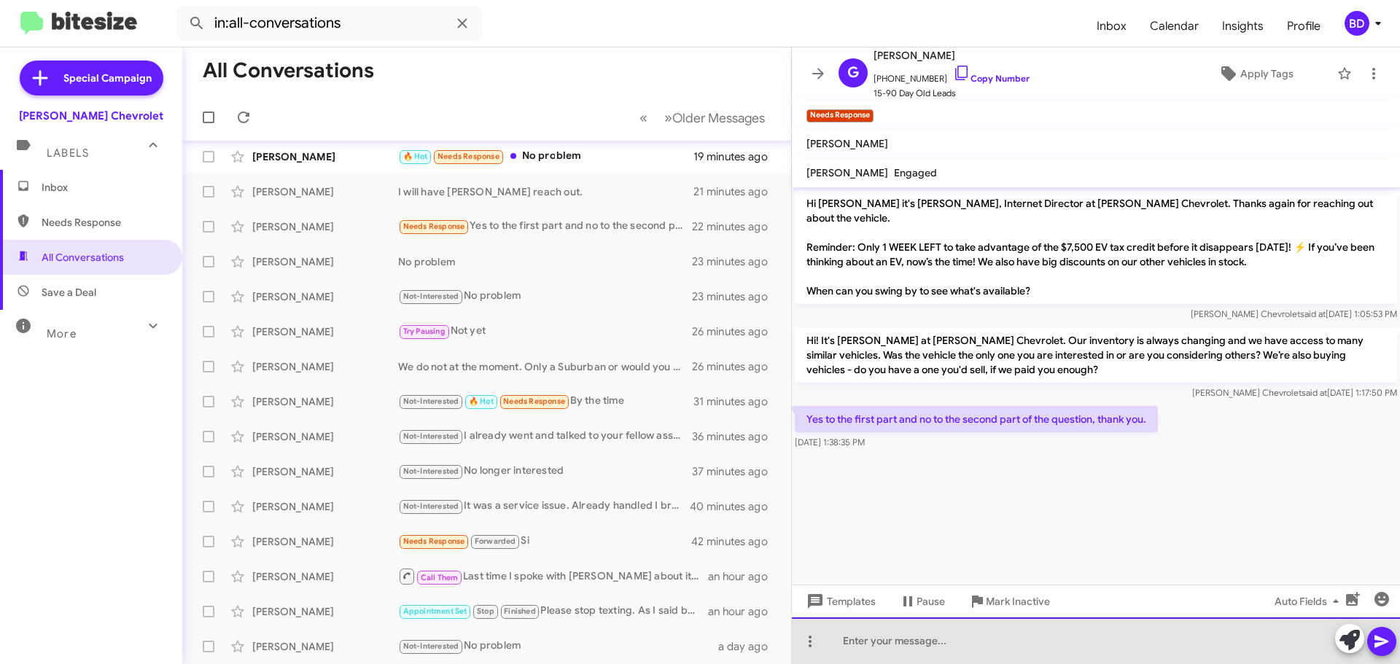
click at [875, 654] on div at bounding box center [1096, 641] width 608 height 47
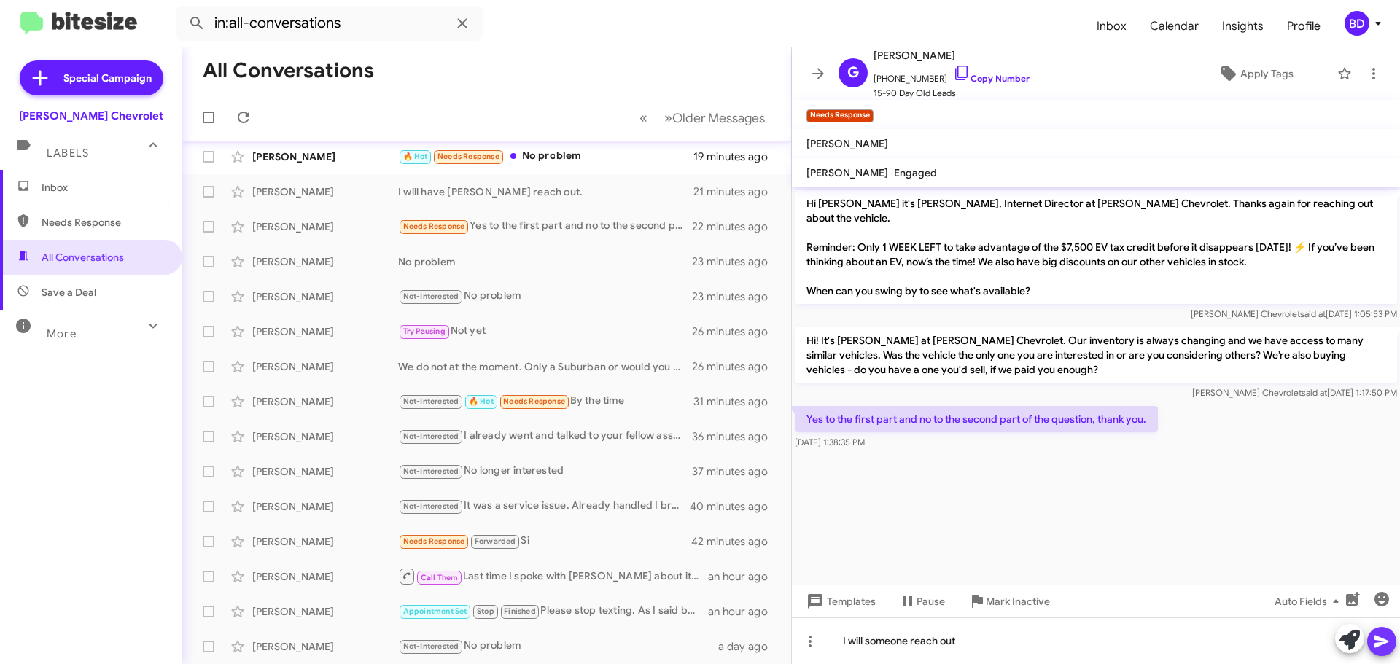
click at [1379, 643] on icon at bounding box center [1382, 642] width 18 height 18
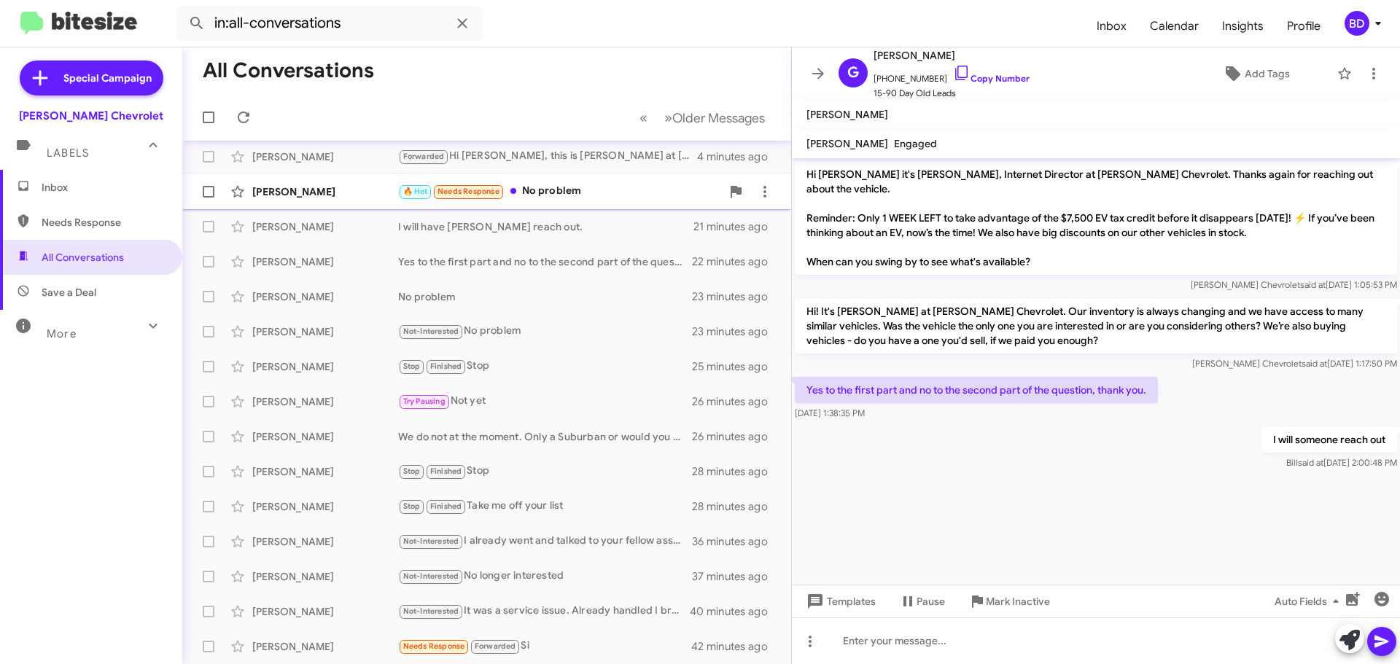
click at [538, 184] on div "🔥 Hot Needs Response No problem" at bounding box center [559, 191] width 323 height 17
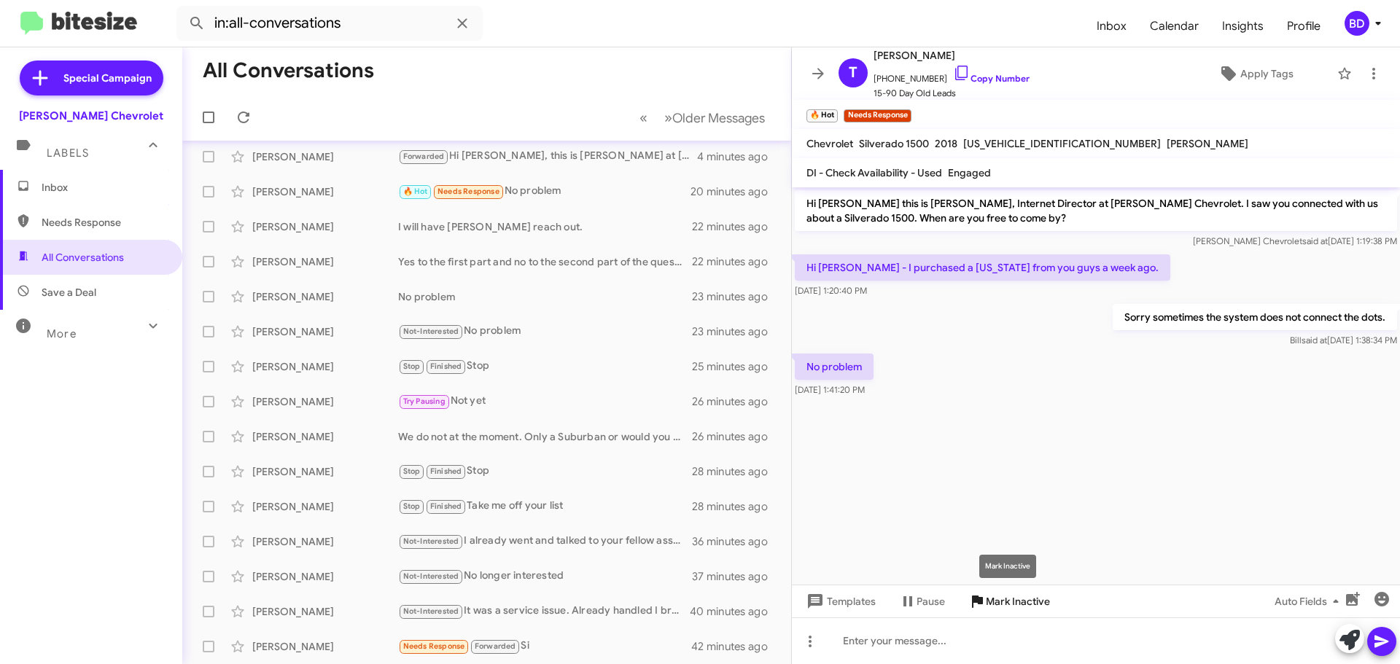
click at [1016, 594] on span "Mark Inactive" at bounding box center [1018, 602] width 64 height 26
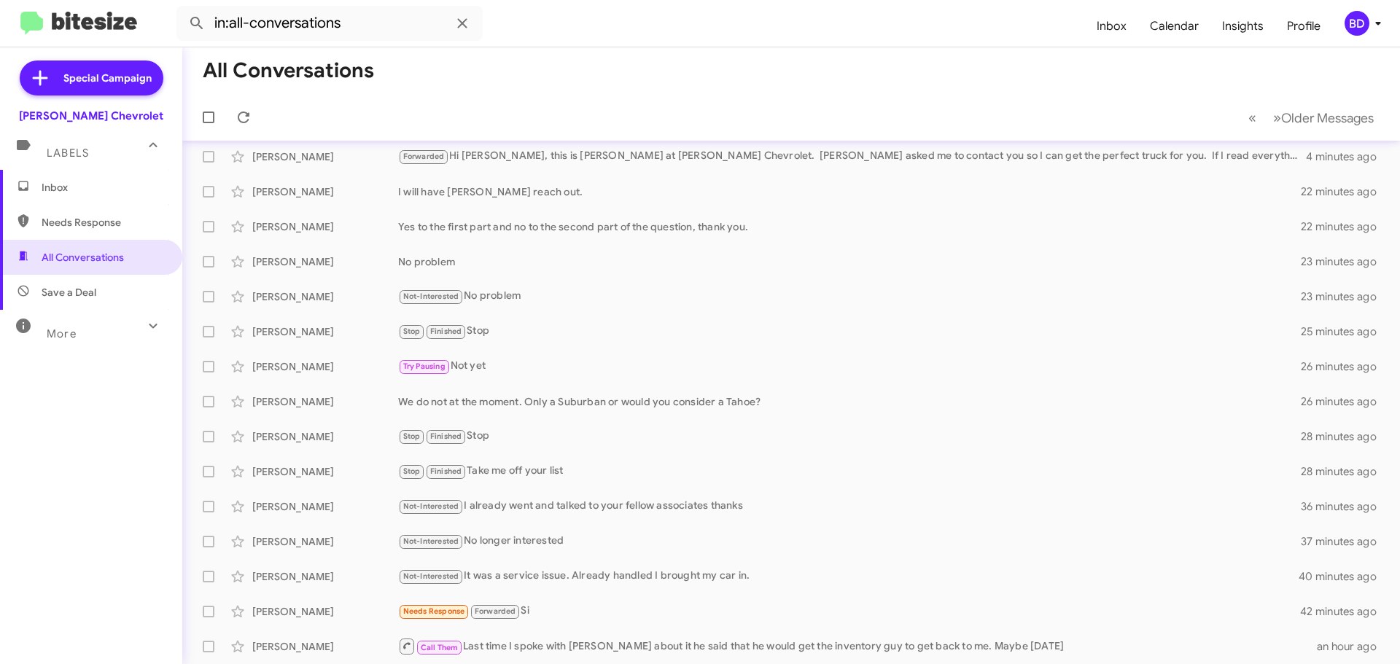
click at [81, 189] on span "Inbox" at bounding box center [104, 187] width 124 height 15
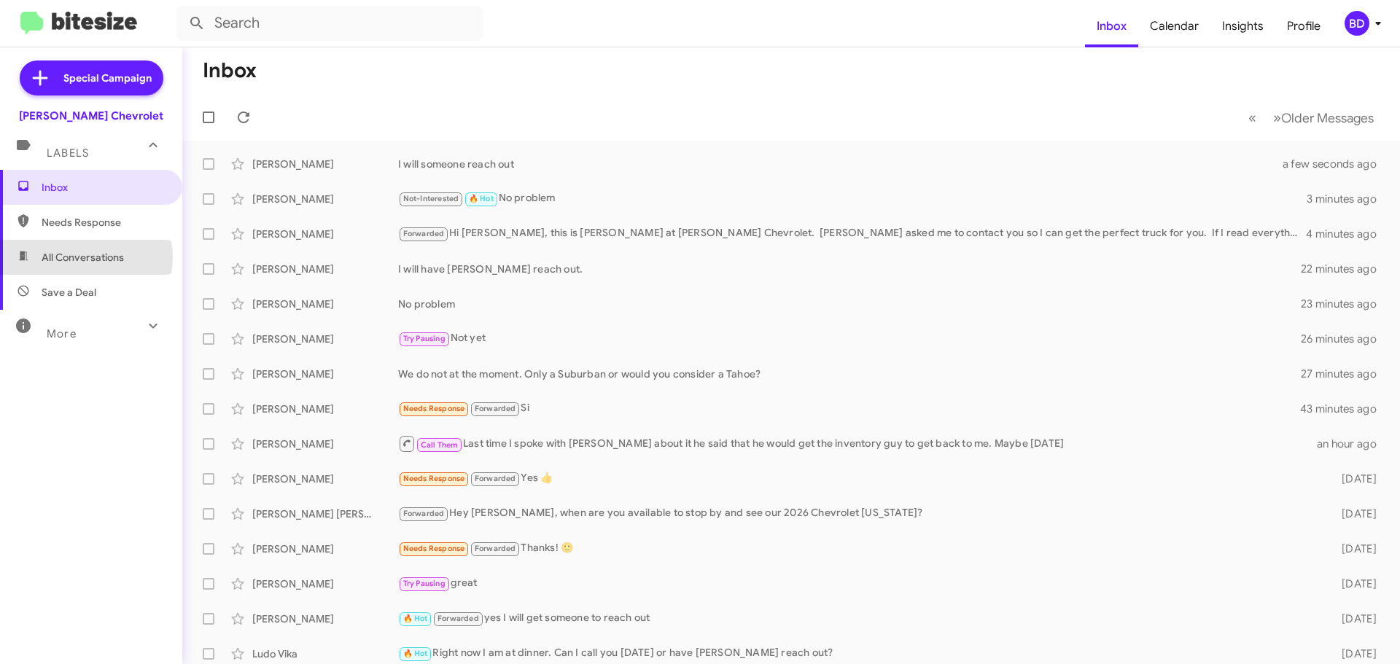
click at [82, 257] on span "All Conversations" at bounding box center [83, 257] width 82 height 15
type input "in:all-conversations"
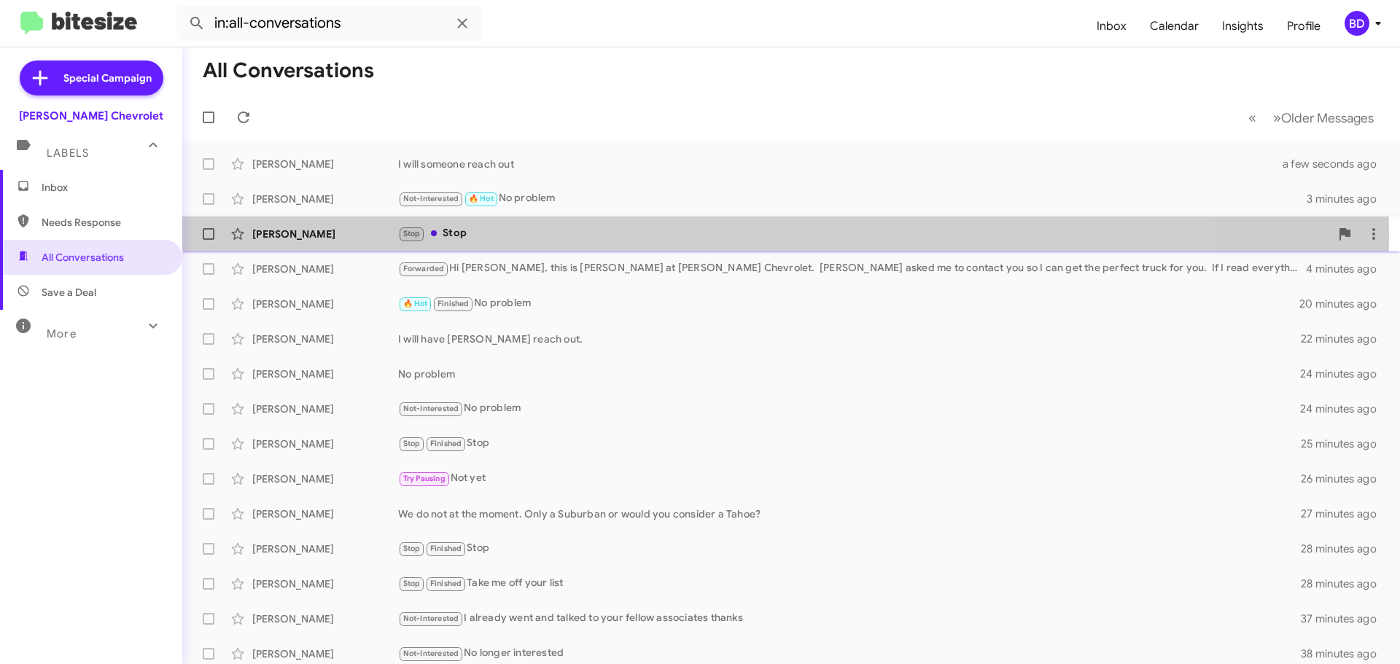
click at [282, 234] on div "Joel Belle" at bounding box center [325, 234] width 146 height 15
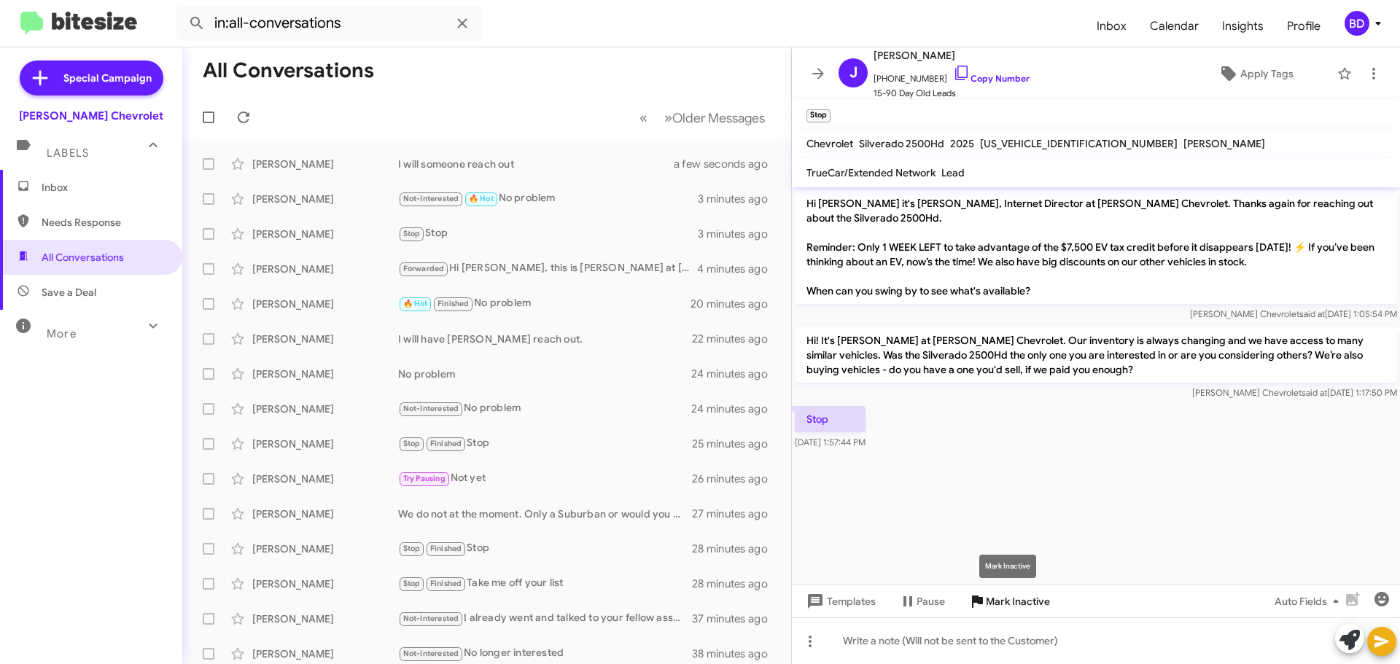
click at [1020, 594] on span "Mark Inactive" at bounding box center [1018, 602] width 64 height 26
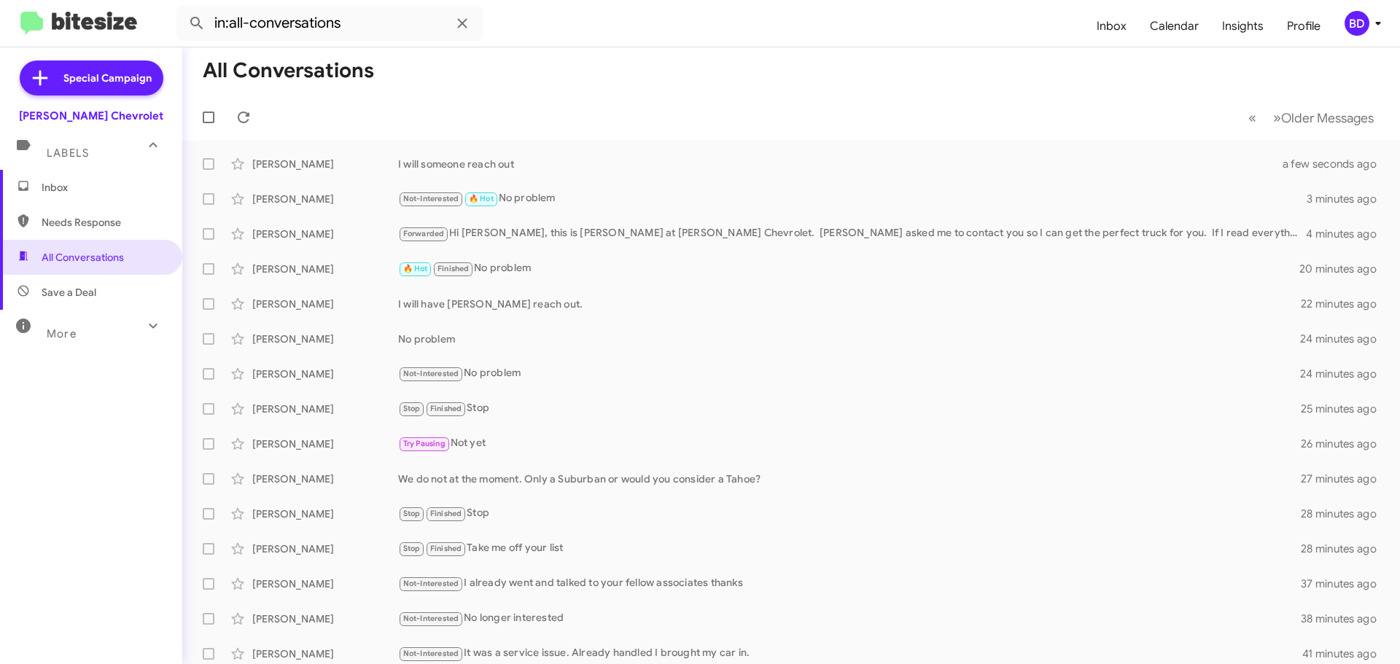
click at [55, 192] on span "Inbox" at bounding box center [104, 187] width 124 height 15
